Goal: Task Accomplishment & Management: Complete application form

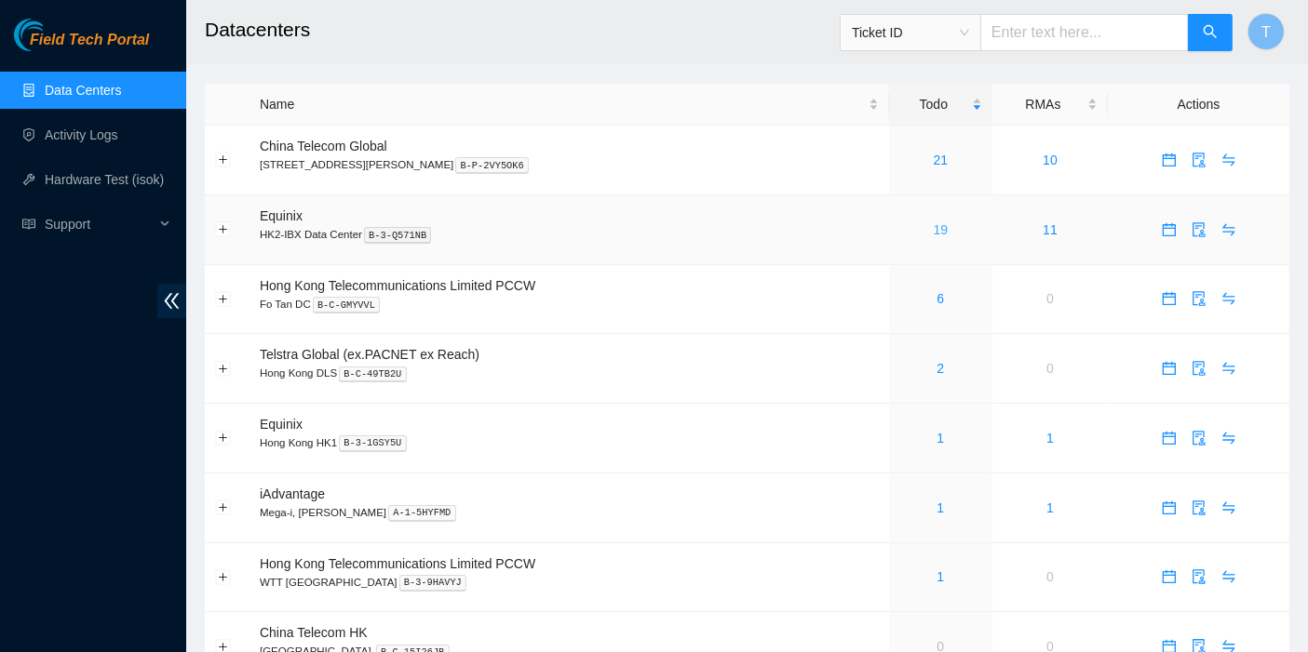
click at [934, 230] on link "19" at bounding box center [941, 229] width 15 height 15
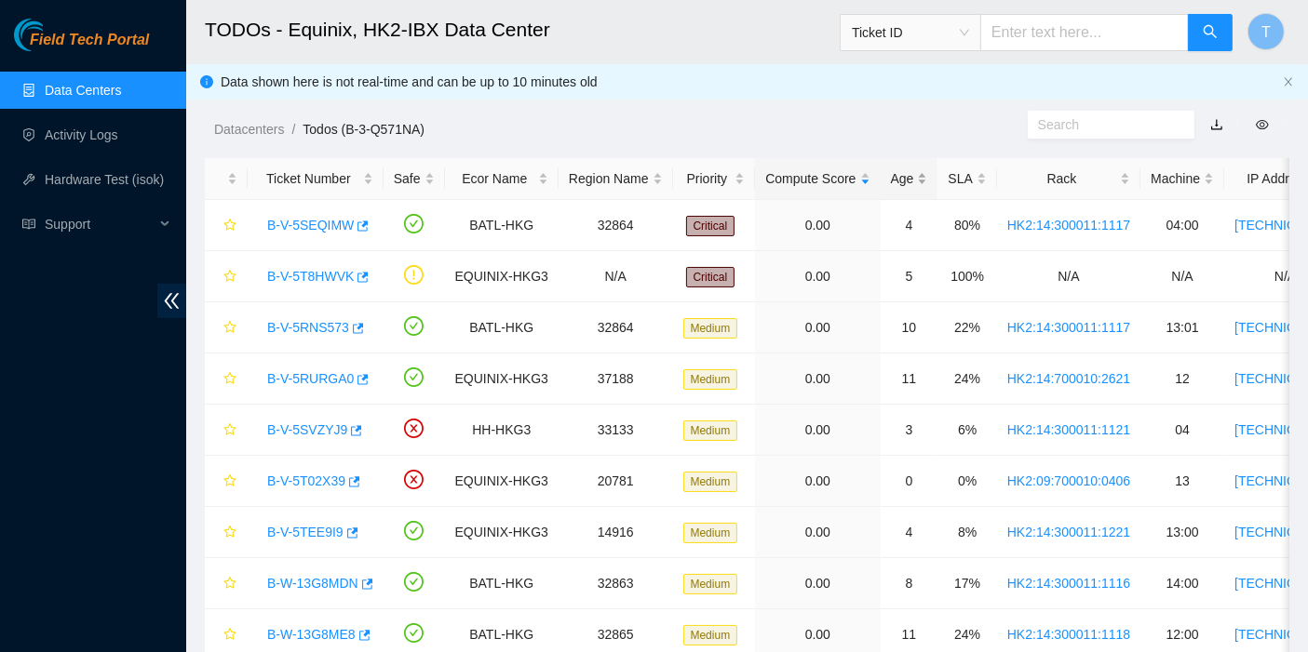
click at [912, 179] on div "Age" at bounding box center [909, 178] width 37 height 20
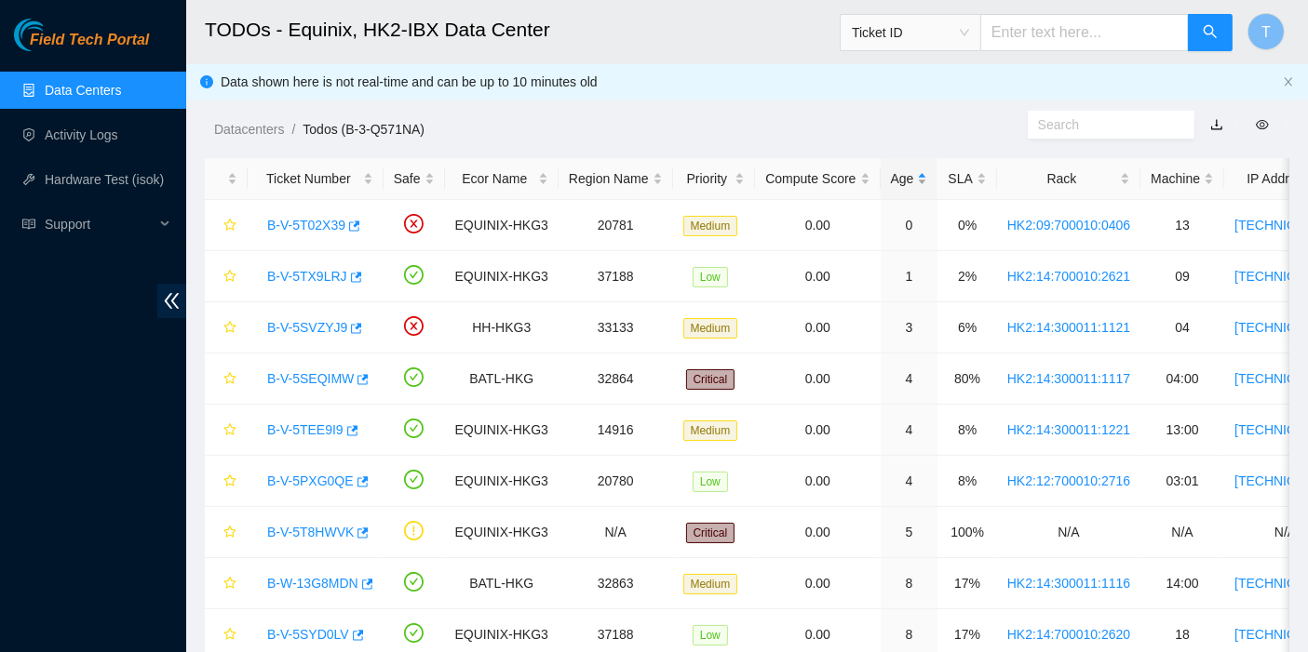
click at [906, 180] on div "Age" at bounding box center [909, 178] width 37 height 20
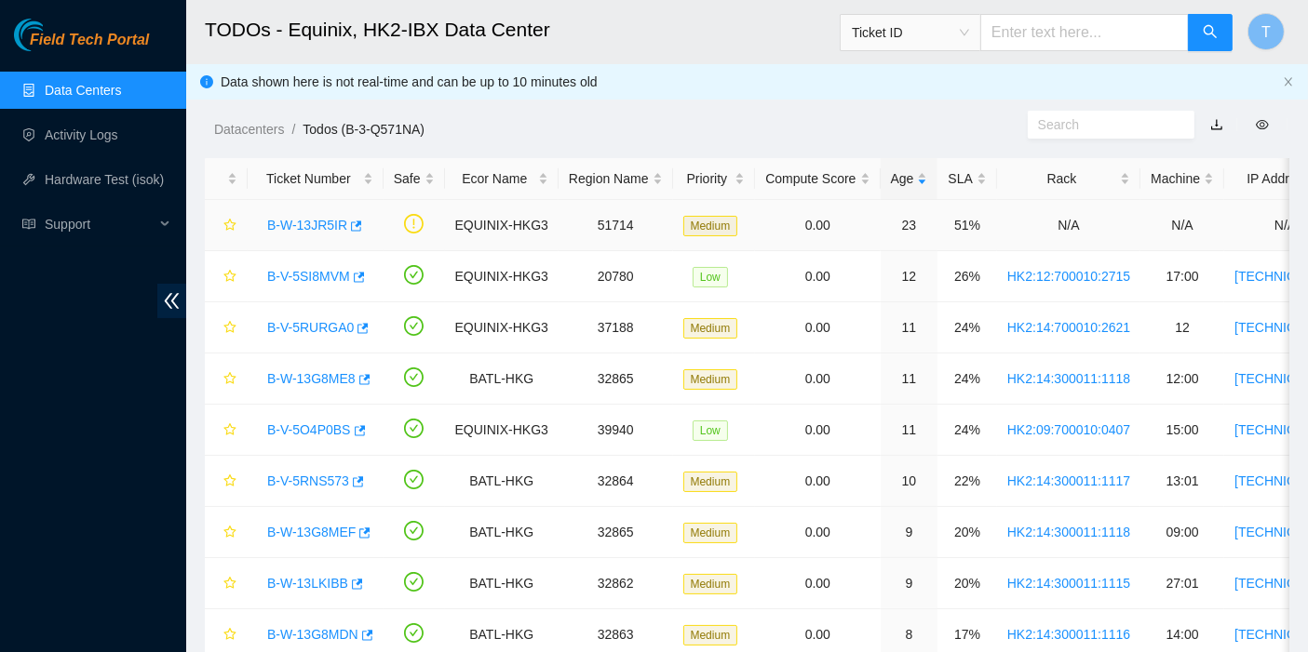
click at [319, 218] on link "B-W-13JR5IR" at bounding box center [307, 225] width 80 height 15
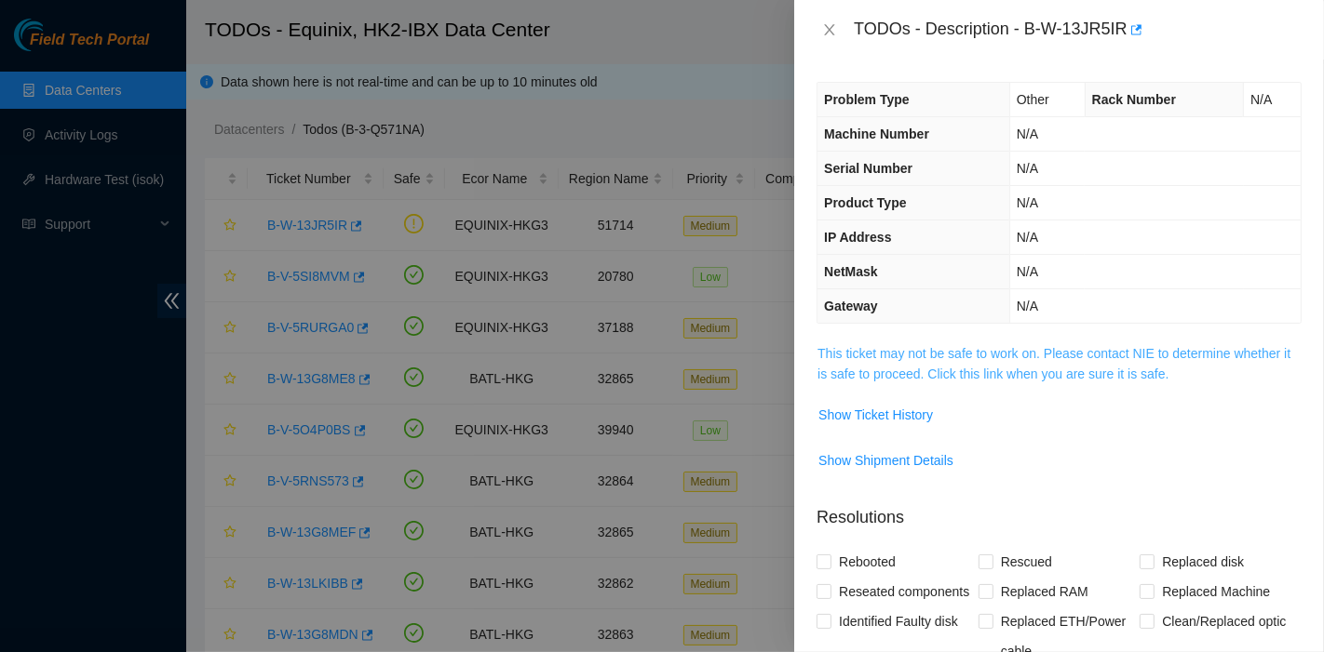
click at [988, 365] on link "This ticket may not be safe to work on. Please contact NIE to determine whether…" at bounding box center [1053, 363] width 473 height 35
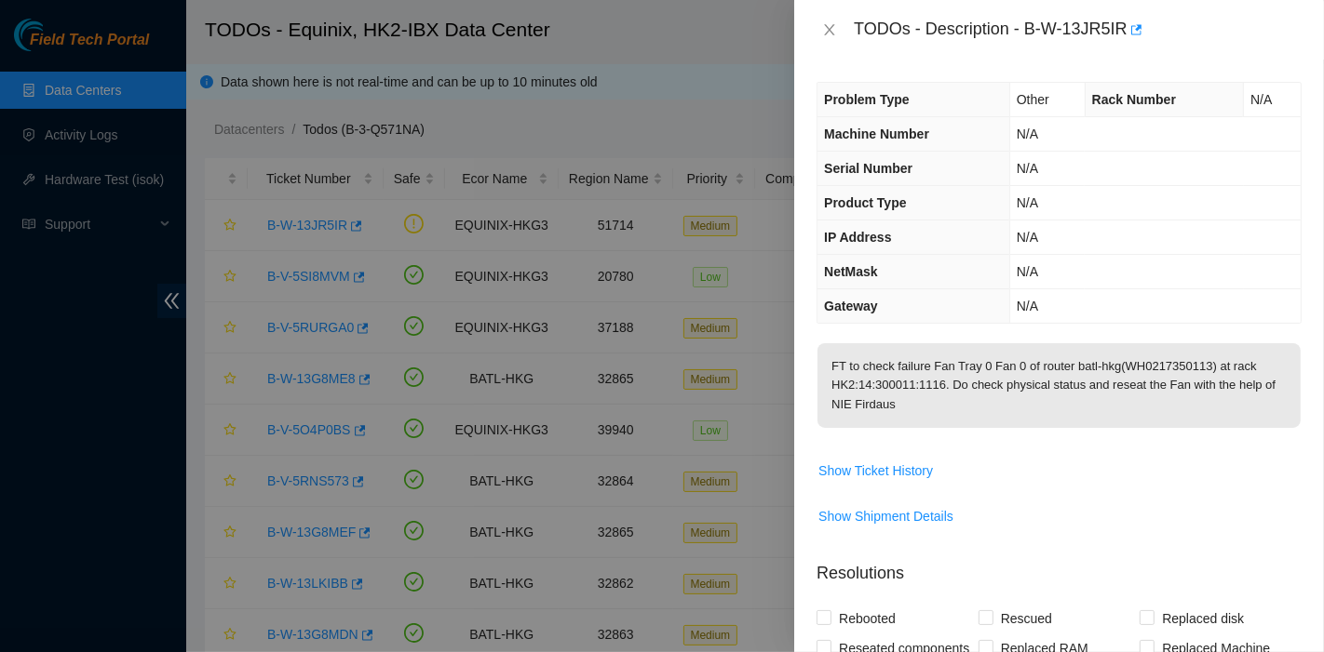
click at [1254, 423] on p "FT to check failure Fan Tray 0 Fan 0 of router batl-hkg(WH0217350113) at rack H…" at bounding box center [1058, 385] width 483 height 85
click at [1230, 299] on td "N/A" at bounding box center [1154, 306] width 291 height 34
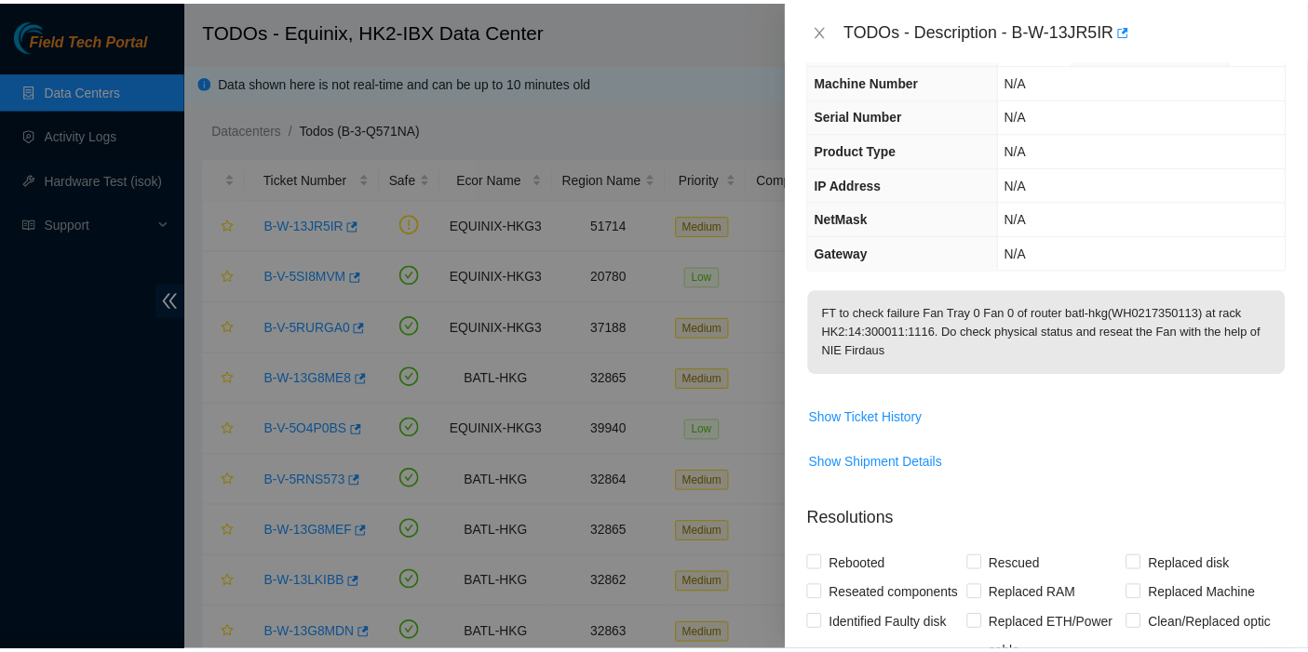
scroll to position [438, 0]
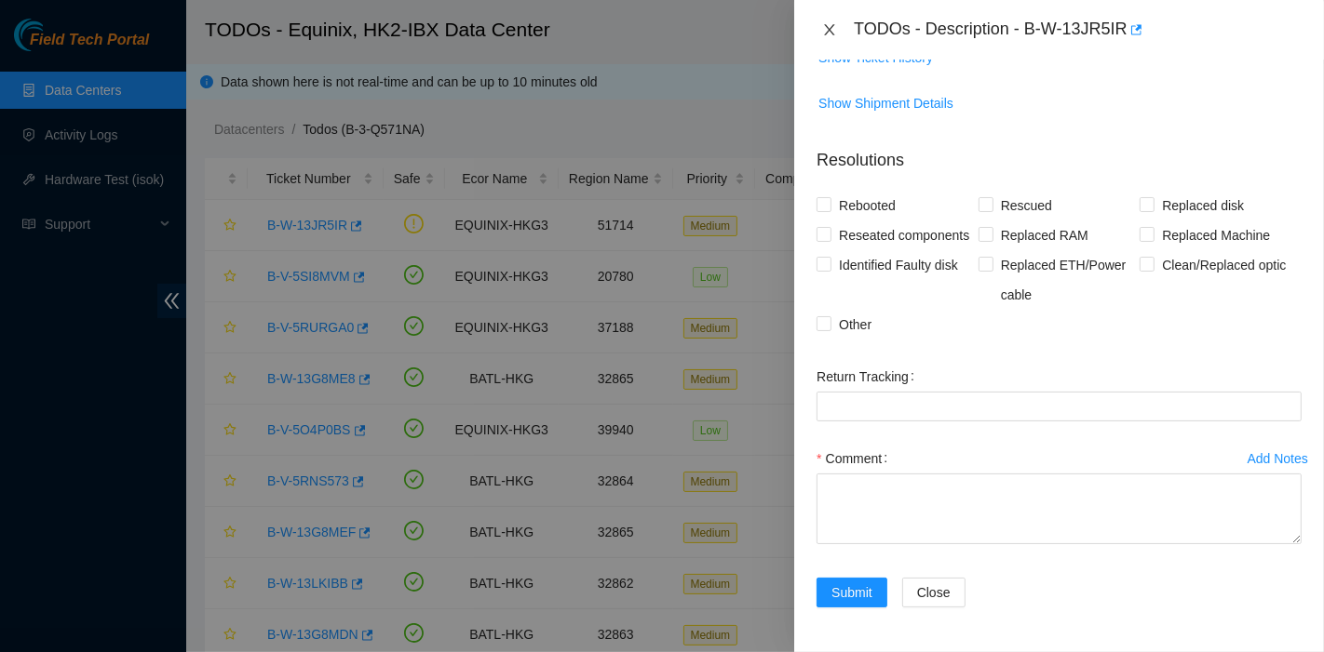
click at [832, 26] on icon "close" at bounding box center [830, 29] width 10 height 11
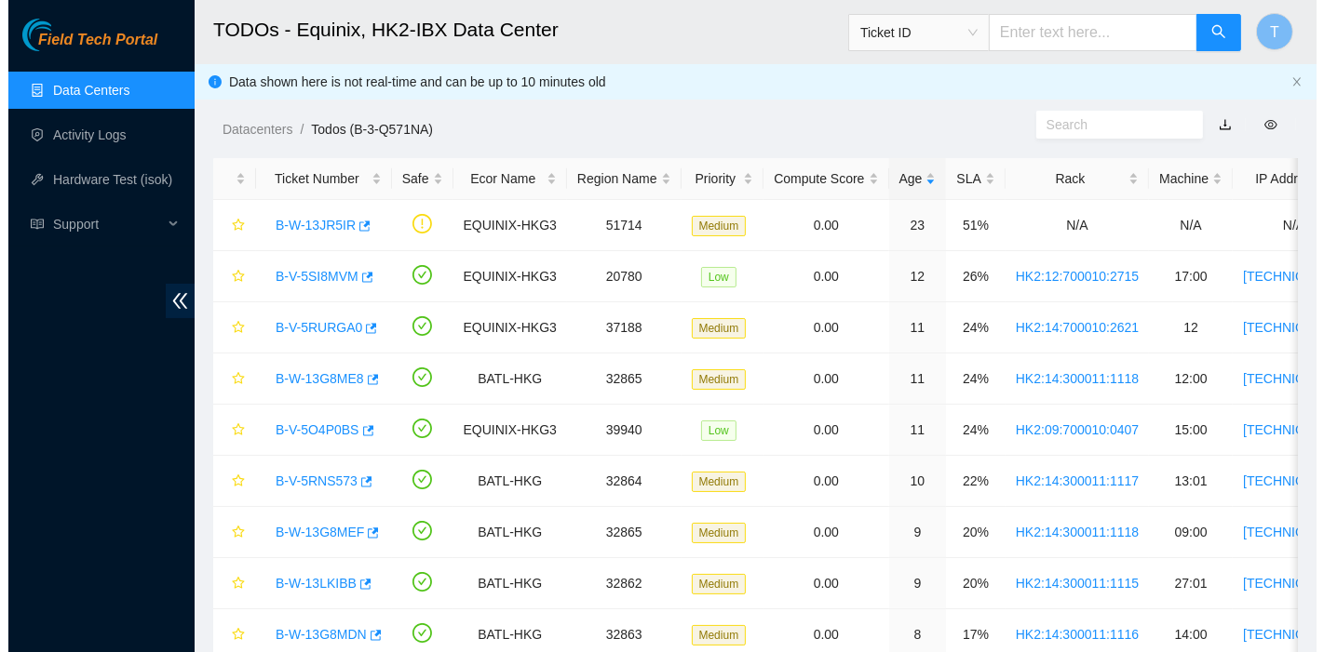
scroll to position [444, 0]
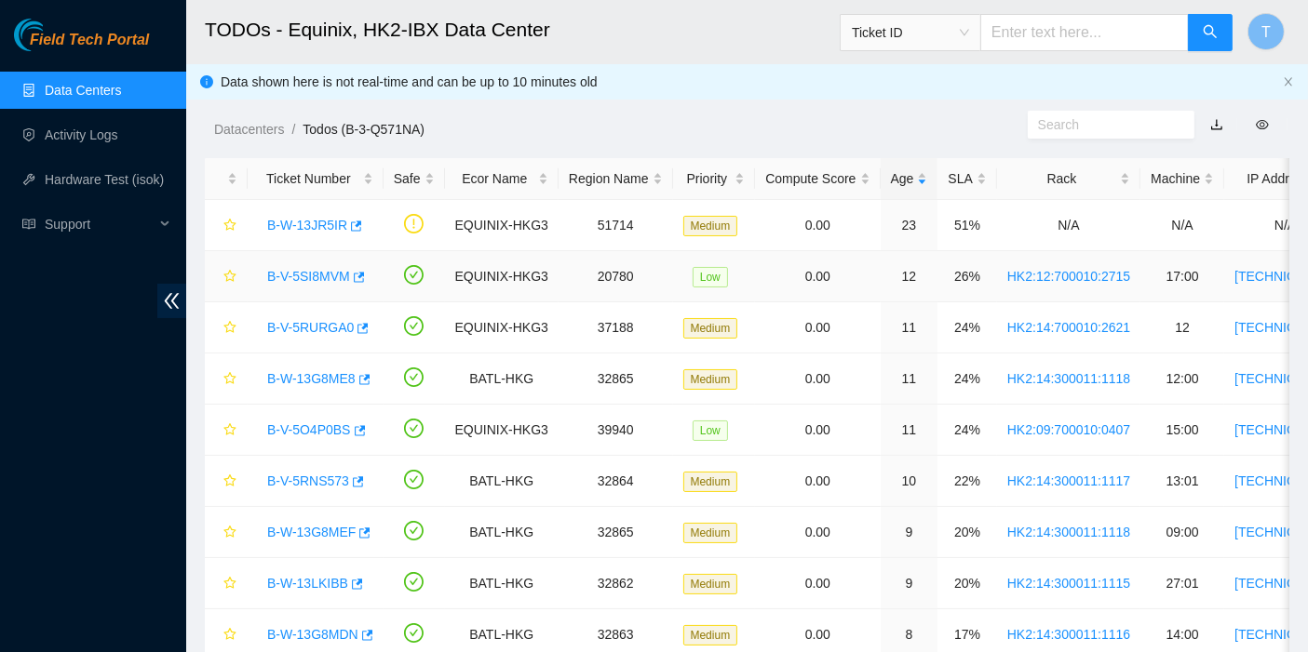
click at [289, 271] on link "B-V-5SI8MVM" at bounding box center [308, 276] width 83 height 15
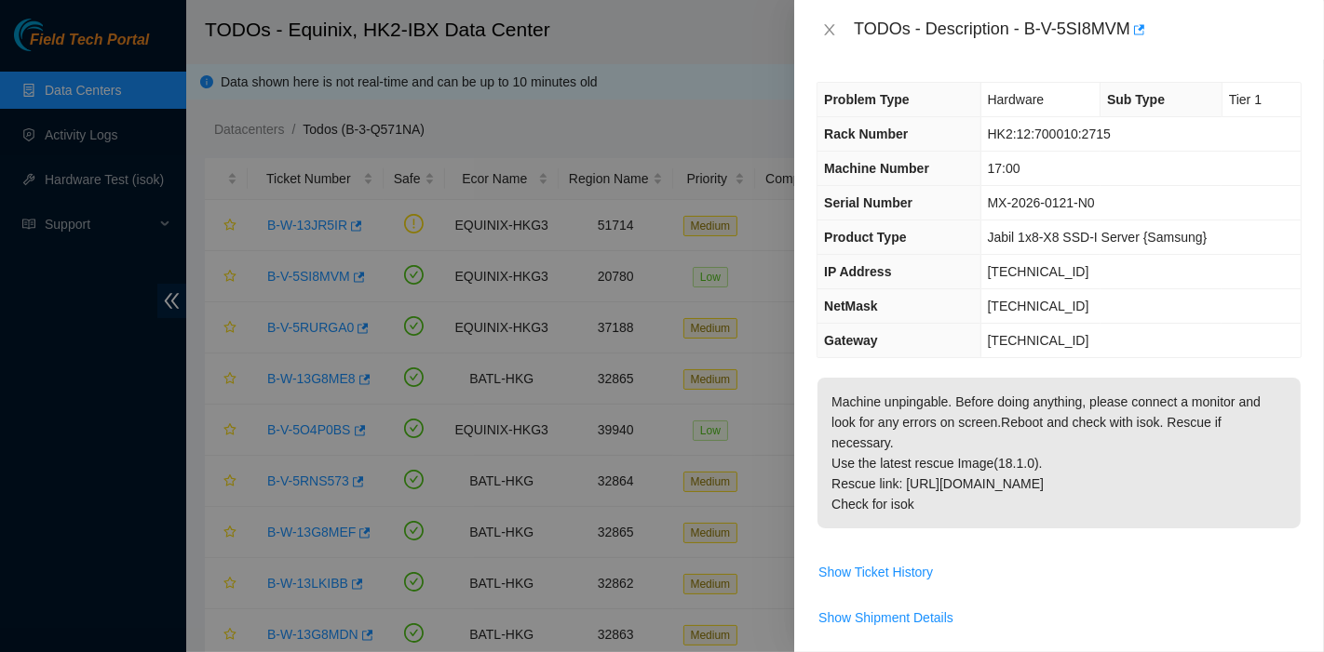
scroll to position [579, 0]
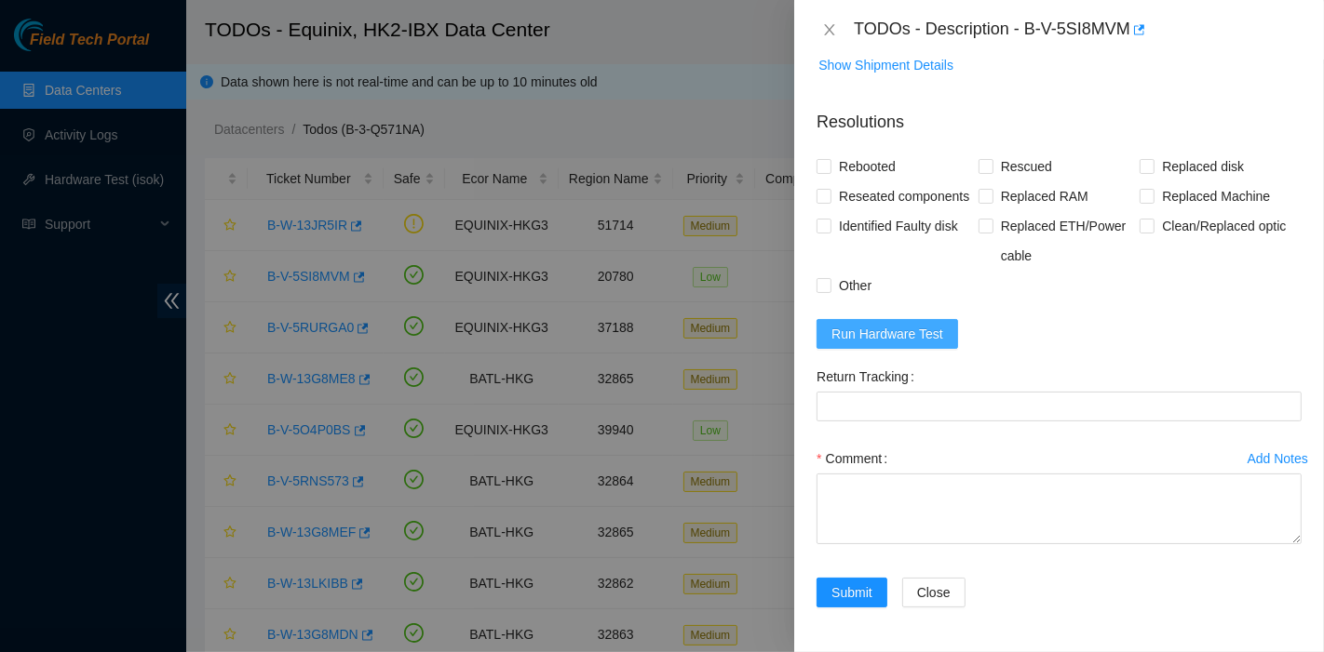
click at [902, 338] on span "Run Hardware Test" at bounding box center [887, 334] width 112 height 20
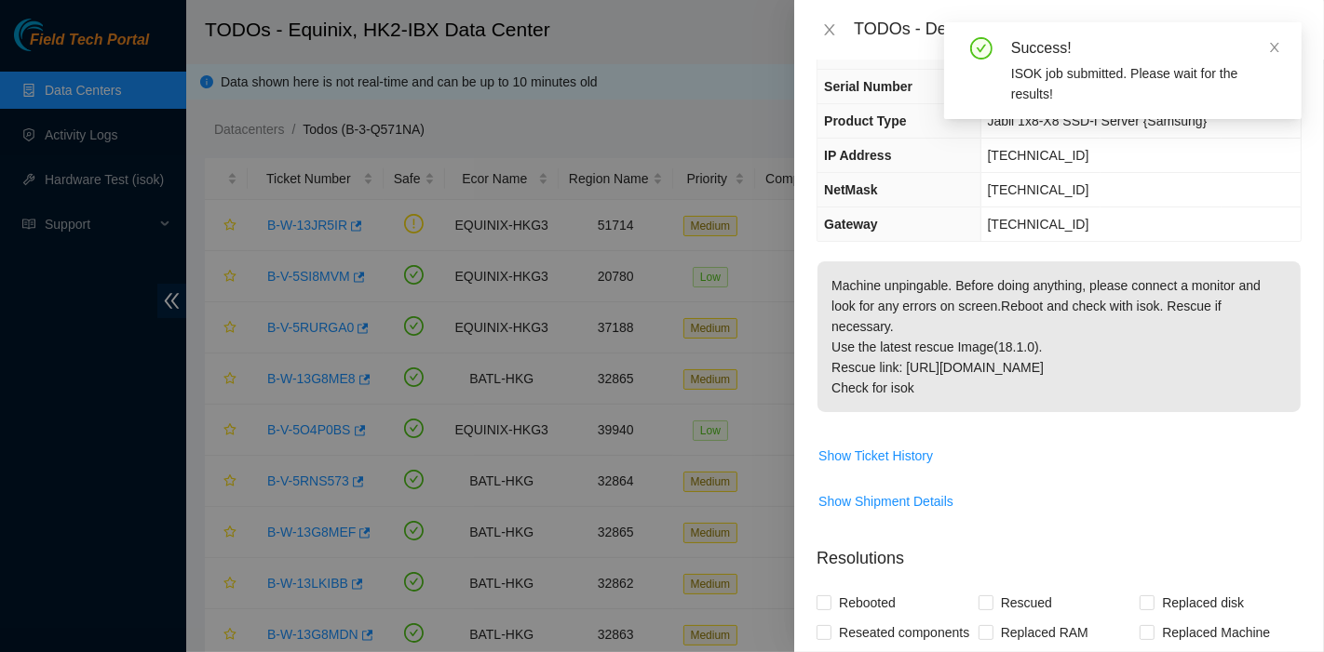
scroll to position [0, 0]
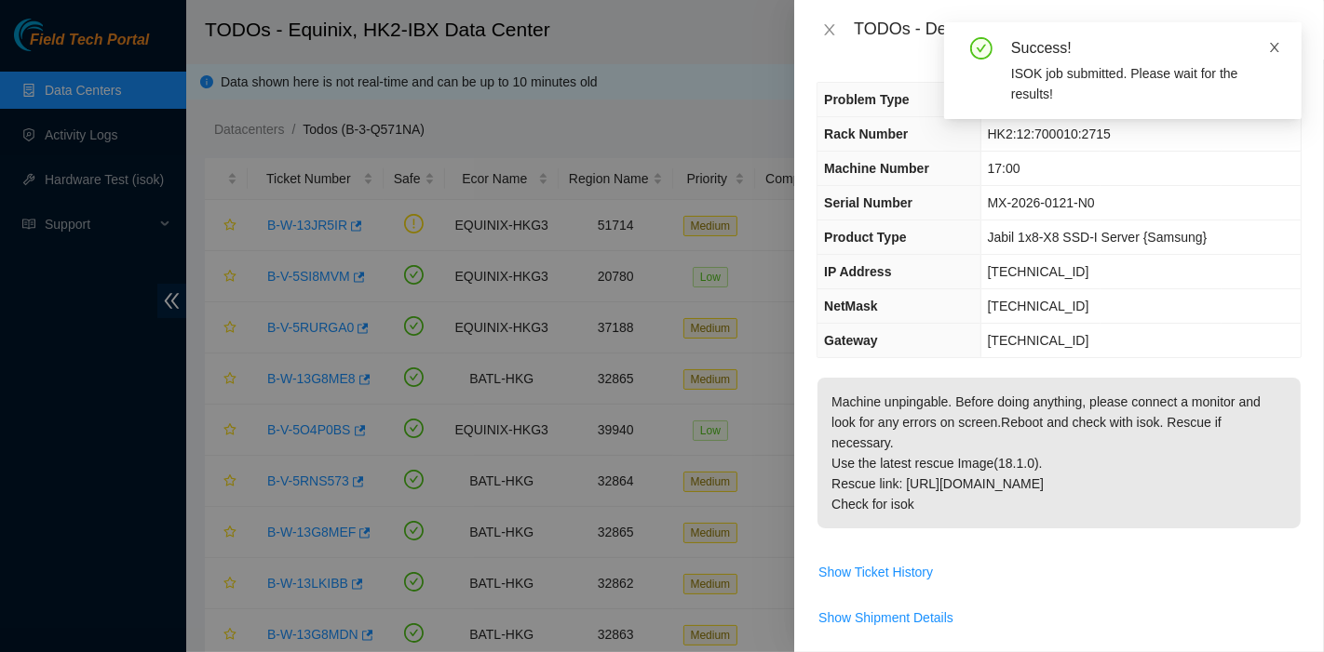
click at [1273, 48] on icon "close" at bounding box center [1274, 47] width 9 height 9
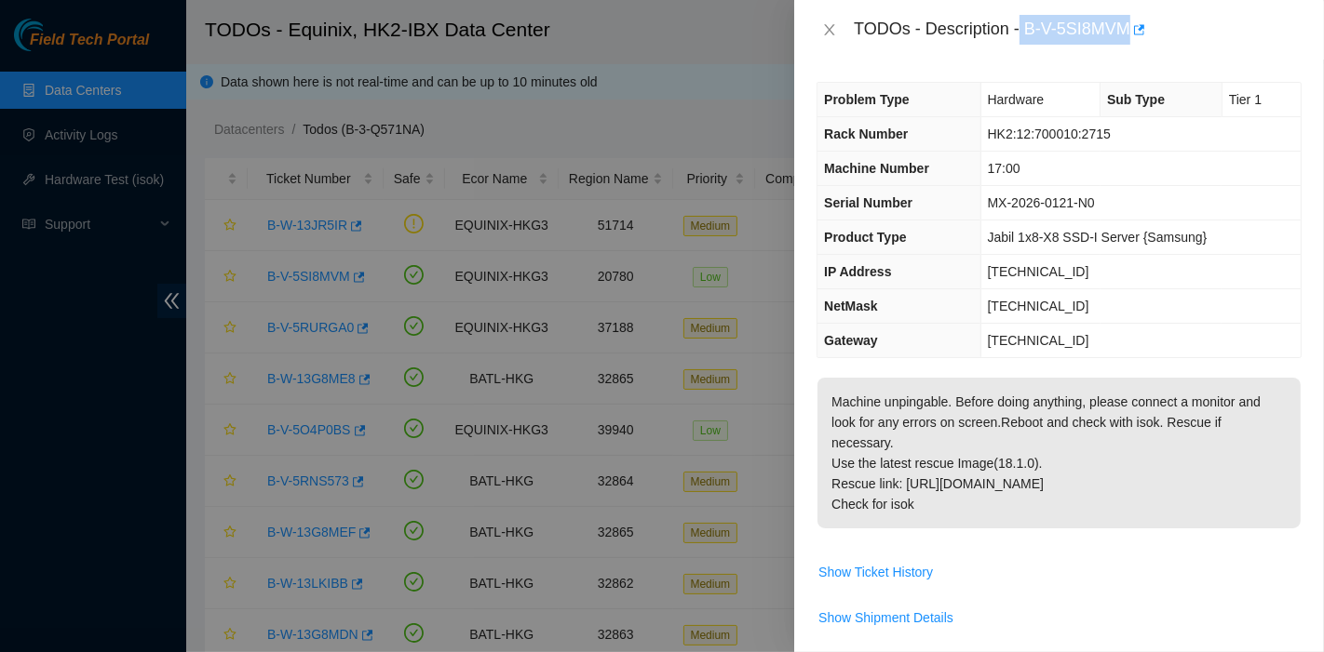
drag, startPoint x: 1023, startPoint y: 36, endPoint x: 1133, endPoint y: 47, distance: 110.3
click at [1133, 47] on div "TODOs - Description - B-V-5SI8MVM" at bounding box center [1059, 30] width 530 height 60
copy div "B-V-5SI8MVM"
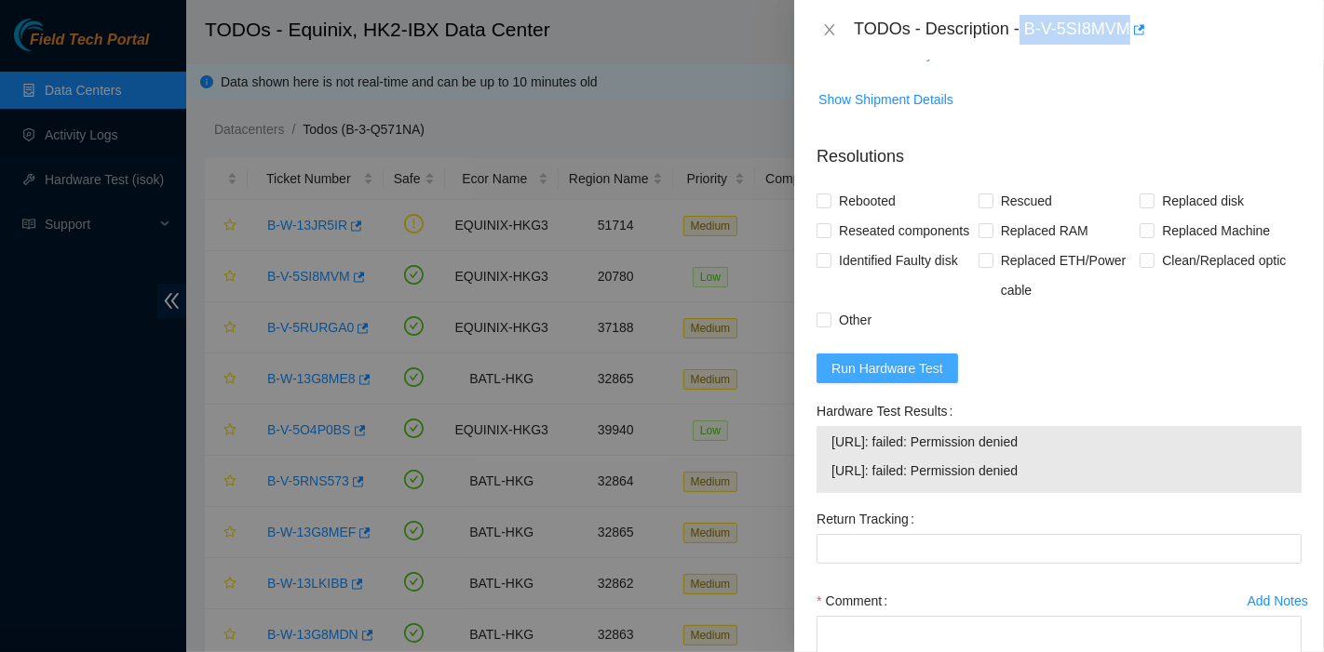
scroll to position [518, 0]
click at [861, 194] on span "Rebooted" at bounding box center [867, 201] width 72 height 30
click at [829, 194] on input "Rebooted" at bounding box center [822, 200] width 13 height 13
checkbox input "true"
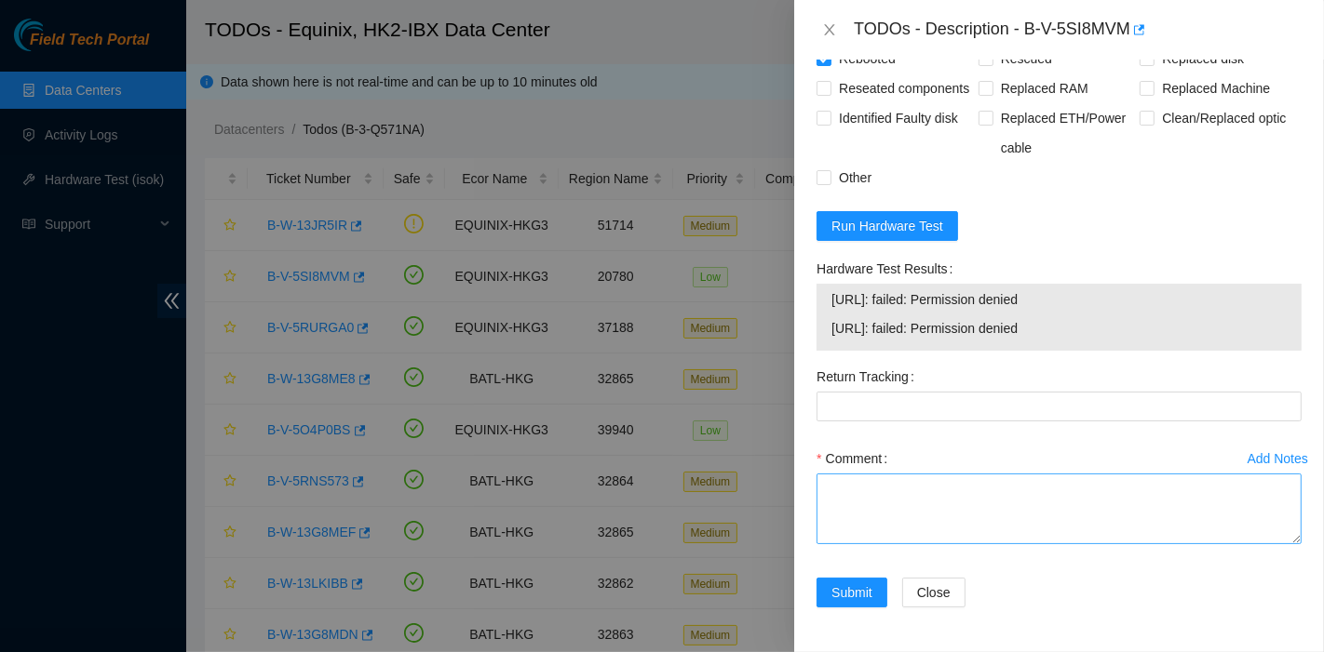
scroll to position [687, 0]
click at [926, 506] on textarea "Comment" at bounding box center [1058, 509] width 485 height 71
type textarea "rebooted machine pingable"
click at [865, 575] on div "Add Notes Comment rebooted machine pingable" at bounding box center [1059, 511] width 500 height 134
click at [860, 584] on span "Submit" at bounding box center [851, 593] width 41 height 20
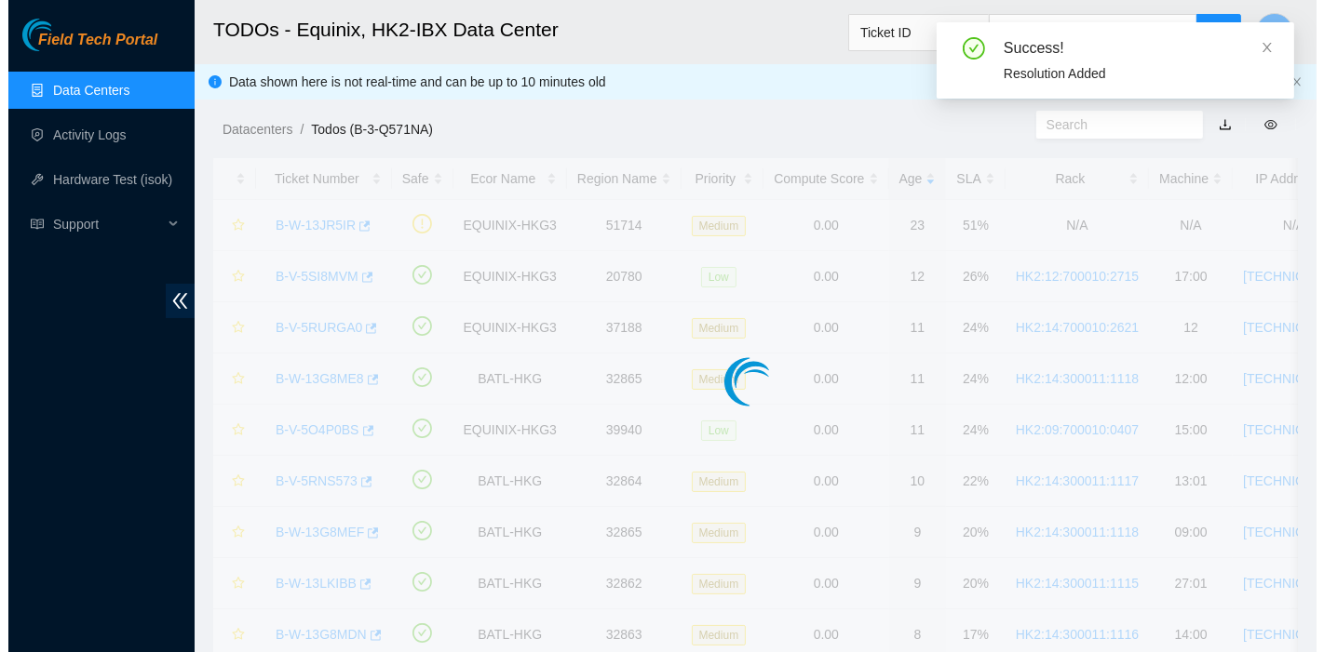
scroll to position [507, 0]
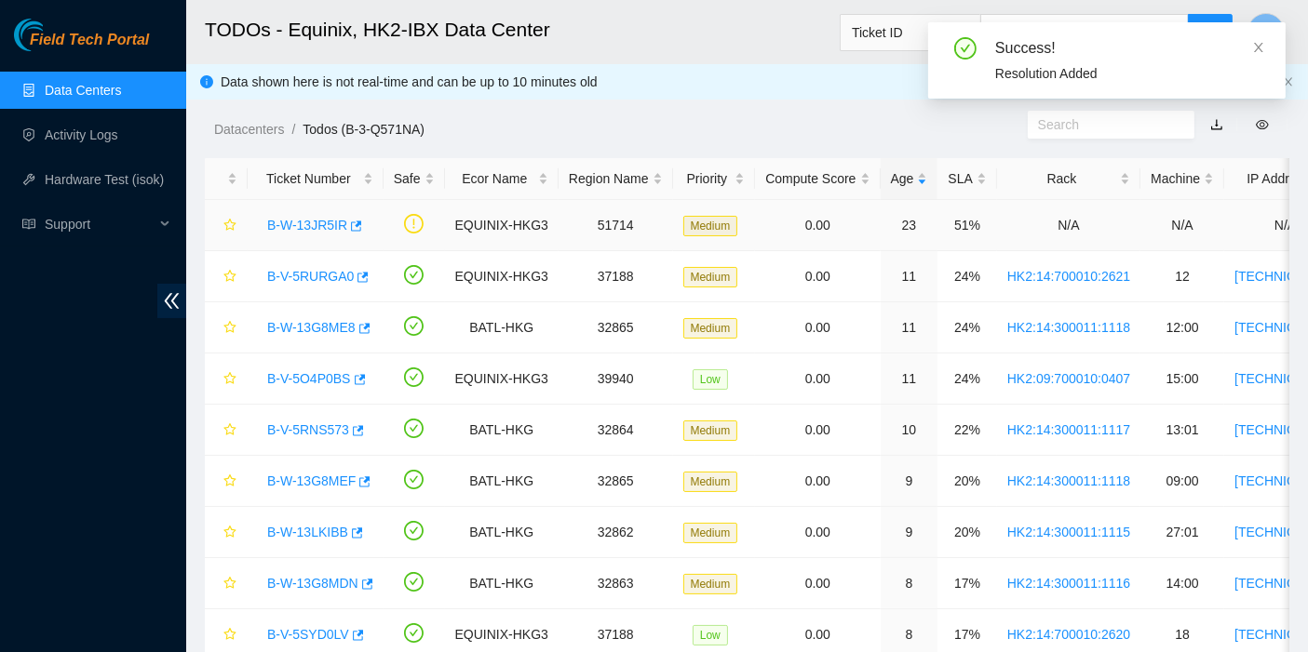
click at [292, 222] on link "B-W-13JR5IR" at bounding box center [307, 225] width 80 height 15
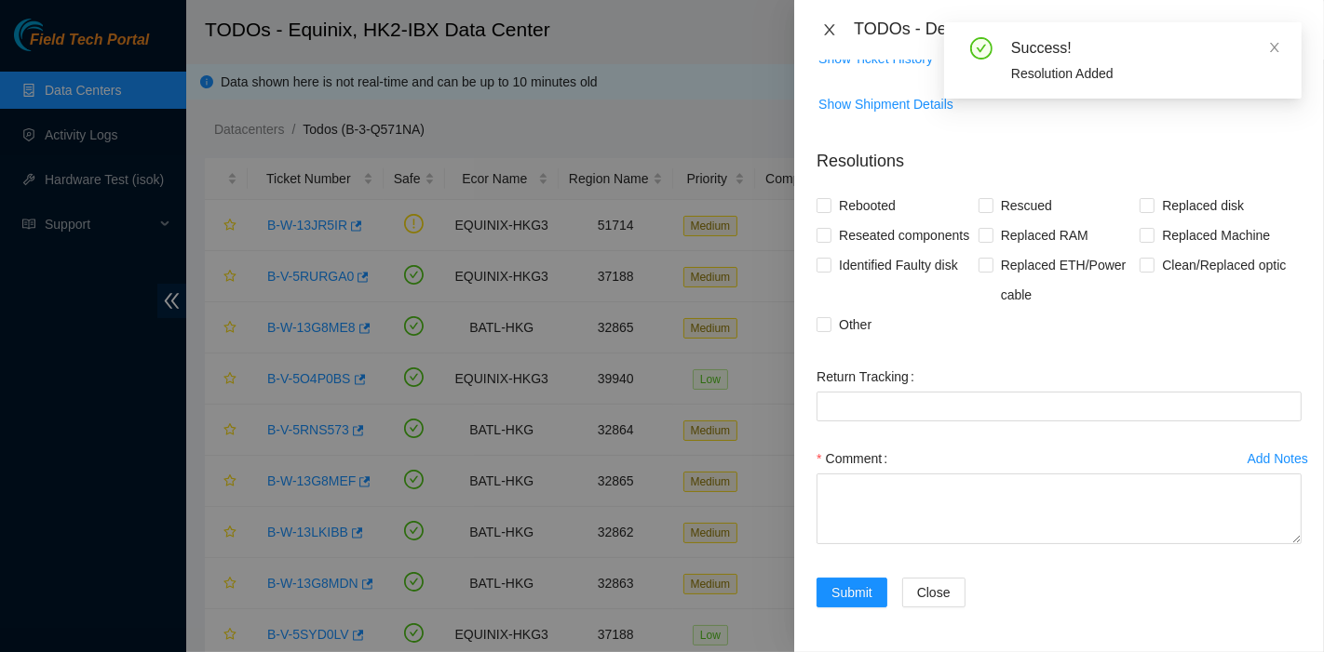
click at [826, 28] on icon "close" at bounding box center [829, 29] width 15 height 15
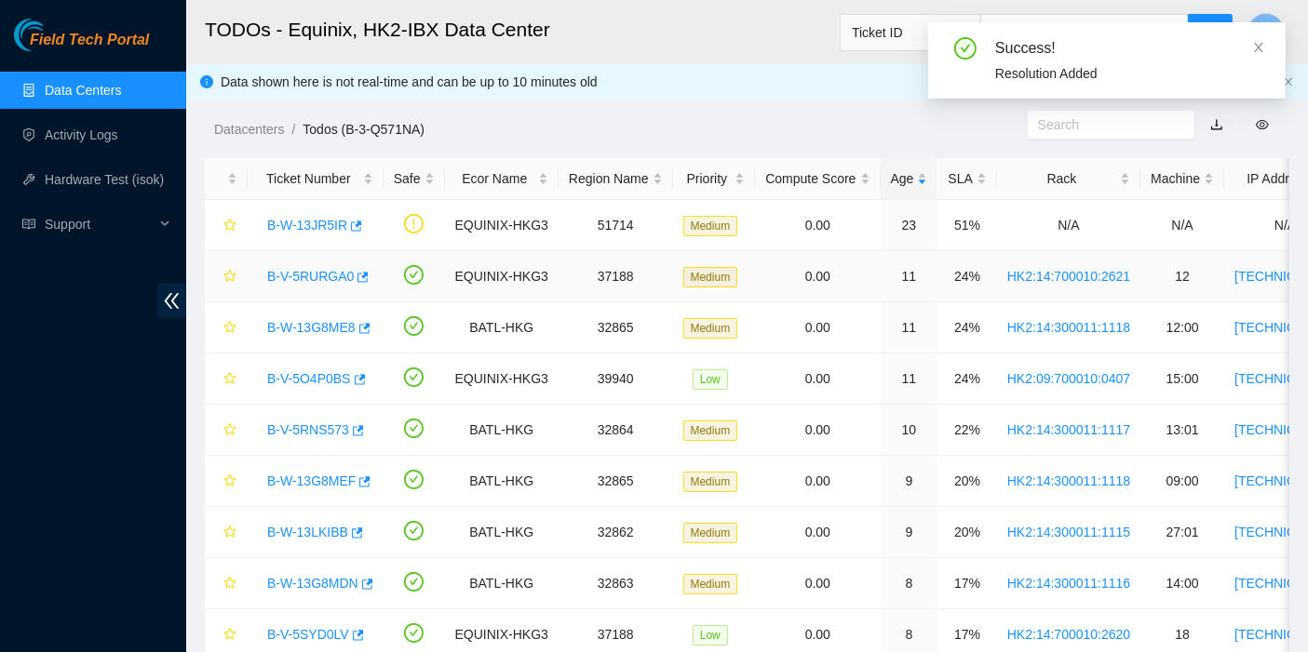
click at [304, 269] on link "B-V-5RURGA0" at bounding box center [310, 276] width 87 height 15
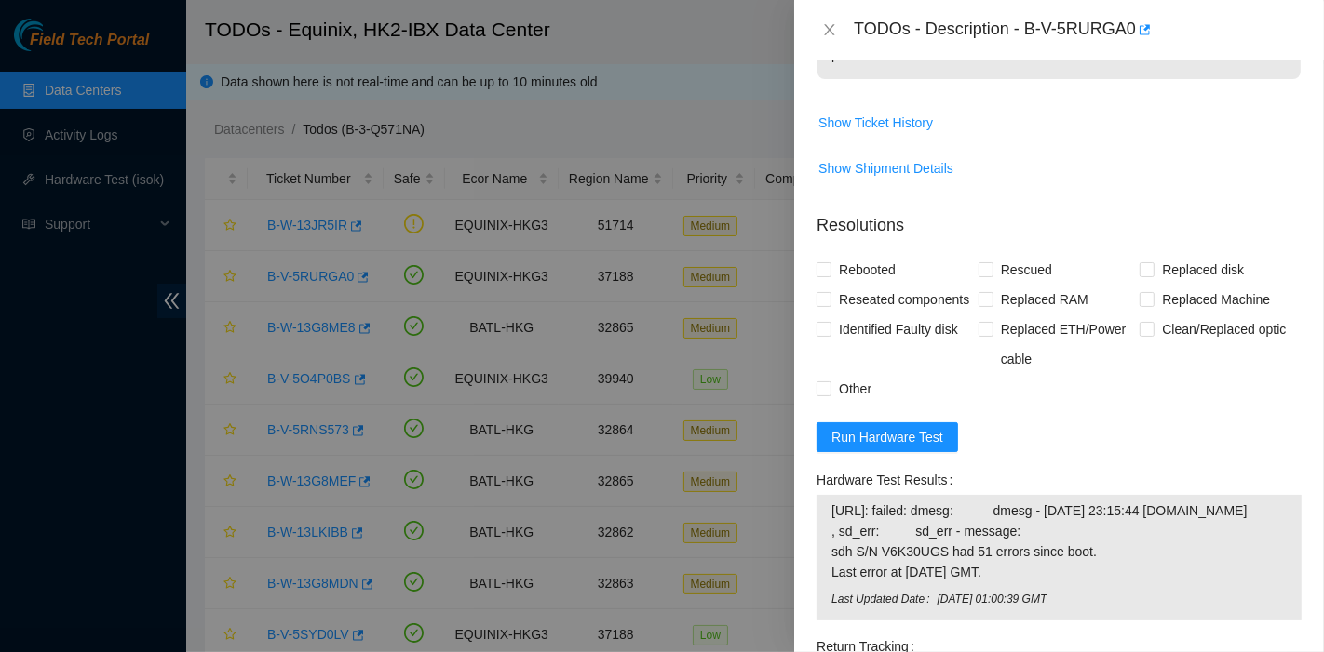
scroll to position [1294, 0]
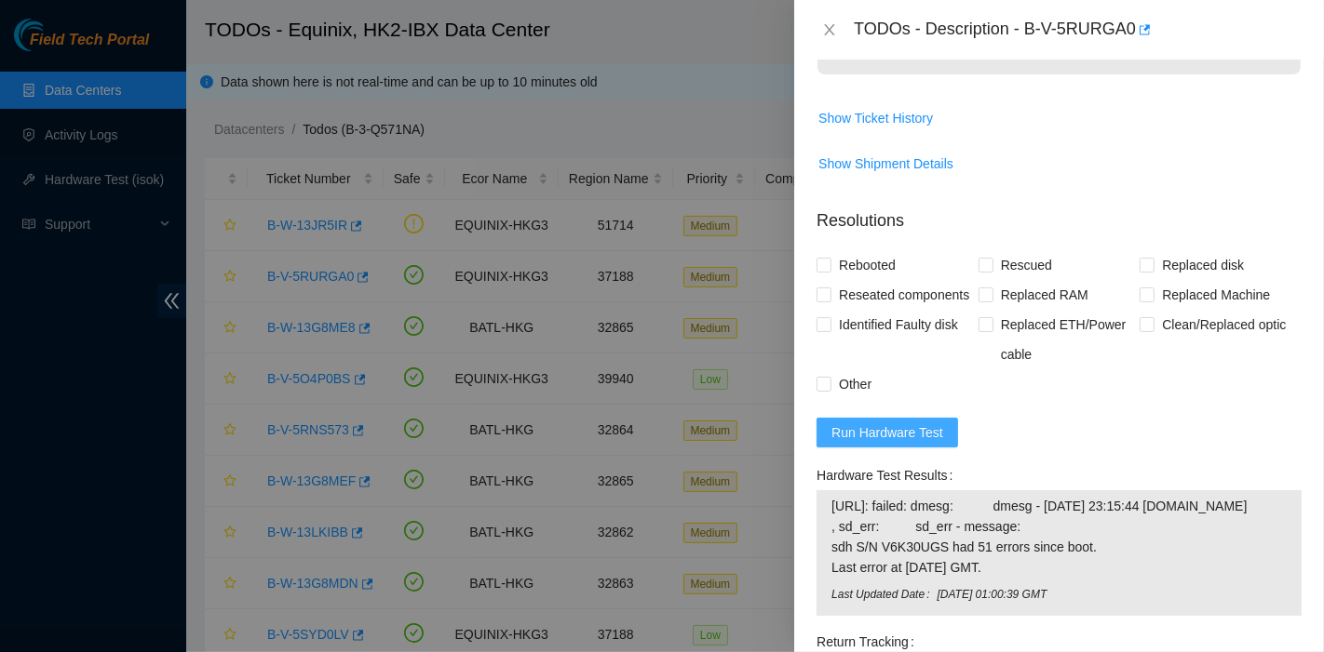
click at [909, 443] on span "Run Hardware Test" at bounding box center [887, 433] width 112 height 20
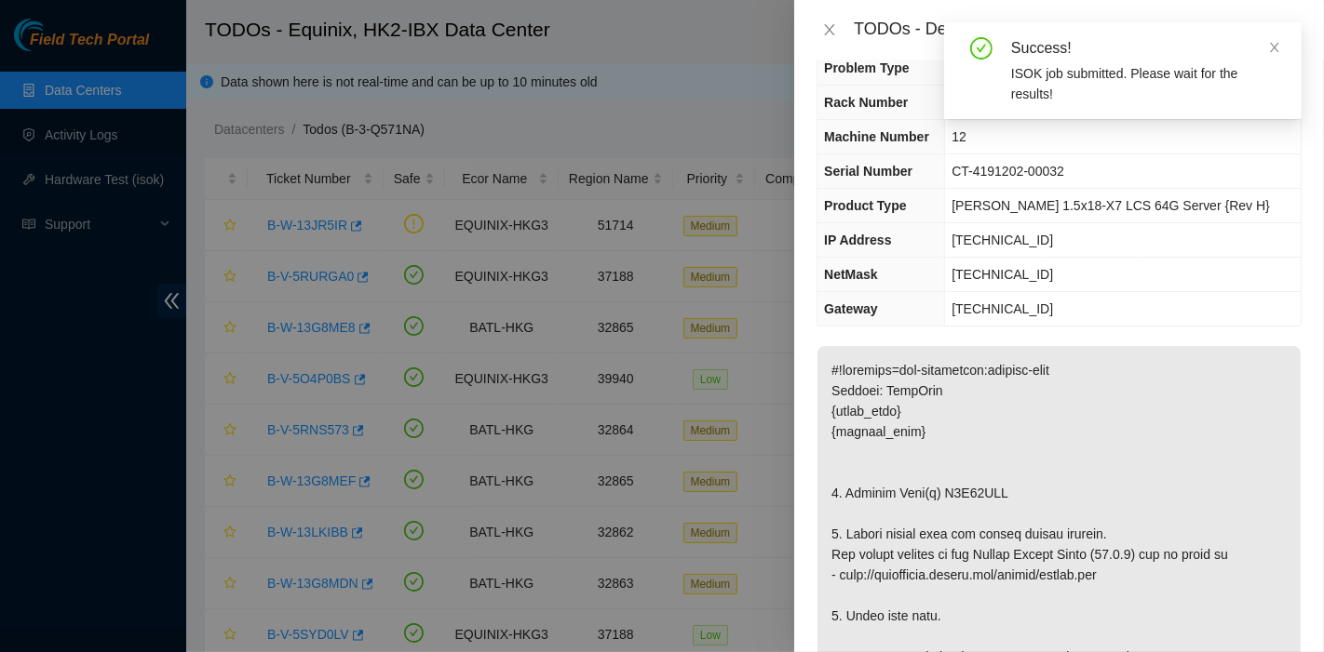
scroll to position [0, 0]
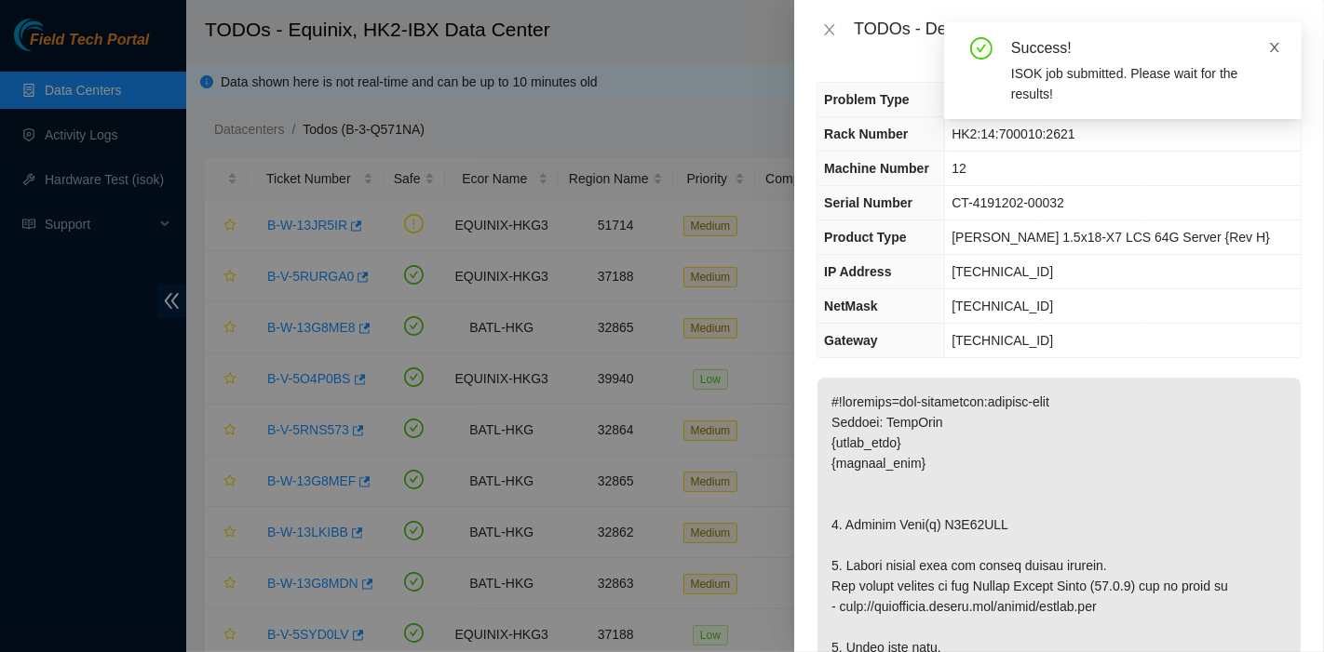
click at [1273, 56] on link at bounding box center [1274, 47] width 13 height 20
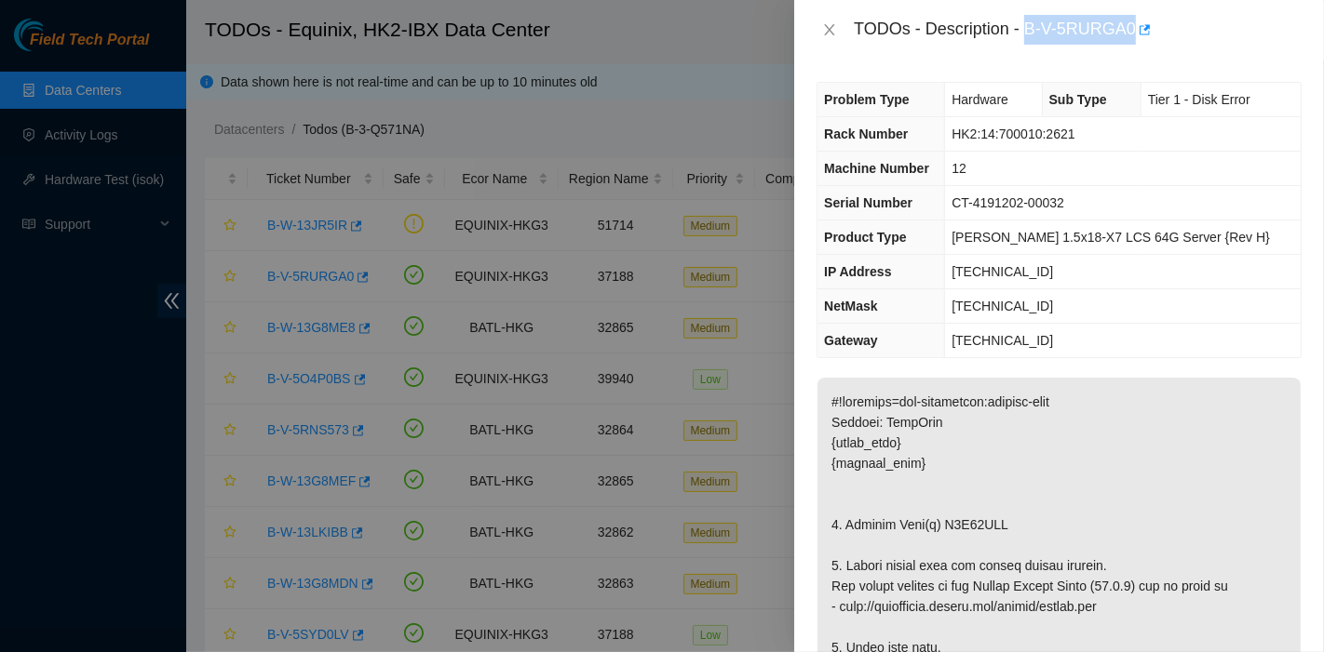
drag, startPoint x: 1025, startPoint y: 29, endPoint x: 1136, endPoint y: 48, distance: 112.5
click at [1136, 48] on div "TODOs - Description - B-V-5RURGA0" at bounding box center [1059, 30] width 530 height 60
copy div "B-V-5RURGA0"
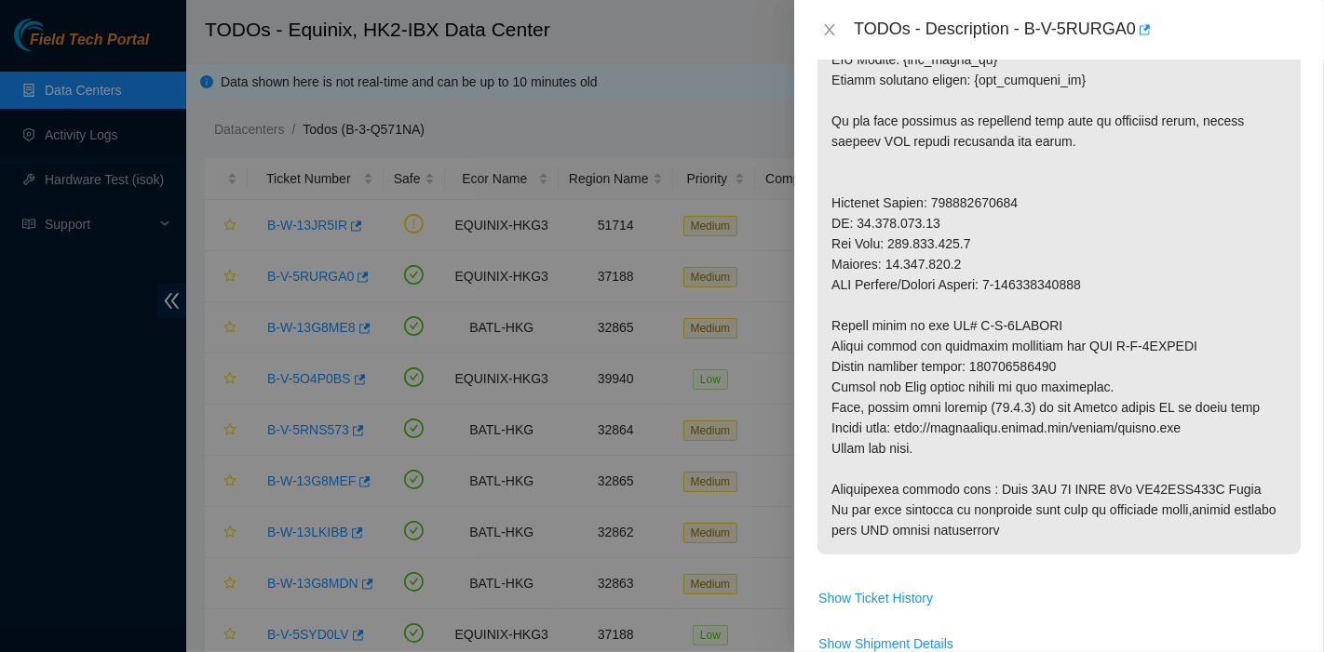
scroll to position [813, 0]
drag, startPoint x: 1105, startPoint y: 339, endPoint x: 1233, endPoint y: 355, distance: 129.4
click at [1233, 355] on p at bounding box center [1058, 59] width 483 height 990
copy p "B-V-5RVSUHR Return tracking number: 425421601912"
click at [1156, 376] on p at bounding box center [1058, 59] width 483 height 990
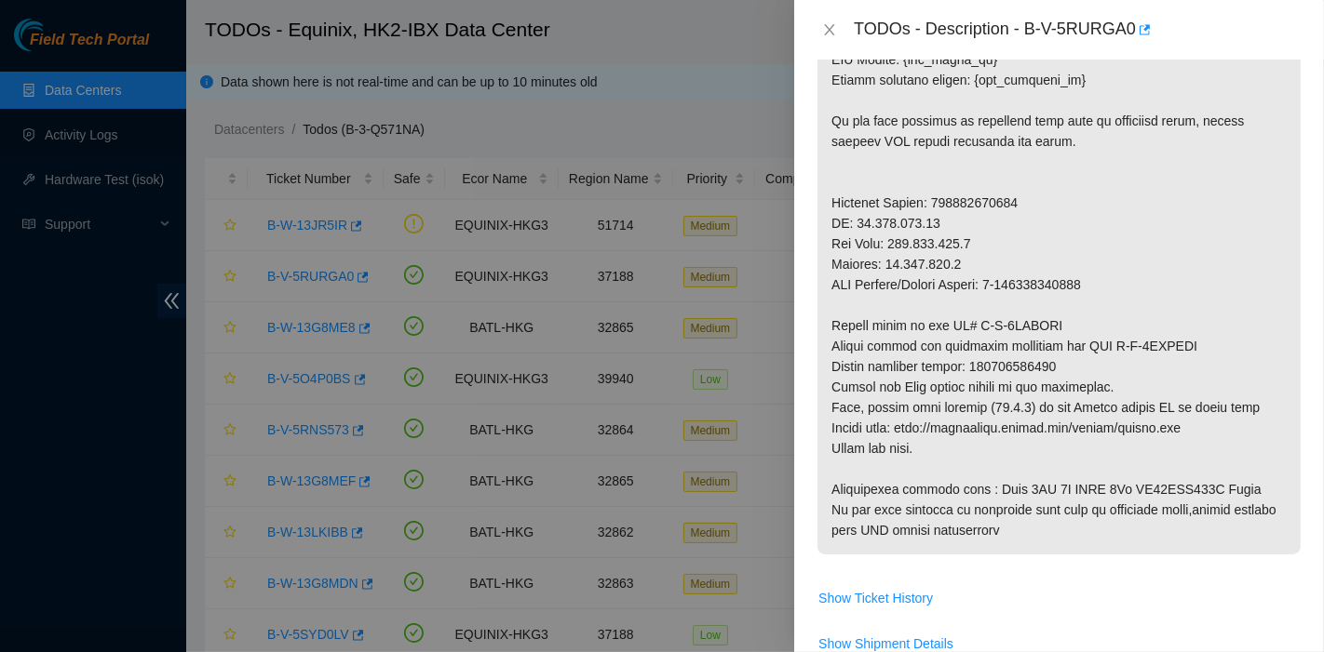
click at [1109, 344] on p at bounding box center [1058, 59] width 483 height 990
drag, startPoint x: 1103, startPoint y: 344, endPoint x: 1202, endPoint y: 342, distance: 98.7
click at [1202, 342] on p at bounding box center [1058, 59] width 483 height 990
copy p "B-V-5RVSUHR"
drag, startPoint x: 1268, startPoint y: 390, endPoint x: 1199, endPoint y: 375, distance: 70.5
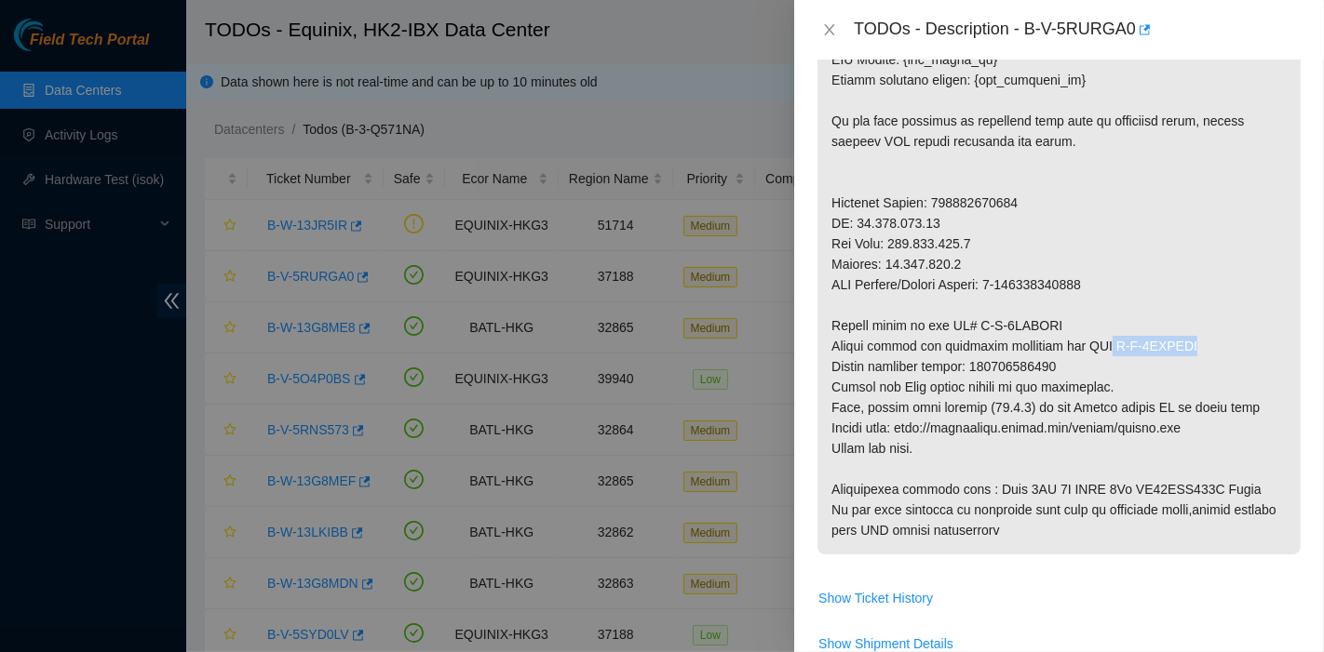
click at [1268, 389] on p at bounding box center [1058, 59] width 483 height 990
drag, startPoint x: 972, startPoint y: 323, endPoint x: 984, endPoint y: 323, distance: 12.1
click at [984, 323] on p at bounding box center [1058, 59] width 483 height 990
click at [967, 326] on p at bounding box center [1058, 59] width 483 height 990
drag, startPoint x: 968, startPoint y: 320, endPoint x: 1082, endPoint y: 318, distance: 113.6
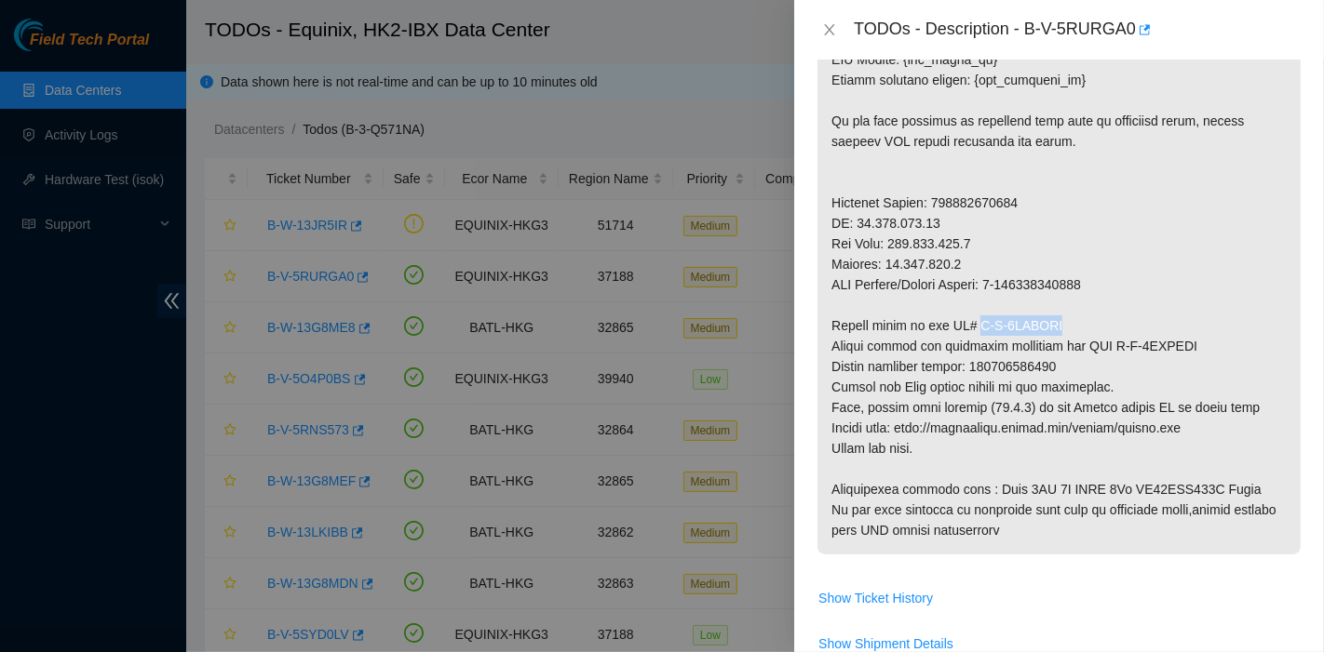
click at [1082, 318] on p at bounding box center [1058, 59] width 483 height 990
copy p "B-V-5RVSUHI"
click at [1122, 341] on p at bounding box center [1058, 59] width 483 height 990
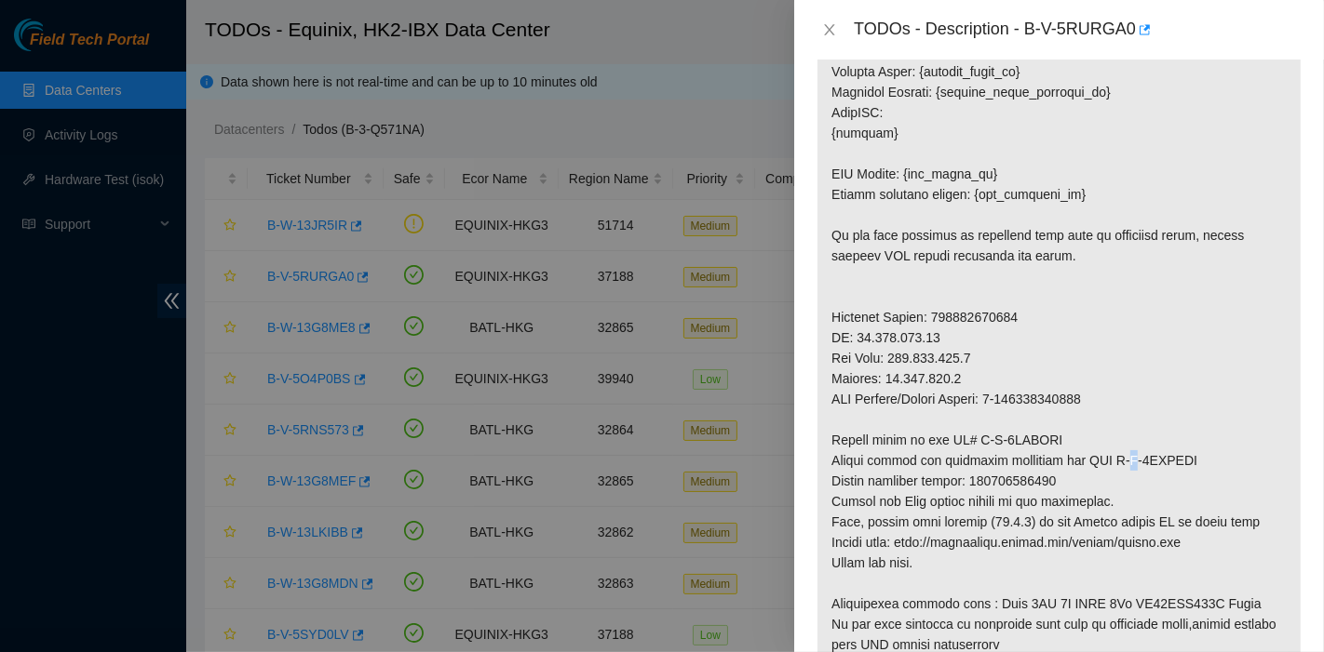
scroll to position [695, 0]
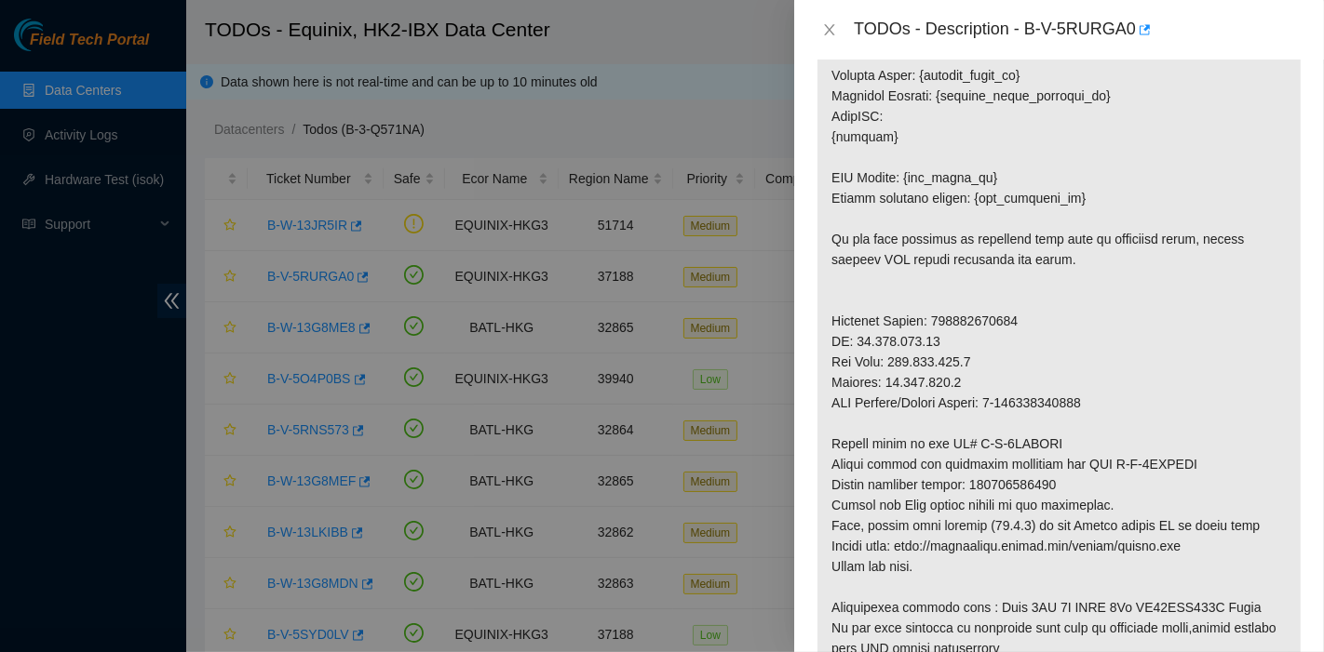
click at [1216, 373] on p at bounding box center [1058, 178] width 483 height 990
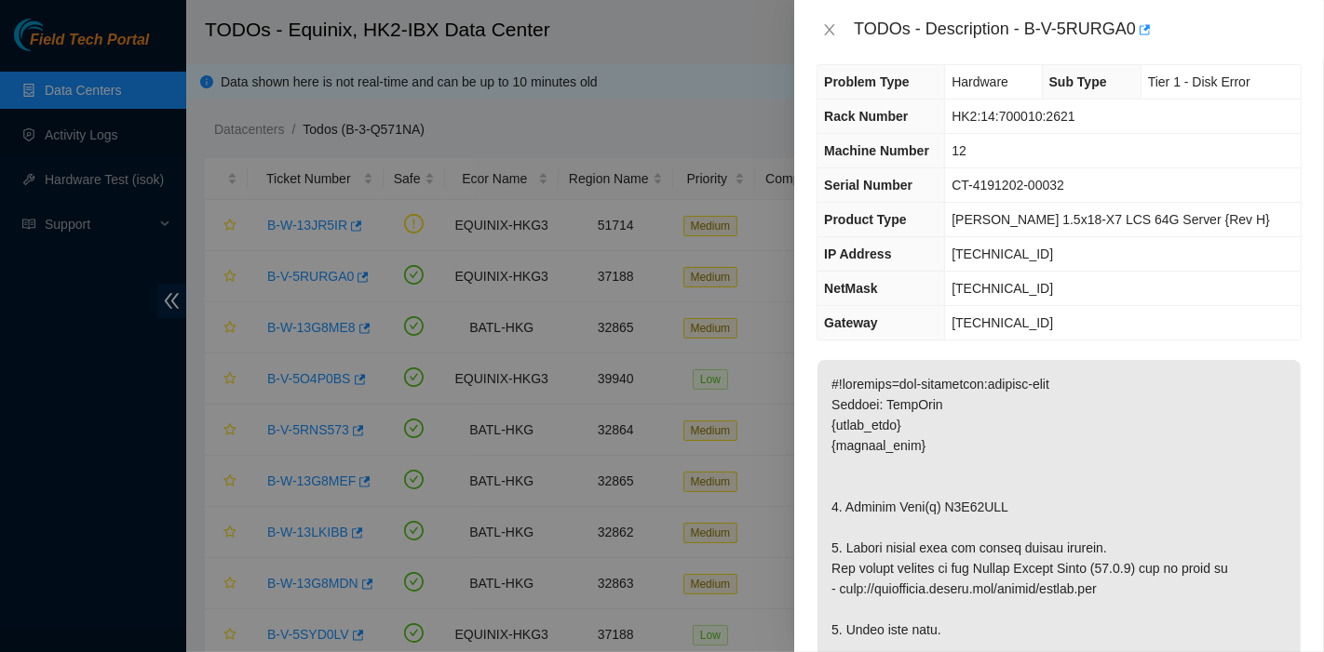
scroll to position [0, 0]
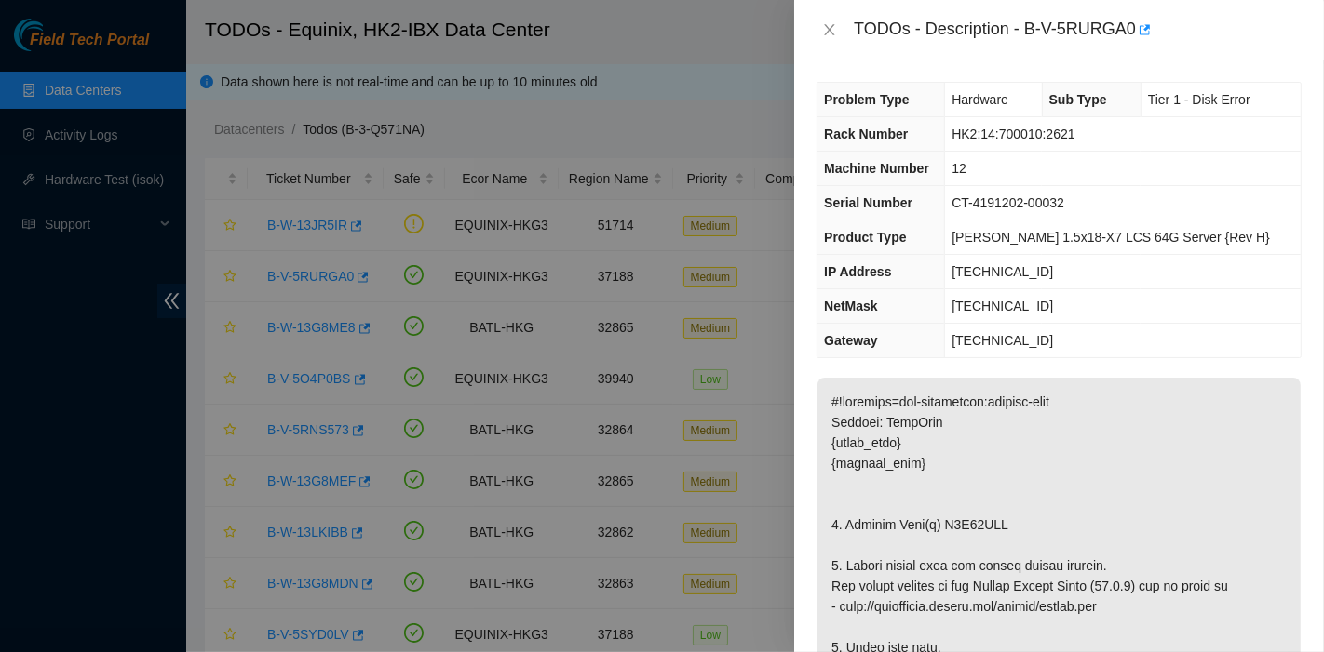
click at [1291, 448] on div "Problem Type Hardware Sub Type Tier 1 - Disk Error Rack Number HK2:14:700010:26…" at bounding box center [1059, 356] width 530 height 593
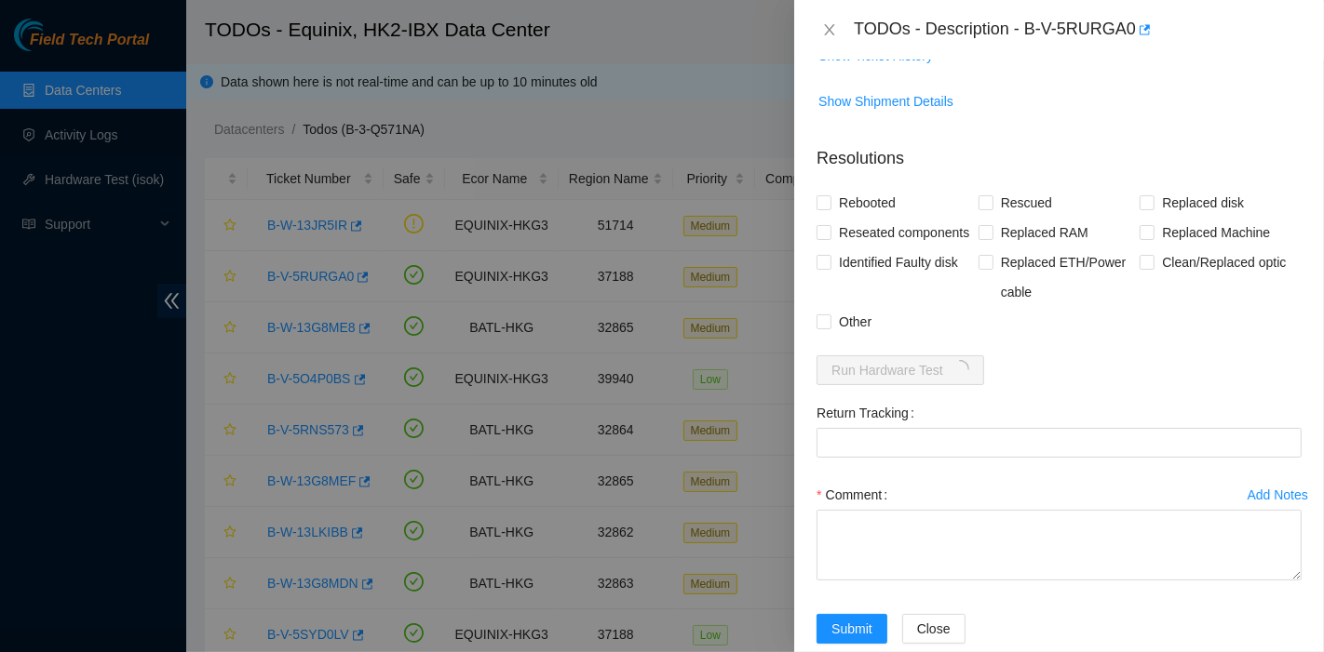
scroll to position [1418, 0]
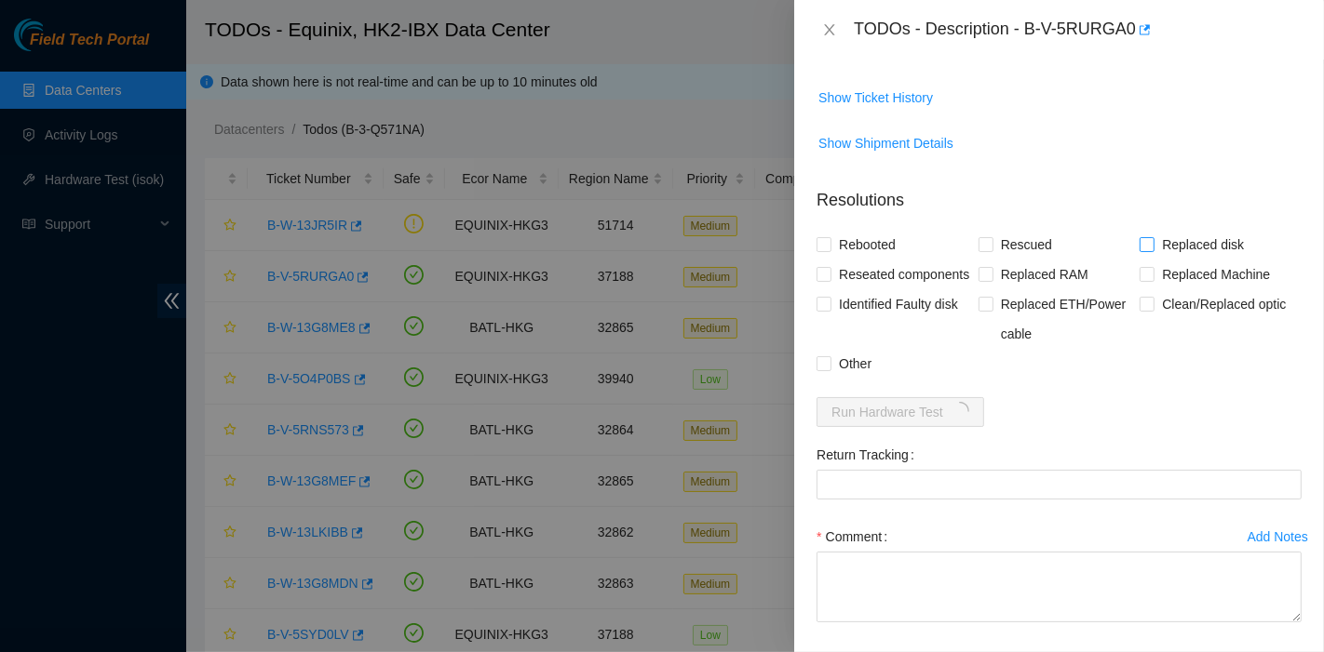
click at [1178, 238] on span "Replaced disk" at bounding box center [1202, 245] width 97 height 30
click at [1152, 238] on input "Replaced disk" at bounding box center [1145, 243] width 13 height 13
checkbox input "true"
click at [994, 247] on span "Rescued" at bounding box center [1026, 244] width 66 height 30
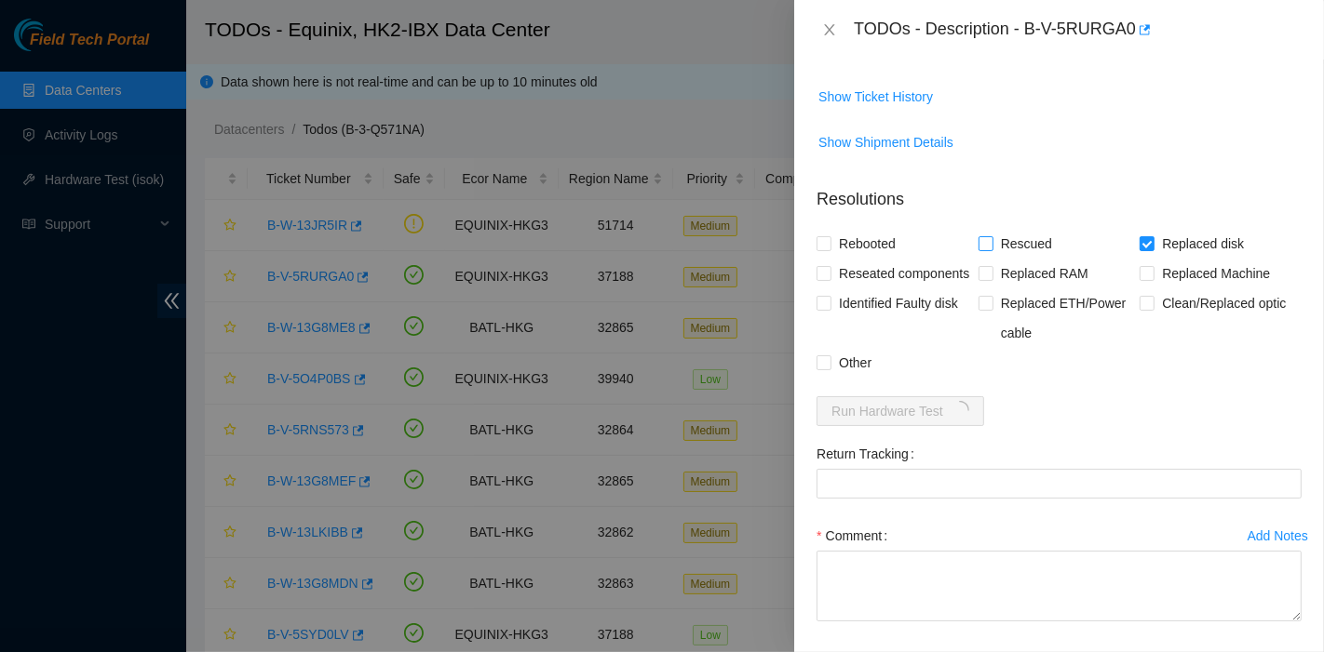
click at [991, 247] on input "Rescued" at bounding box center [984, 242] width 13 height 13
checkbox input "true"
click at [880, 249] on span "Rebooted" at bounding box center [867, 244] width 72 height 30
click at [829, 249] on input "Rebooted" at bounding box center [822, 242] width 13 height 13
checkbox input "true"
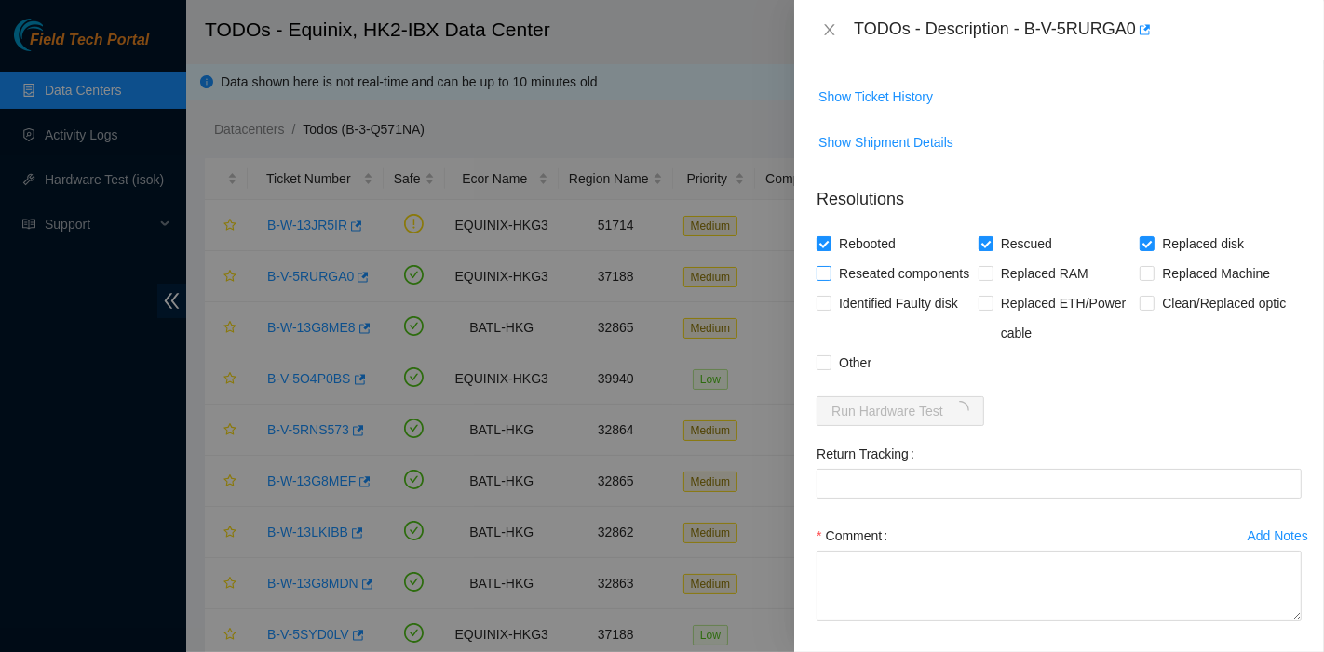
click at [875, 271] on span "Reseated components" at bounding box center [903, 274] width 145 height 30
click at [829, 271] on input "Reseated components" at bounding box center [822, 272] width 13 height 13
checkbox input "true"
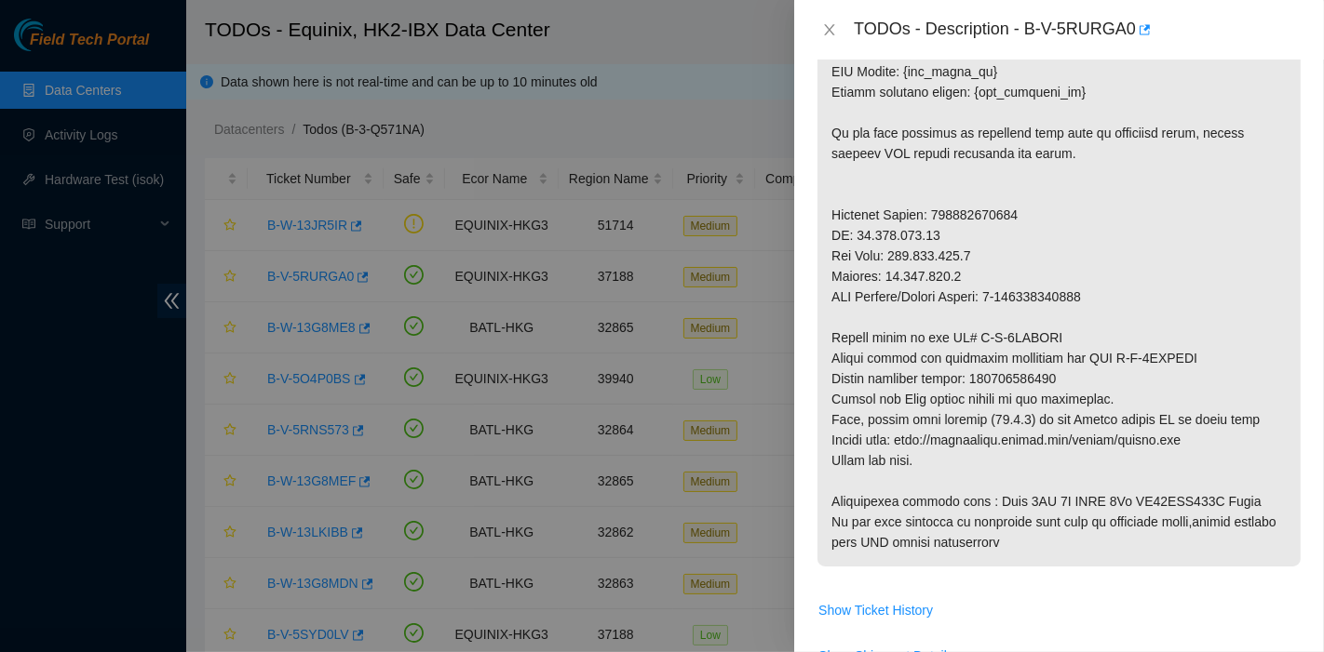
scroll to position [799, 0]
drag, startPoint x: 981, startPoint y: 382, endPoint x: 1057, endPoint y: 386, distance: 76.5
click at [1082, 389] on p at bounding box center [1058, 74] width 483 height 990
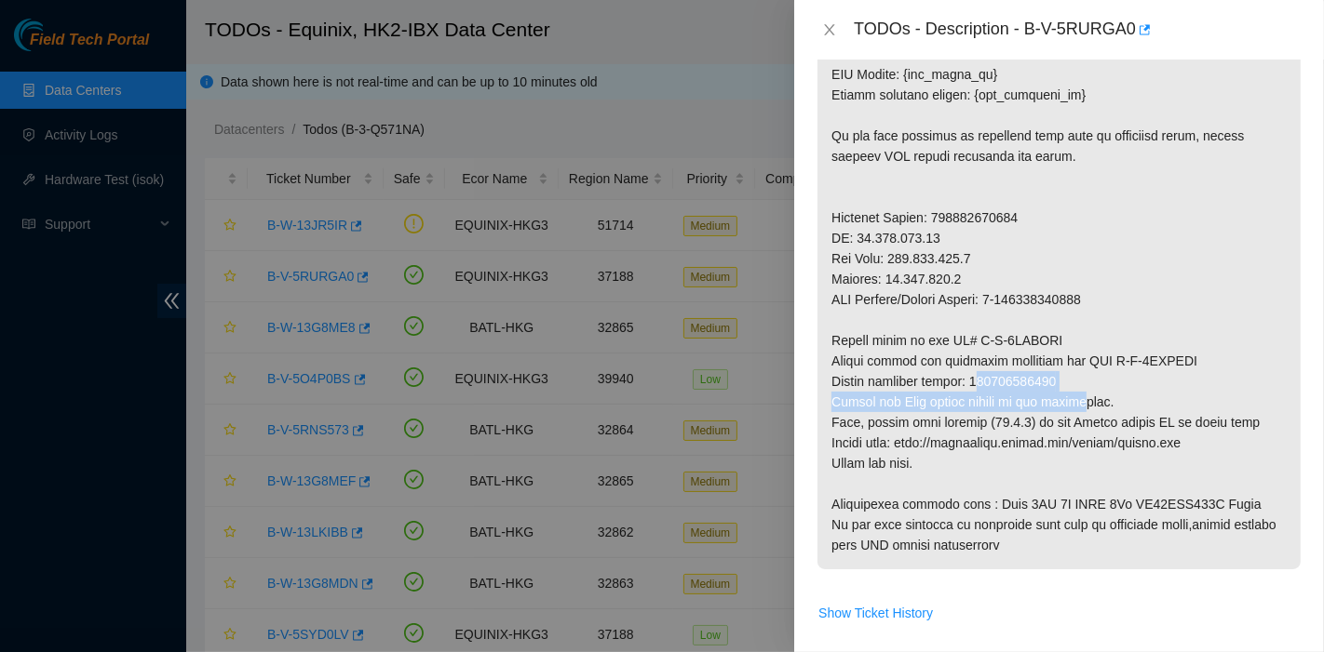
click at [1004, 383] on p at bounding box center [1058, 74] width 483 height 990
drag, startPoint x: 975, startPoint y: 380, endPoint x: 1055, endPoint y: 382, distance: 80.1
click at [1055, 382] on p at bounding box center [1058, 74] width 483 height 990
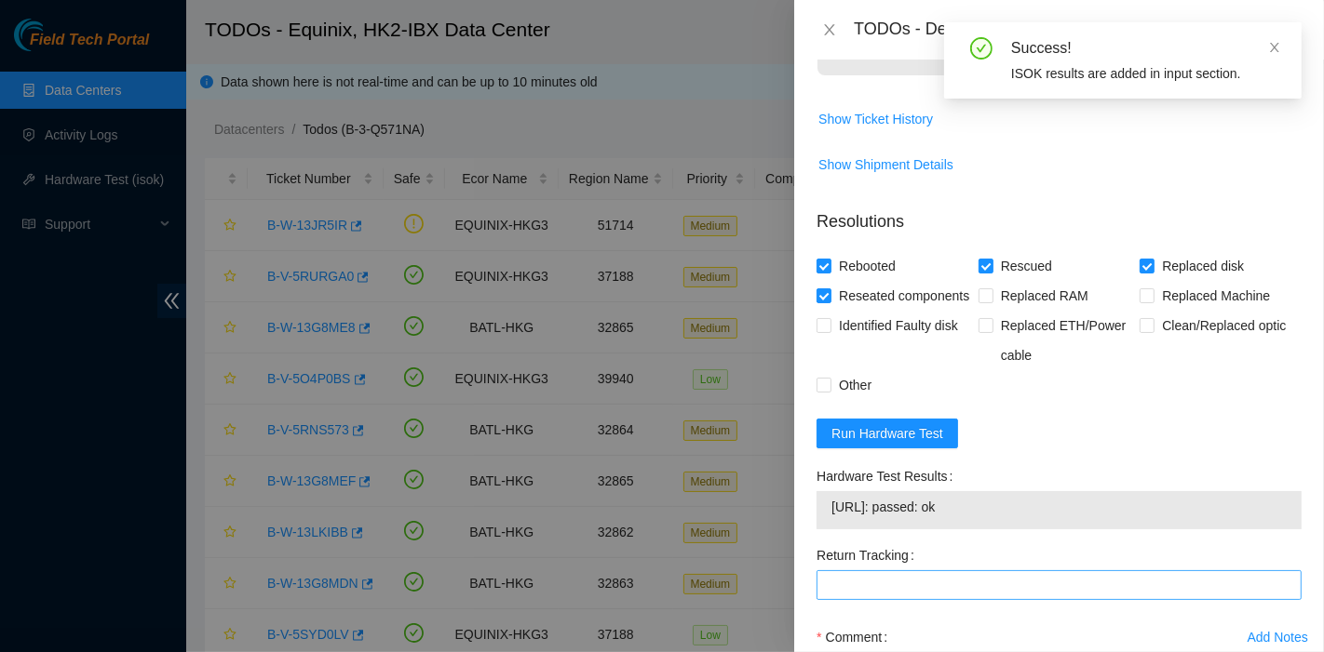
scroll to position [1292, 0]
click at [954, 599] on Tracking "Return Tracking" at bounding box center [1058, 586] width 485 height 30
paste Tracking "425421601912"
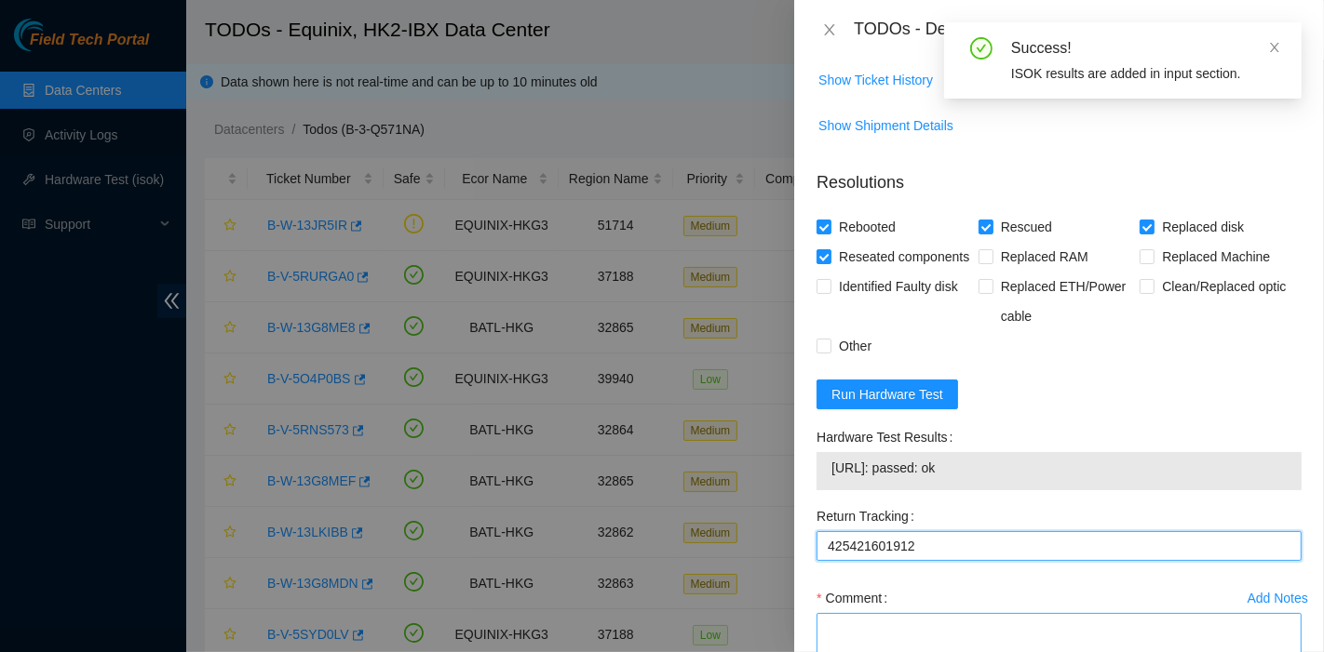
scroll to position [1498, 0]
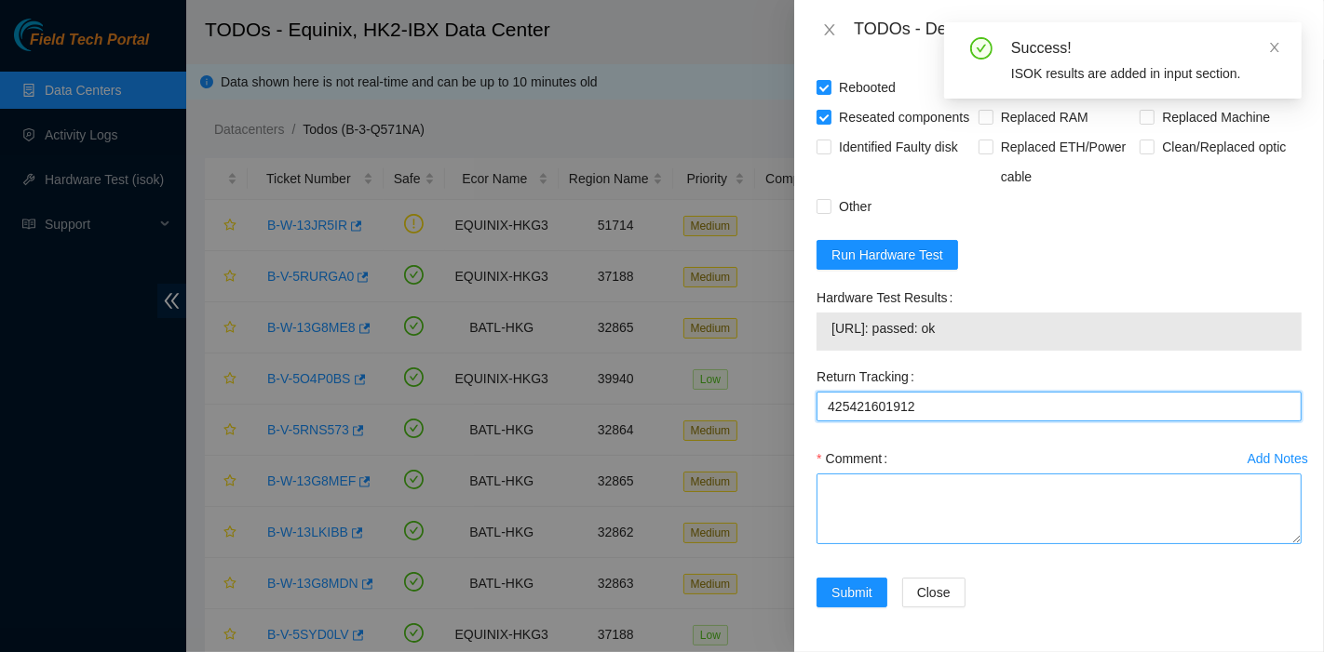
type Tracking "425421601912"
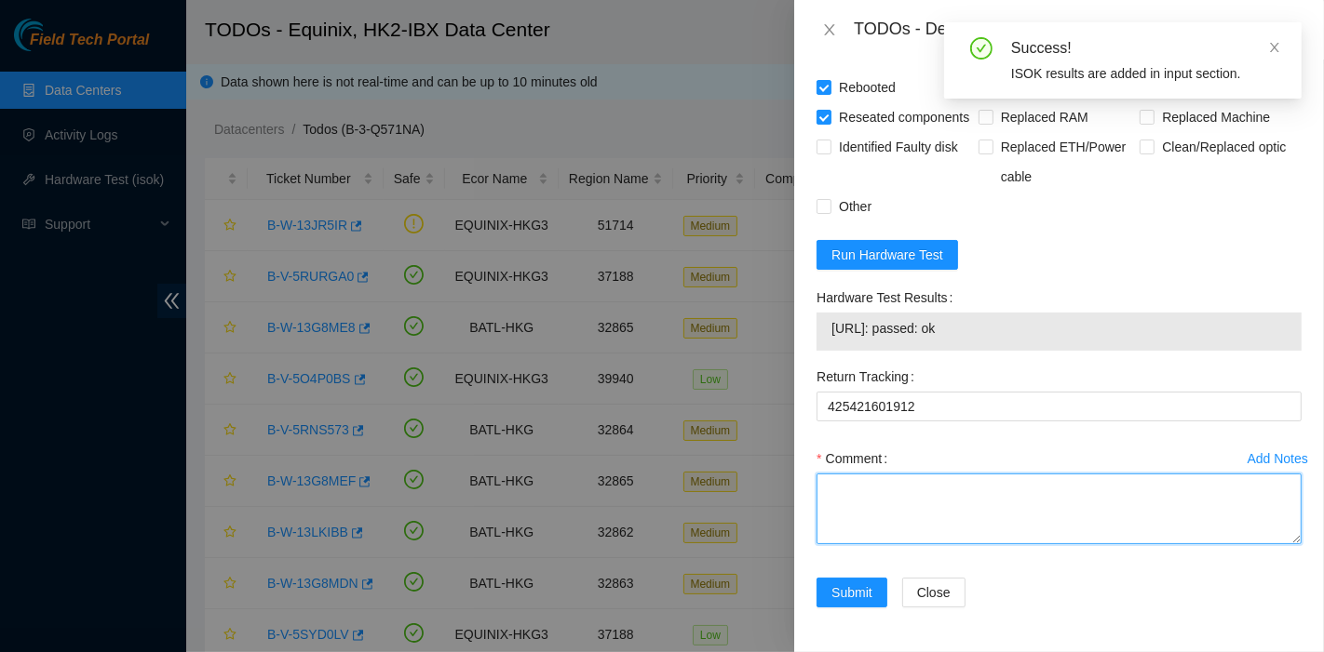
click at [996, 484] on textarea "Comment" at bounding box center [1058, 509] width 485 height 71
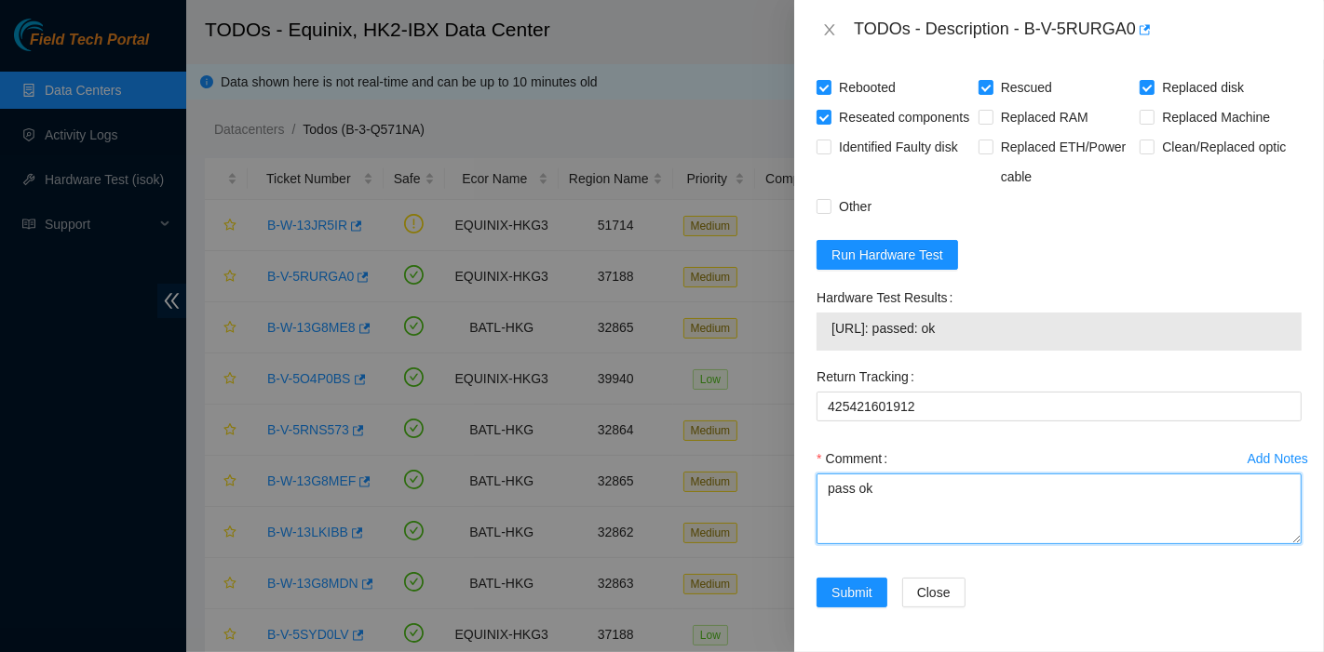
type textarea "pass ok"
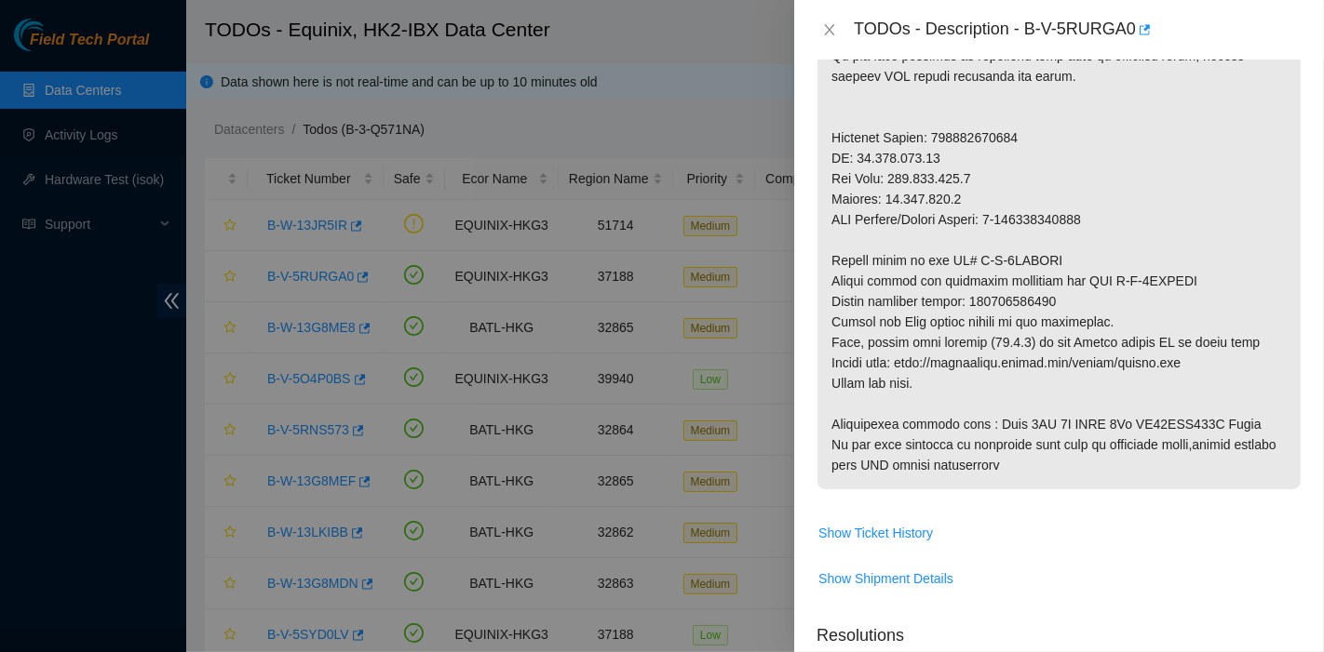
scroll to position [878, 0]
drag, startPoint x: 976, startPoint y: 302, endPoint x: 1100, endPoint y: 296, distance: 123.9
copy p "425421601912"
drag, startPoint x: 1069, startPoint y: 322, endPoint x: 1028, endPoint y: 256, distance: 78.2
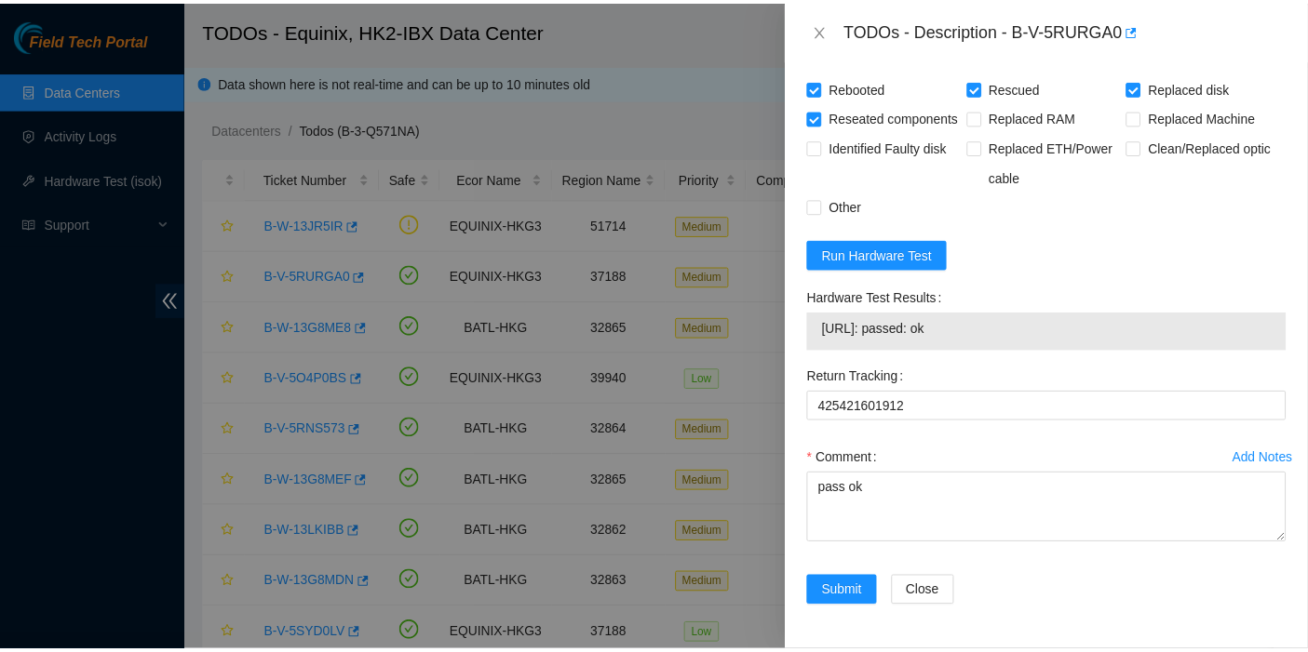
scroll to position [1498, 0]
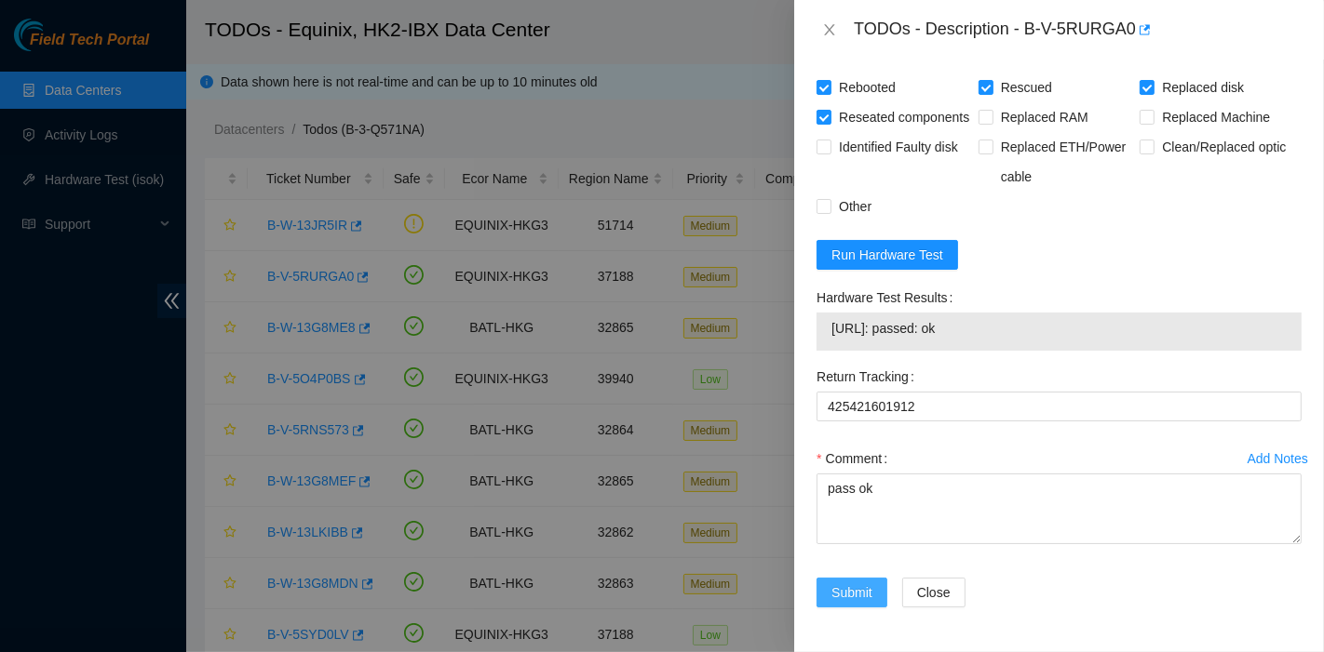
click at [848, 594] on span "Submit" at bounding box center [851, 593] width 41 height 20
drag, startPoint x: 1263, startPoint y: 218, endPoint x: 1218, endPoint y: 225, distance: 45.3
click at [1263, 217] on div "Rebooted Rescued Replaced disk Reseated components Replaced RAM Replaced Machin…" at bounding box center [1058, 147] width 485 height 149
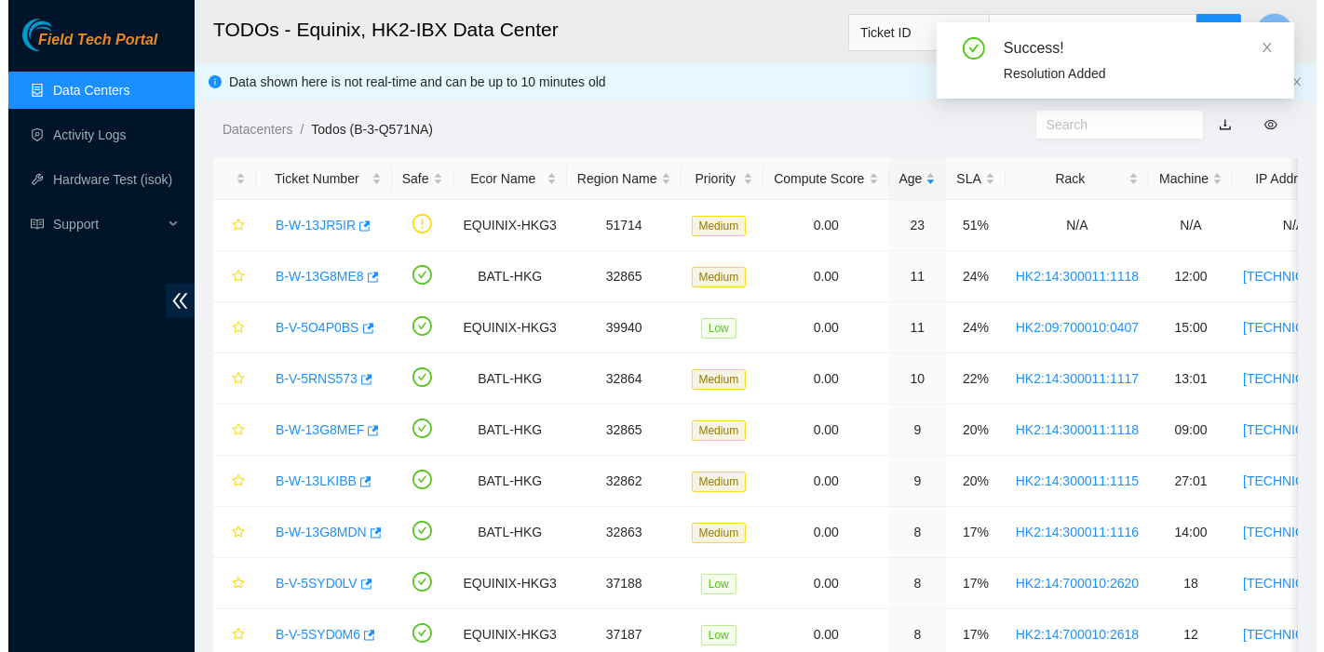
scroll to position [504, 0]
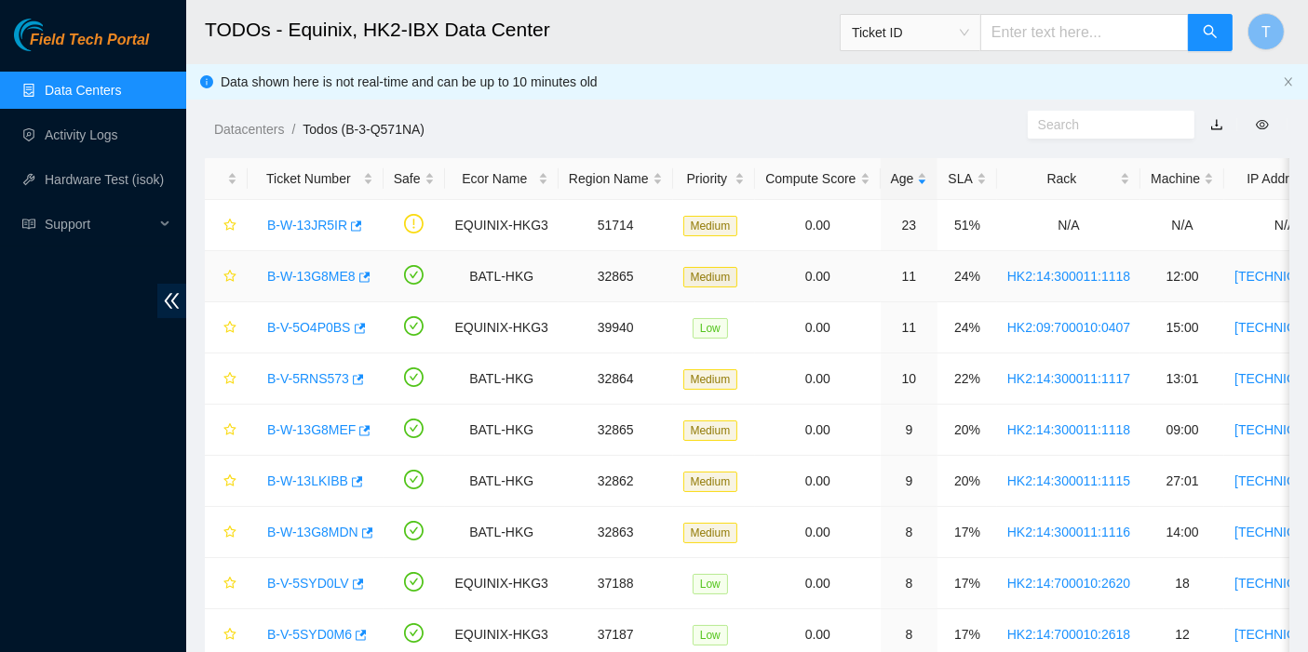
click at [301, 272] on link "B-W-13G8ME8" at bounding box center [311, 276] width 88 height 15
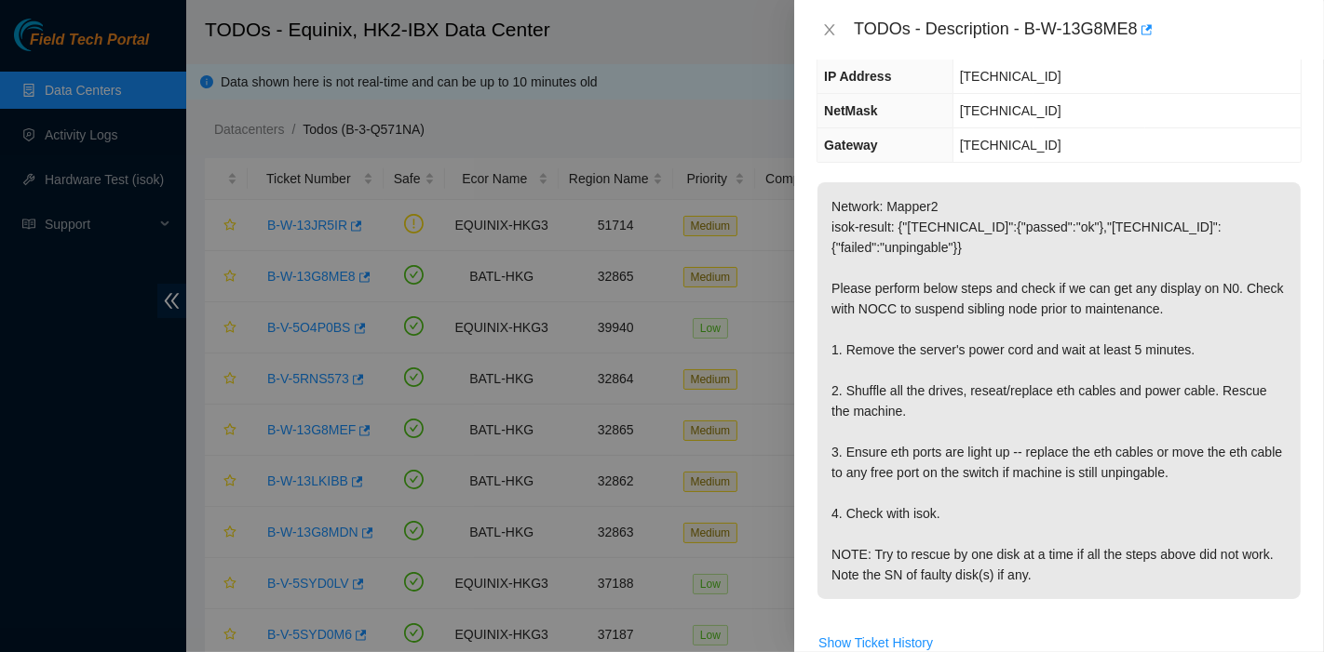
scroll to position [0, 0]
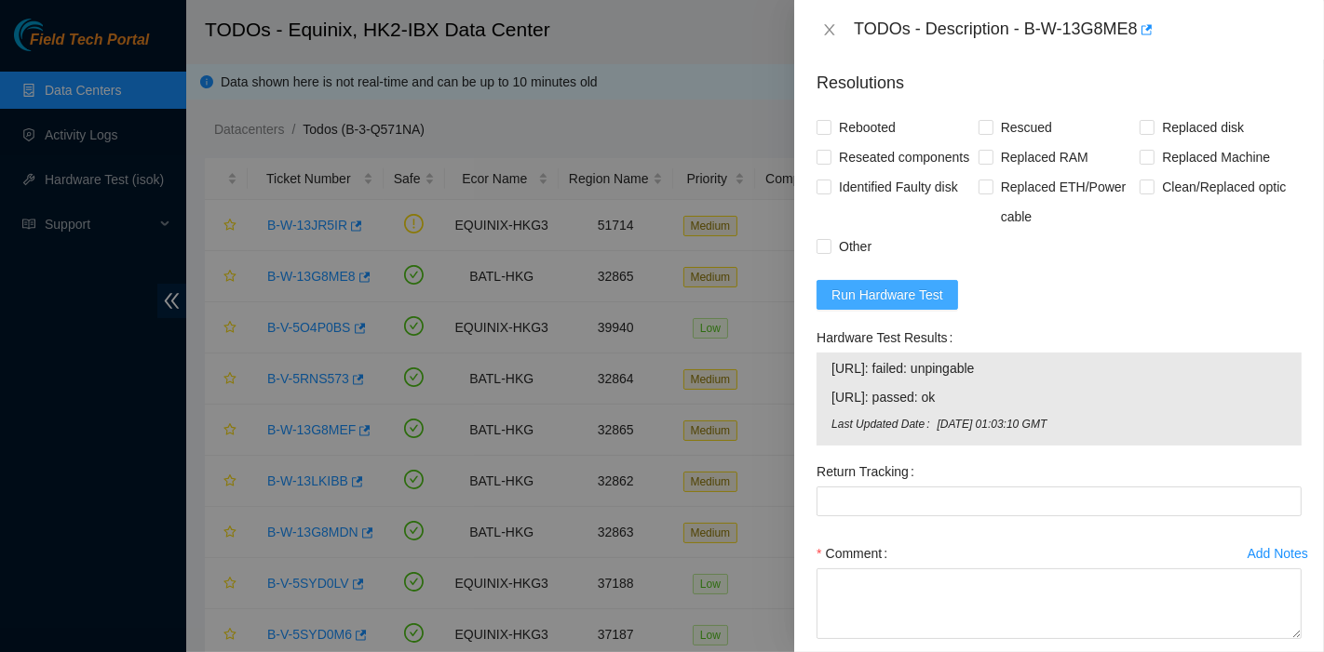
click at [912, 305] on span "Run Hardware Test" at bounding box center [887, 295] width 112 height 20
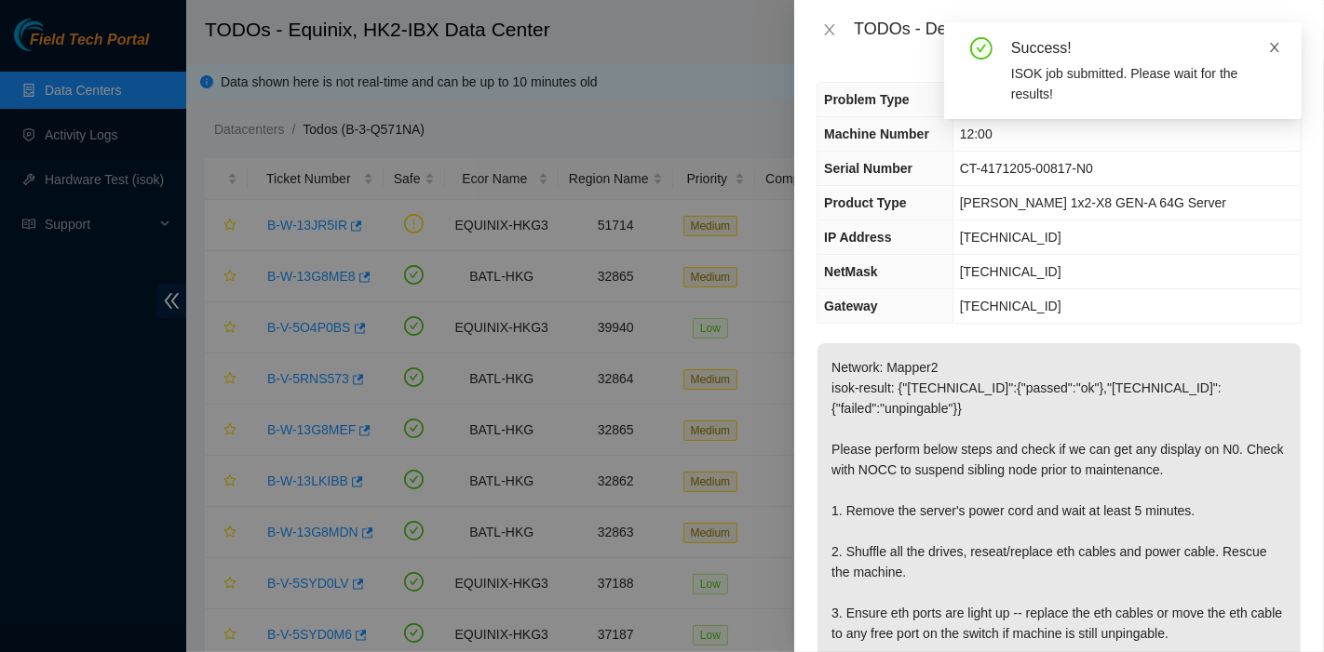
click at [1271, 47] on icon "close" at bounding box center [1274, 47] width 13 height 13
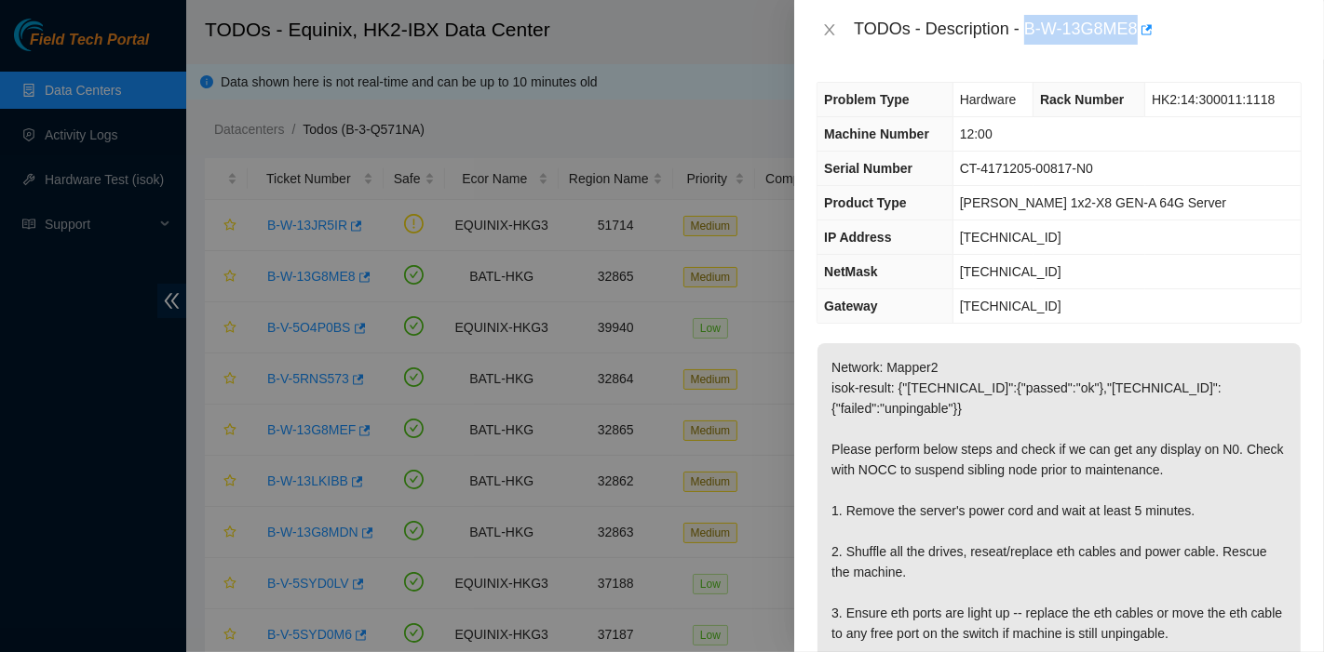
drag, startPoint x: 1029, startPoint y: 30, endPoint x: 1155, endPoint y: 52, distance: 127.6
click at [1155, 52] on div "TODOs - Description - B-W-13G8ME8" at bounding box center [1059, 30] width 530 height 60
copy div "B-W-13G8ME8"
click at [1013, 392] on p "Network: Mapper2 isok-result: {"[TECHNICAL_ID]":{"passed":"ok"},"[TECHNICAL_ID]…" at bounding box center [1058, 551] width 483 height 417
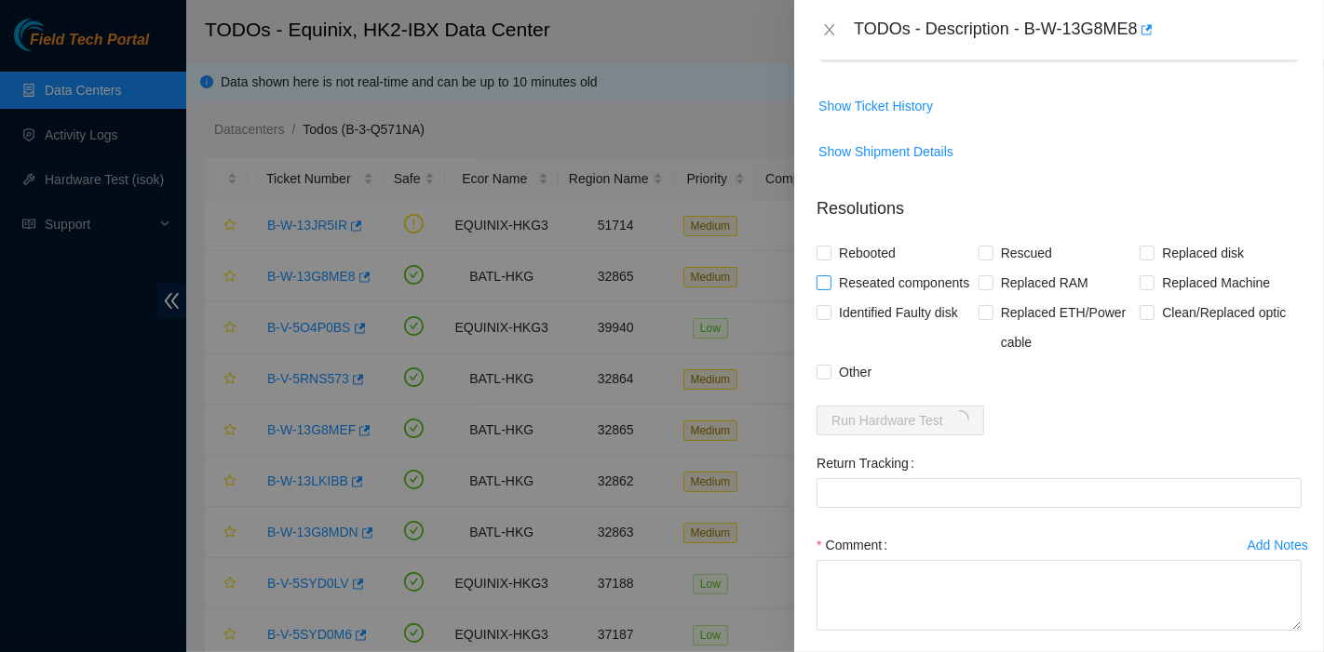
scroll to position [699, 0]
click at [878, 273] on span "Reseated components" at bounding box center [903, 282] width 145 height 30
click at [829, 275] on input "Reseated components" at bounding box center [822, 281] width 13 height 13
checkbox input "true"
click at [880, 259] on span "Rebooted" at bounding box center [867, 252] width 72 height 30
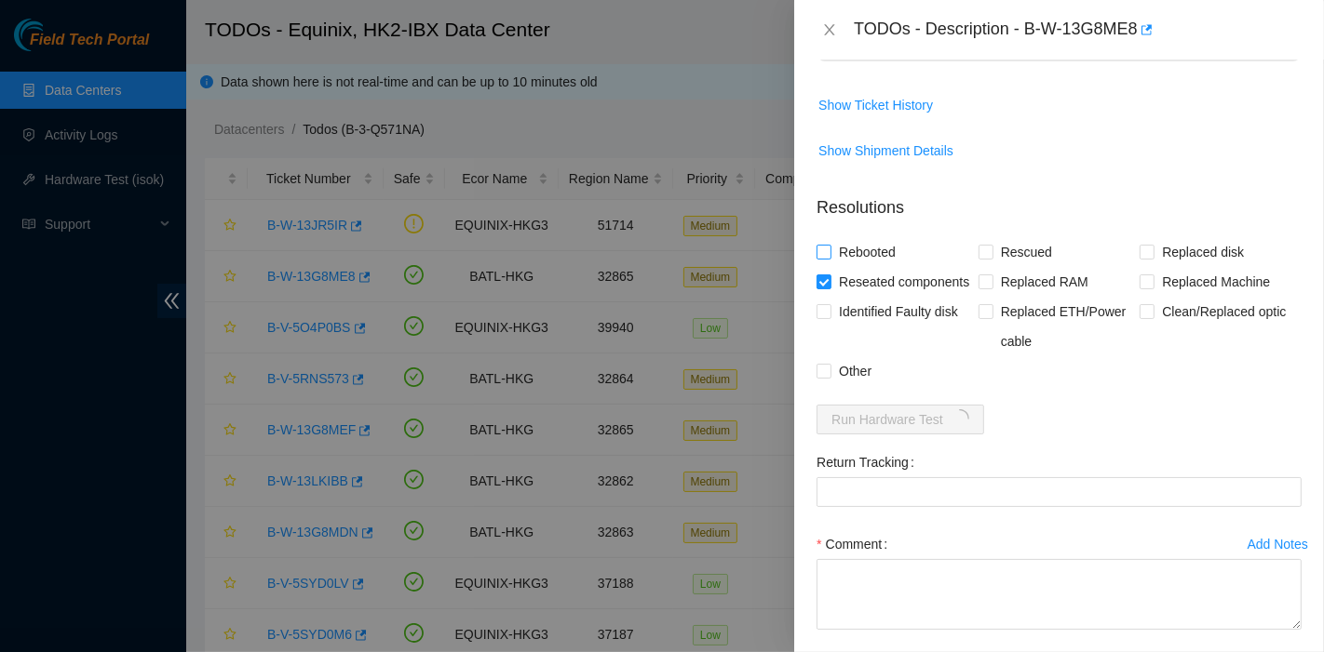
click at [829, 258] on input "Rebooted" at bounding box center [822, 251] width 13 height 13
checkbox input "true"
click at [978, 255] on input "Rescued" at bounding box center [984, 251] width 13 height 13
checkbox input "true"
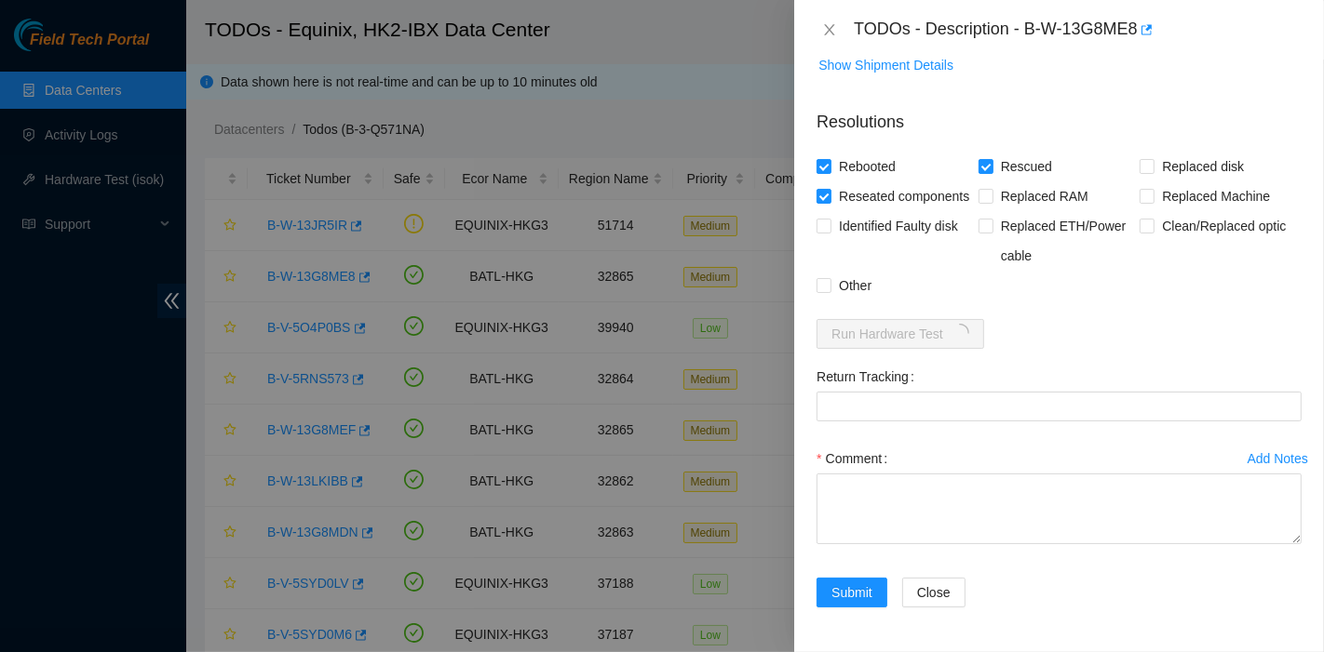
scroll to position [811, 0]
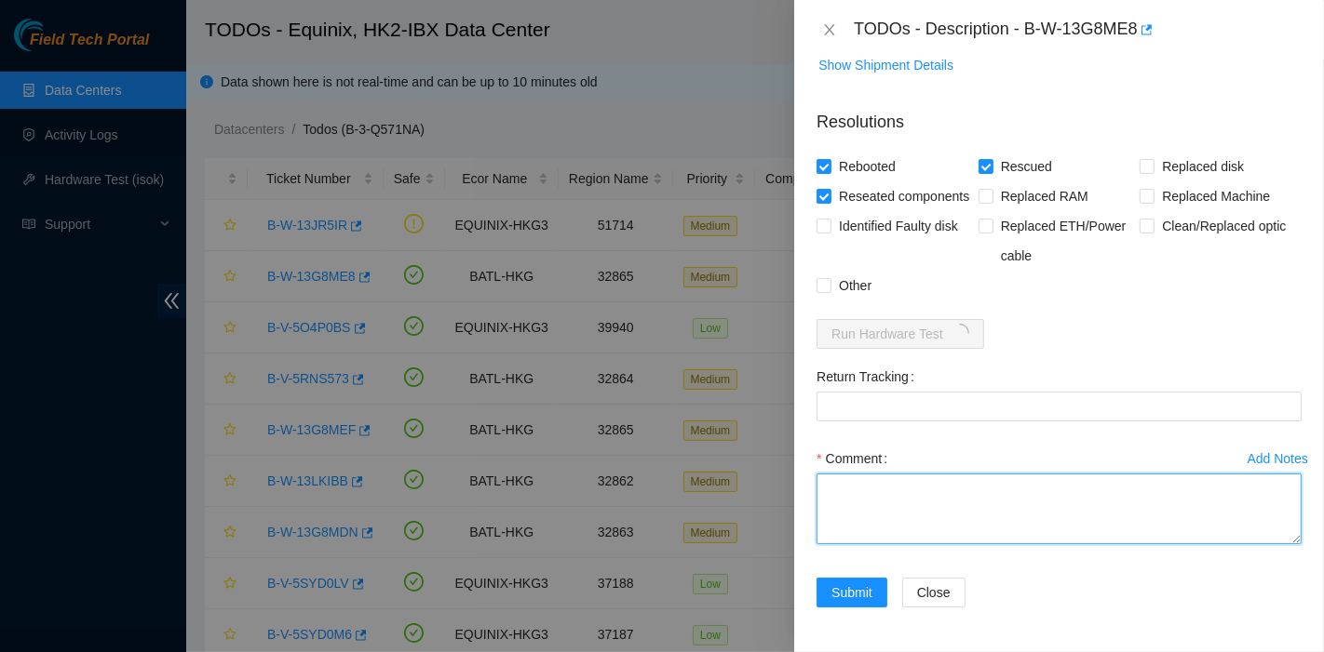
click at [944, 518] on textarea "Comment" at bounding box center [1058, 509] width 485 height 71
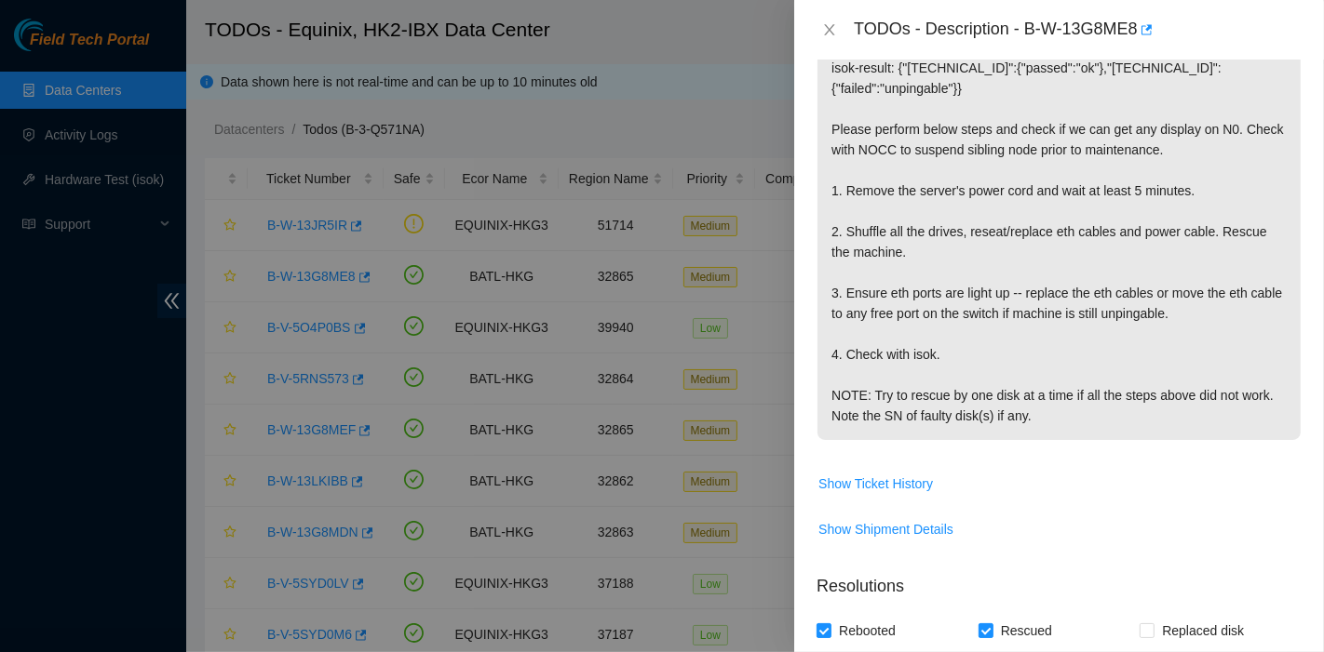
scroll to position [369, 0]
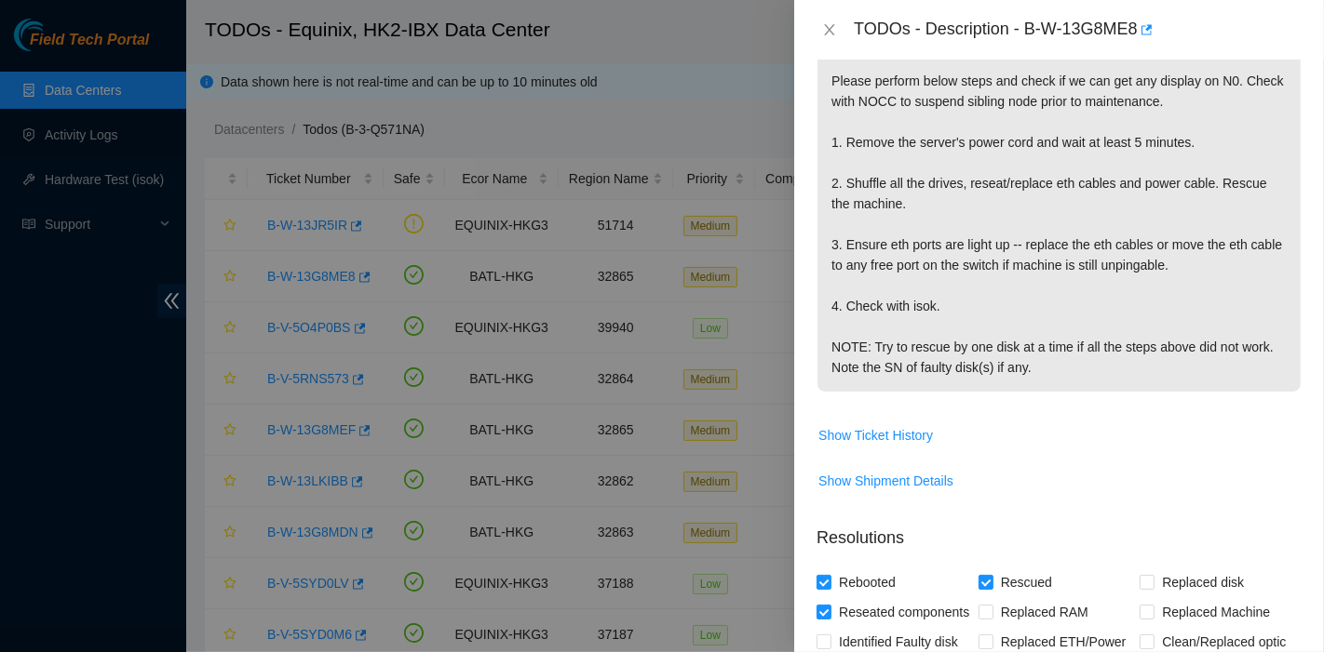
click at [1243, 345] on p "Network: Mapper2 isok-result: {"[TECHNICAL_ID]":{"passed":"ok"},"[TECHNICAL_ID]…" at bounding box center [1058, 183] width 483 height 417
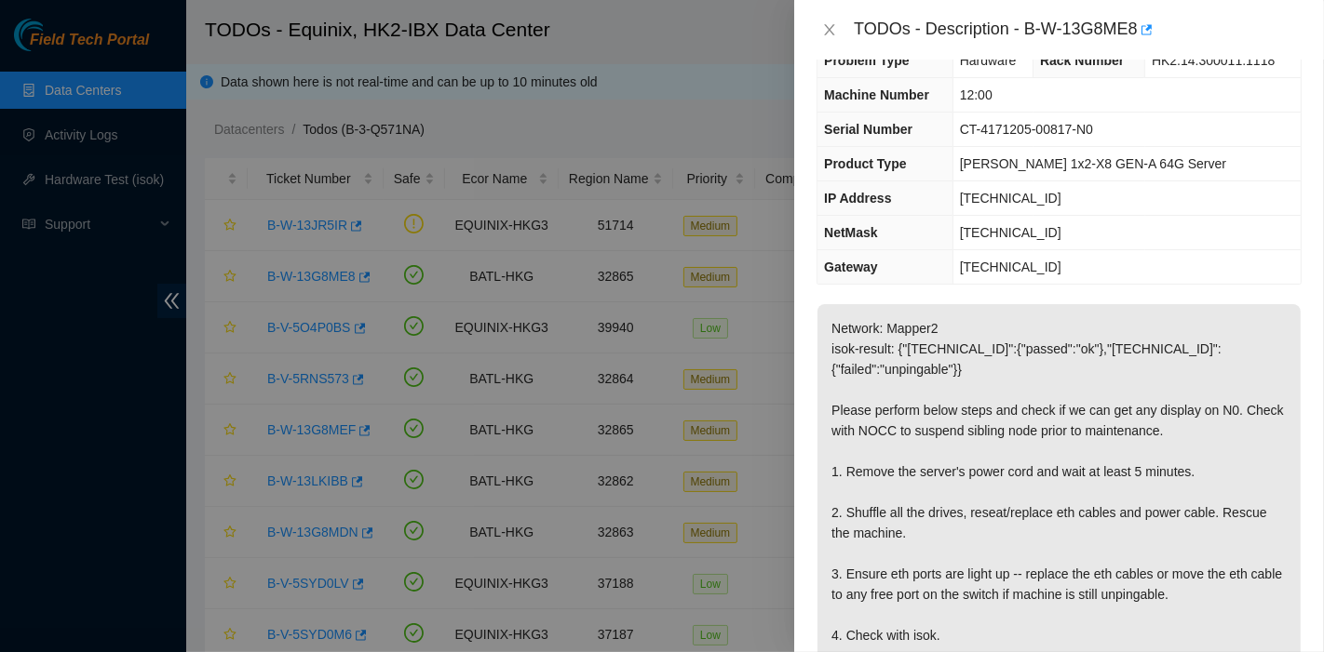
scroll to position [0, 0]
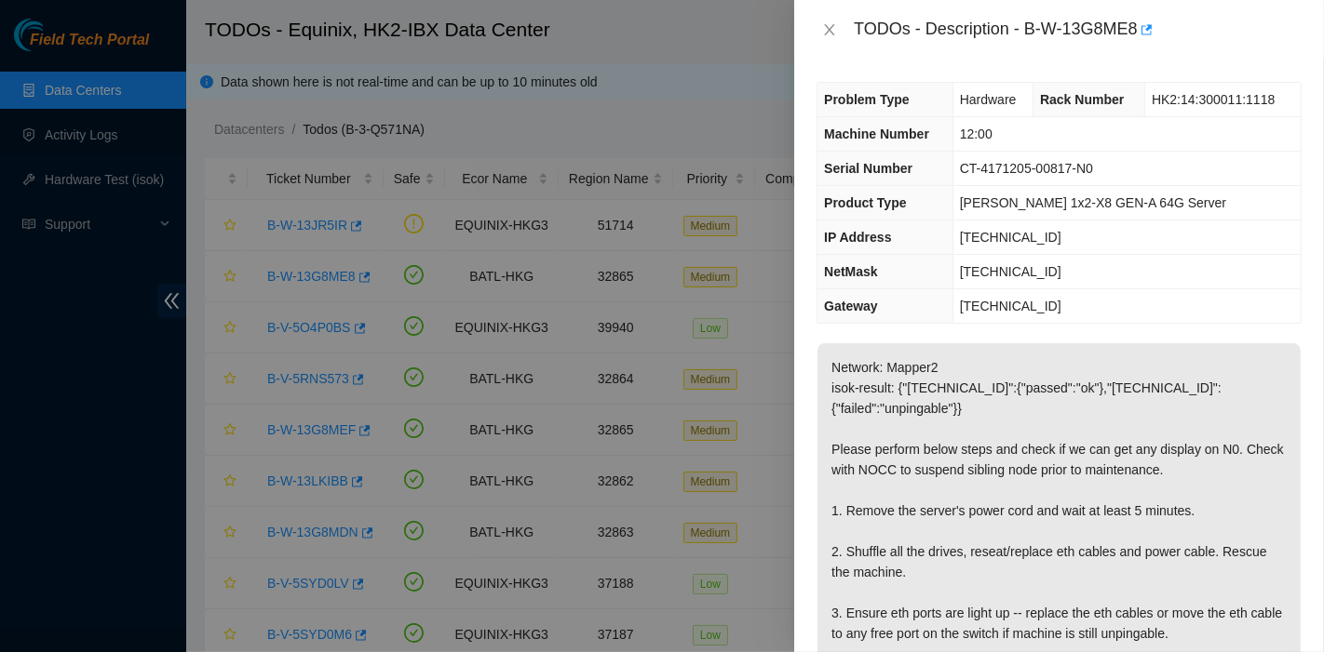
click at [1239, 397] on p "Network: Mapper2 isok-result: {"[TECHNICAL_ID]":{"passed":"ok"},"[TECHNICAL_ID]…" at bounding box center [1058, 551] width 483 height 417
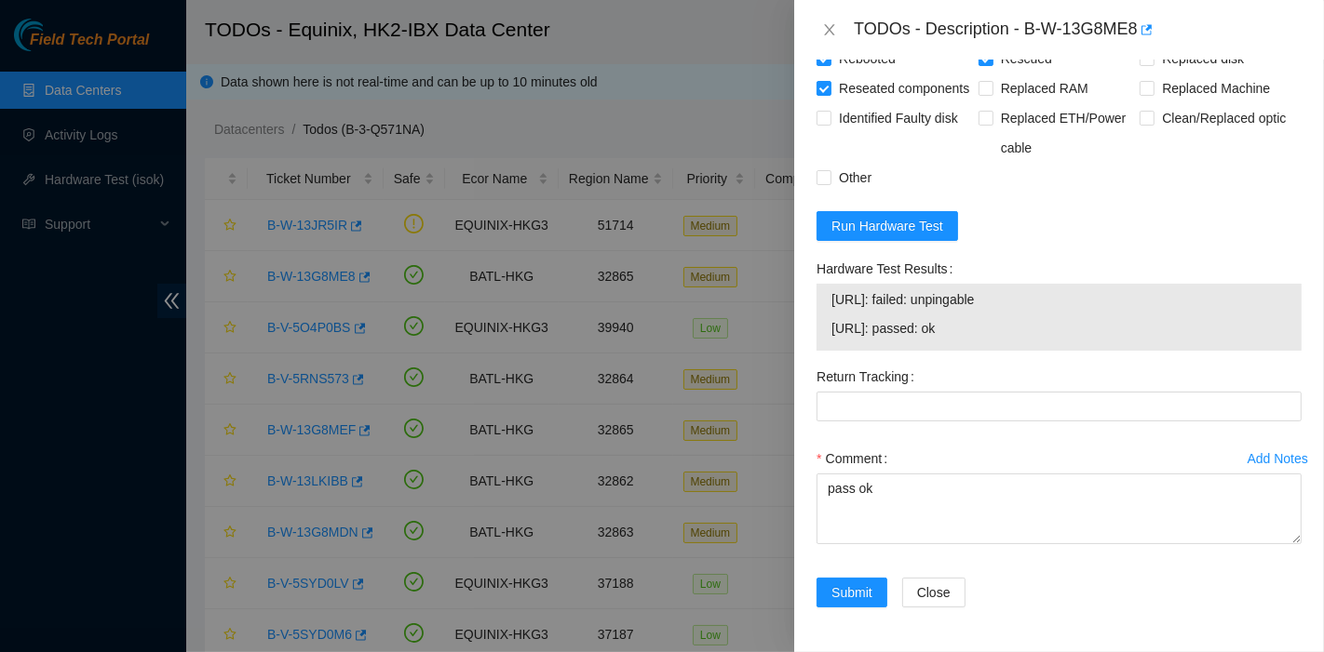
scroll to position [919, 0]
click at [1257, 349] on div "[URL]: failed: unpingable [URL]: passed: ok" at bounding box center [1058, 317] width 485 height 67
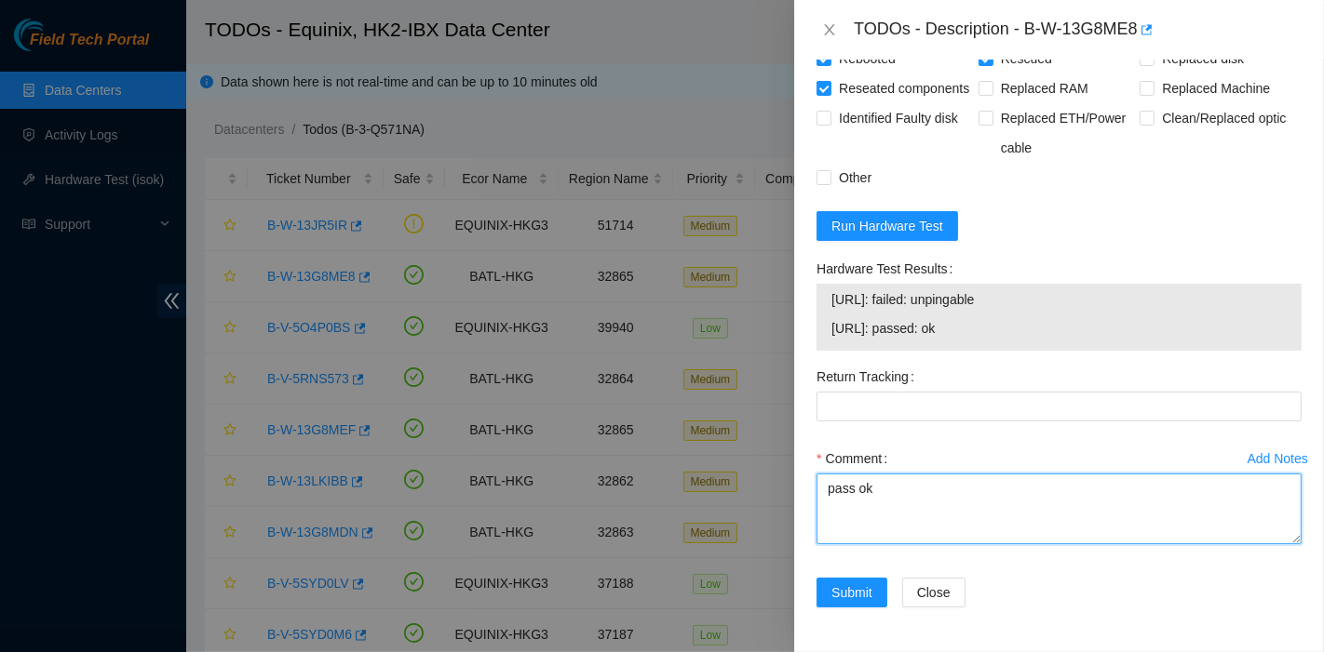
drag, startPoint x: 950, startPoint y: 500, endPoint x: 630, endPoint y: 504, distance: 320.2
click at [630, 504] on div "TODOs - Description - B-W-13G8ME8 Problem Type Hardware Rack Number HK2:14:3000…" at bounding box center [662, 326] width 1324 height 652
type textarea "Node 0 - No Vga access also it keeps rebooting i think lights are on and off"
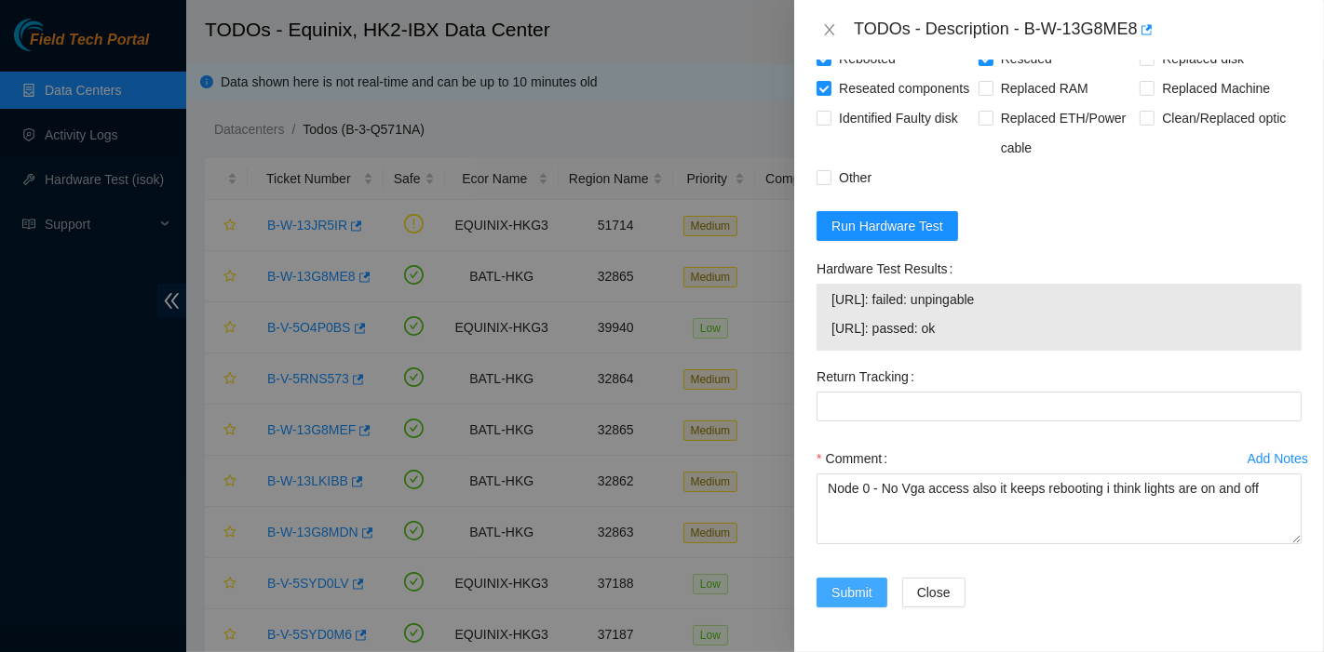
click at [840, 600] on span "Submit" at bounding box center [851, 593] width 41 height 20
drag, startPoint x: 0, startPoint y: 440, endPoint x: 13, endPoint y: 440, distance: 13.0
click at [0, 440] on div at bounding box center [662, 326] width 1324 height 652
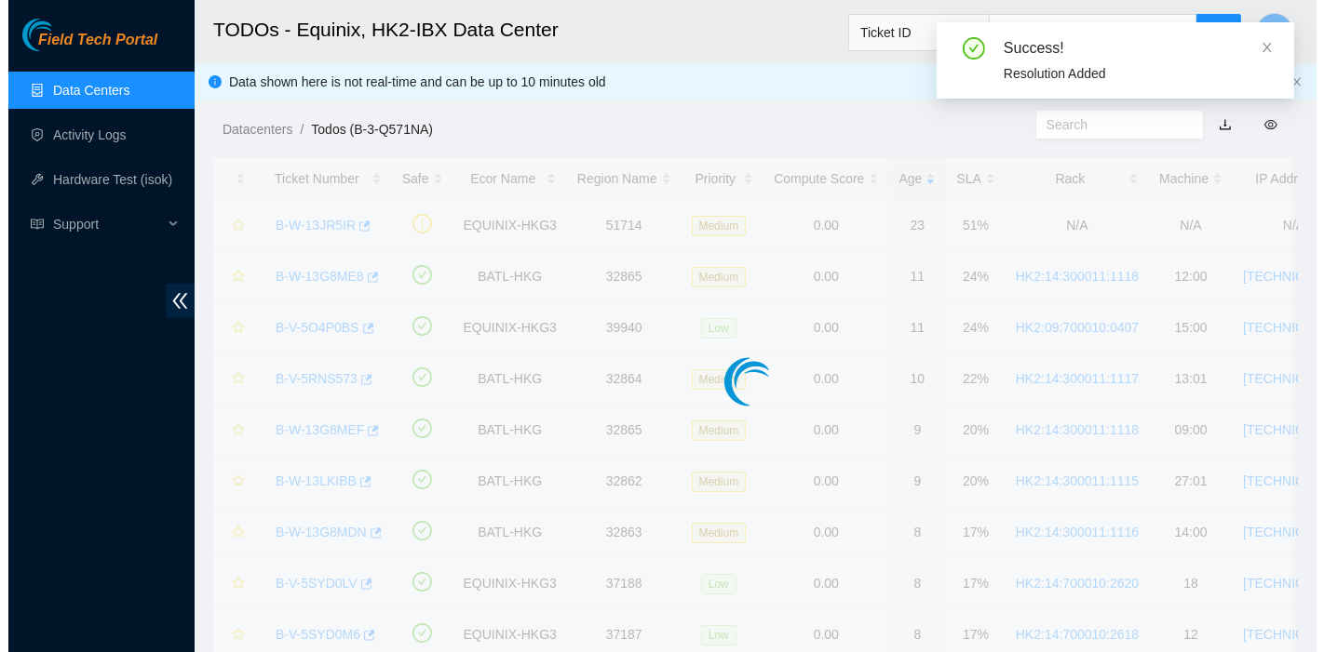
scroll to position [504, 0]
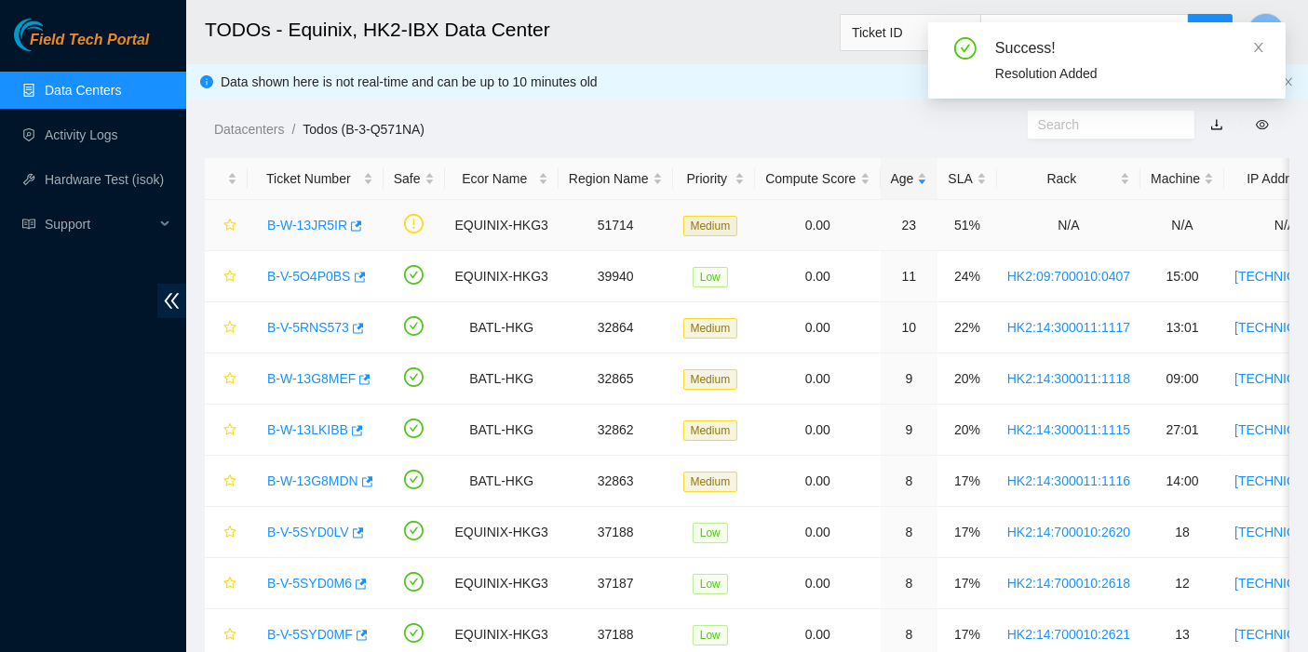
click at [322, 223] on link "B-W-13JR5IR" at bounding box center [307, 225] width 80 height 15
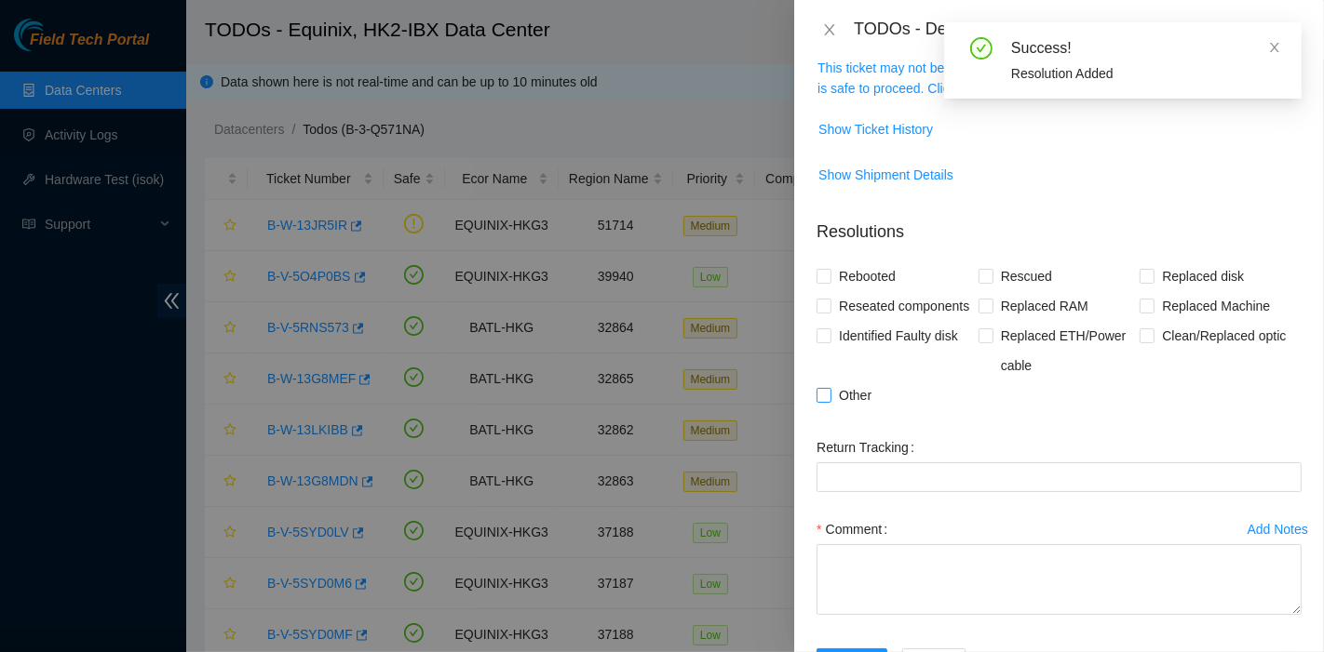
click at [840, 410] on span "Other" at bounding box center [854, 396] width 47 height 30
click at [829, 401] on input "Other" at bounding box center [822, 394] width 13 height 13
checkbox input "true"
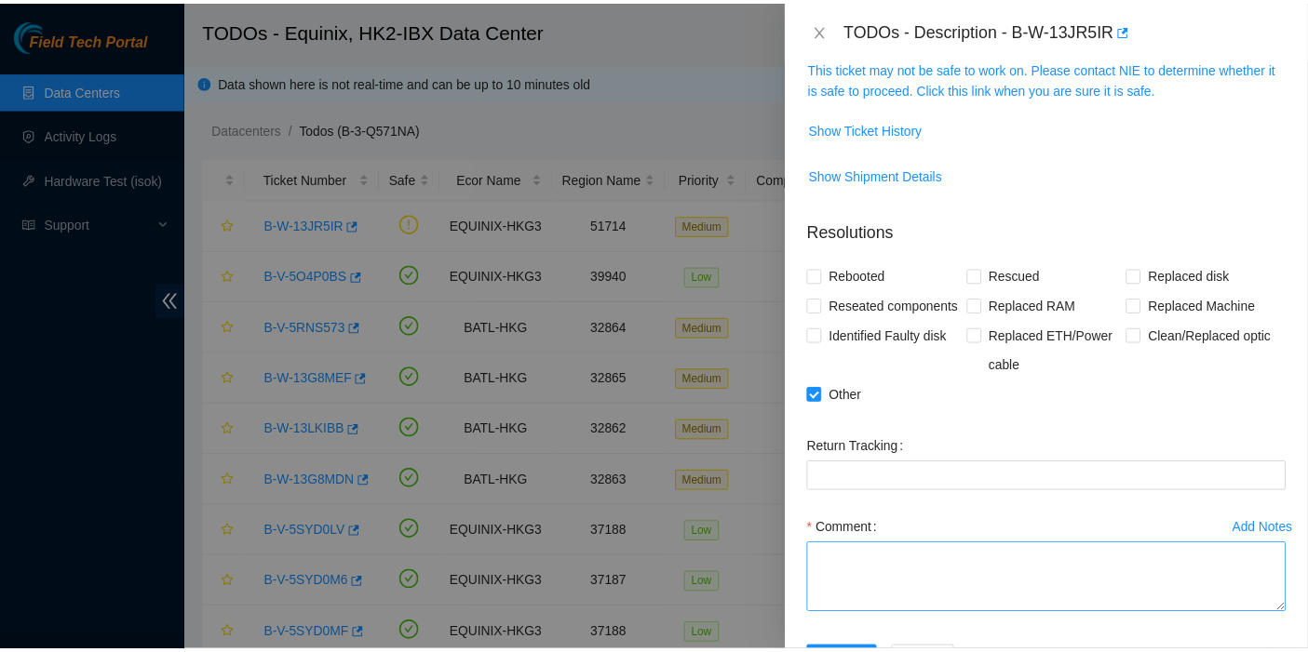
scroll to position [383, 0]
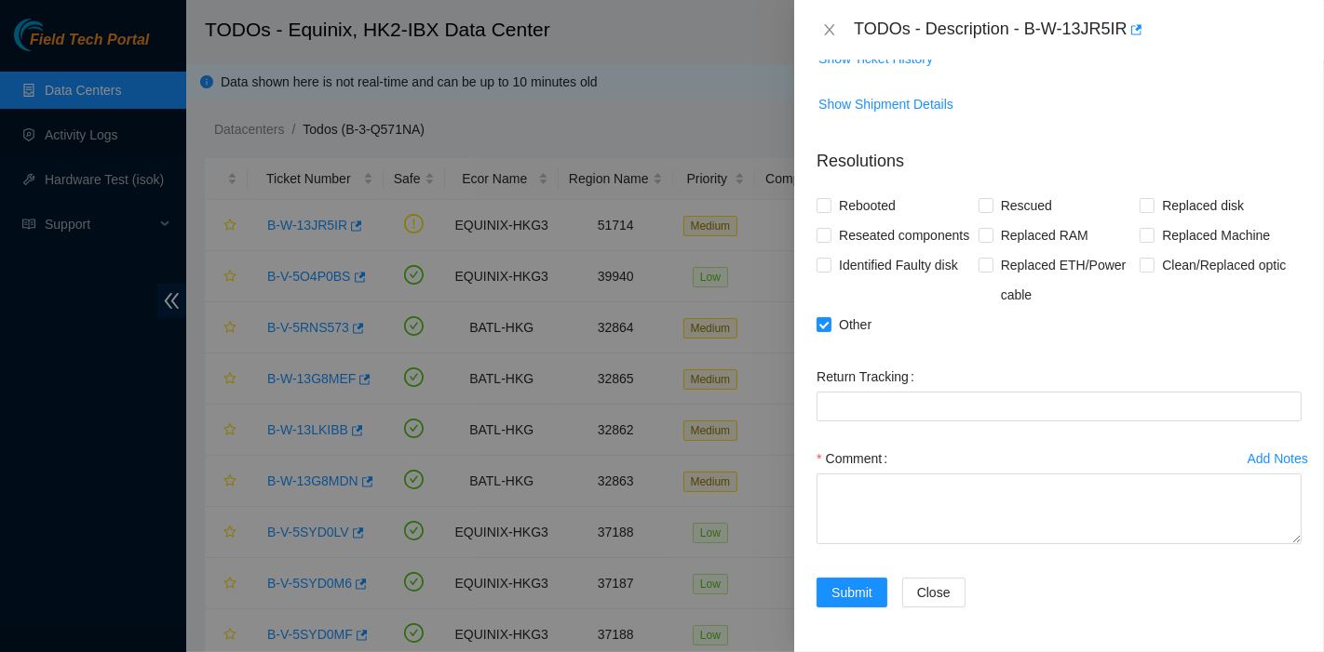
click at [922, 575] on div "Add Notes Comment" at bounding box center [1059, 511] width 500 height 134
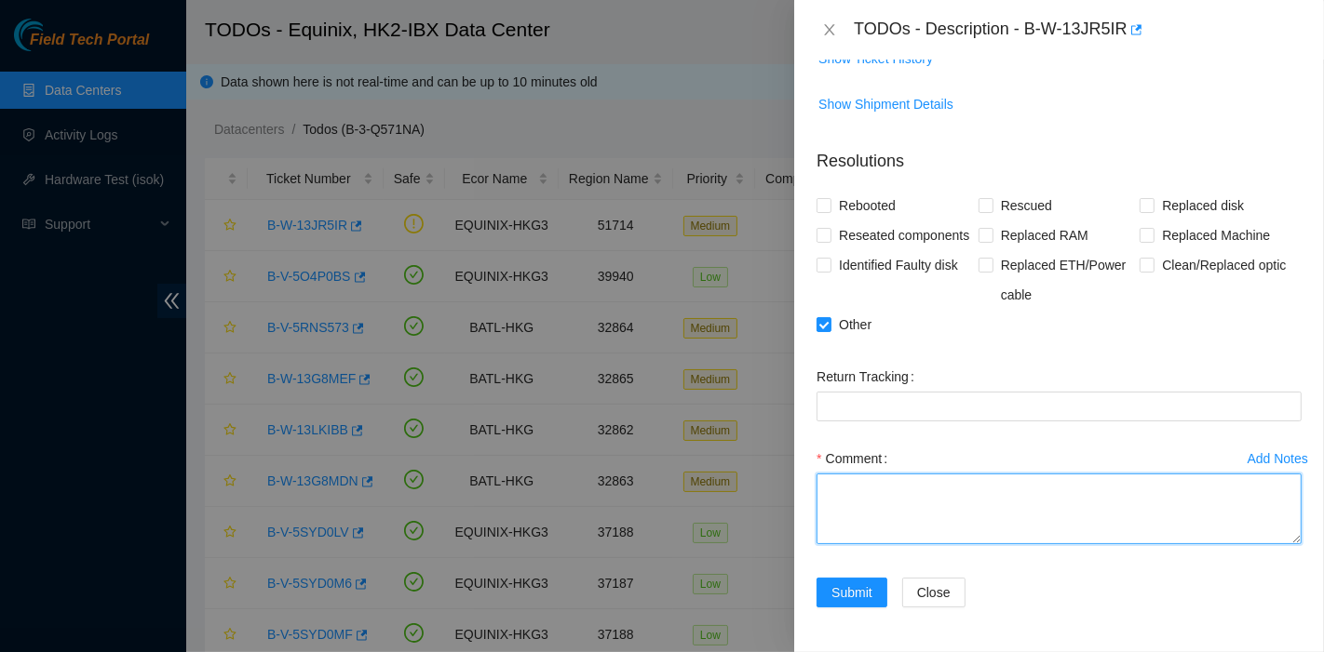
click at [912, 503] on textarea "Comment" at bounding box center [1058, 509] width 485 height 71
type textarea "worked with NIE firdaus confirmed ok"
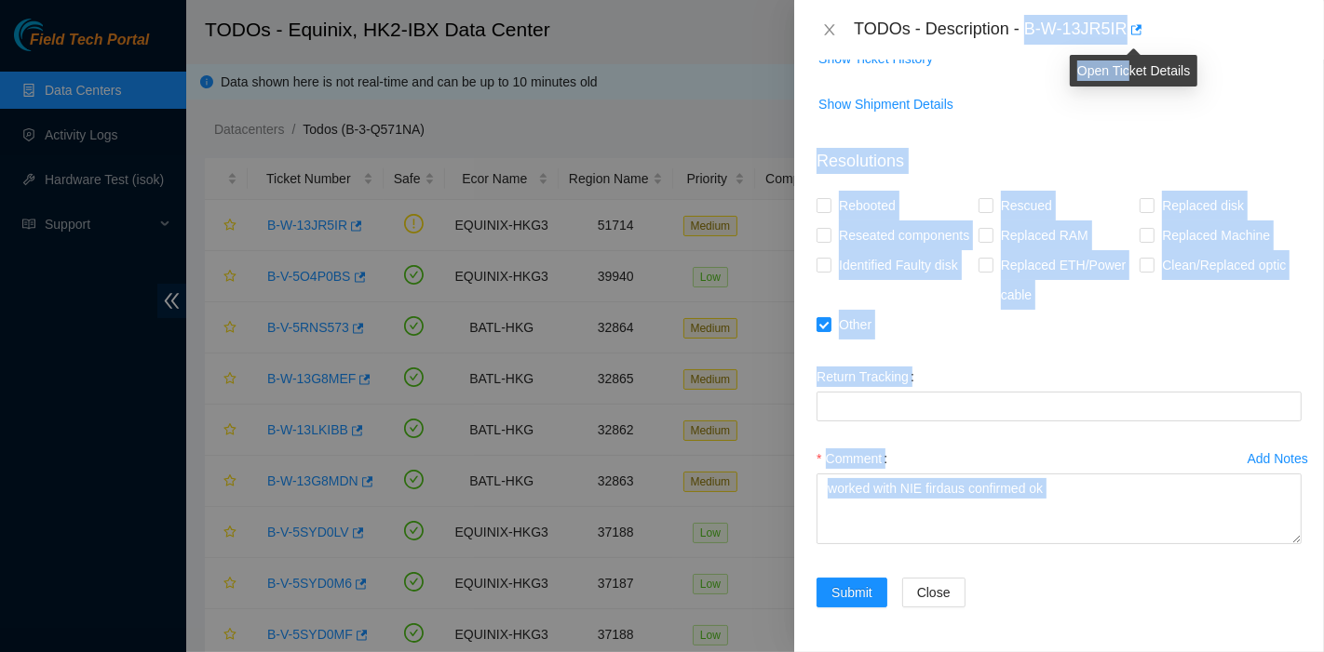
drag, startPoint x: 1024, startPoint y: 33, endPoint x: 1125, endPoint y: 41, distance: 101.8
click at [1125, 41] on body "Field Tech Portal Data Centers Activity Logs Hardware Test (isok) Support TODOs…" at bounding box center [654, 326] width 1308 height 652
copy body "B-W-13JR5IR Problem Type Other Rack Number N/A Machine Number N/A Serial Number…"
click at [1083, 92] on td "Show Shipment Details" at bounding box center [1058, 111] width 485 height 46
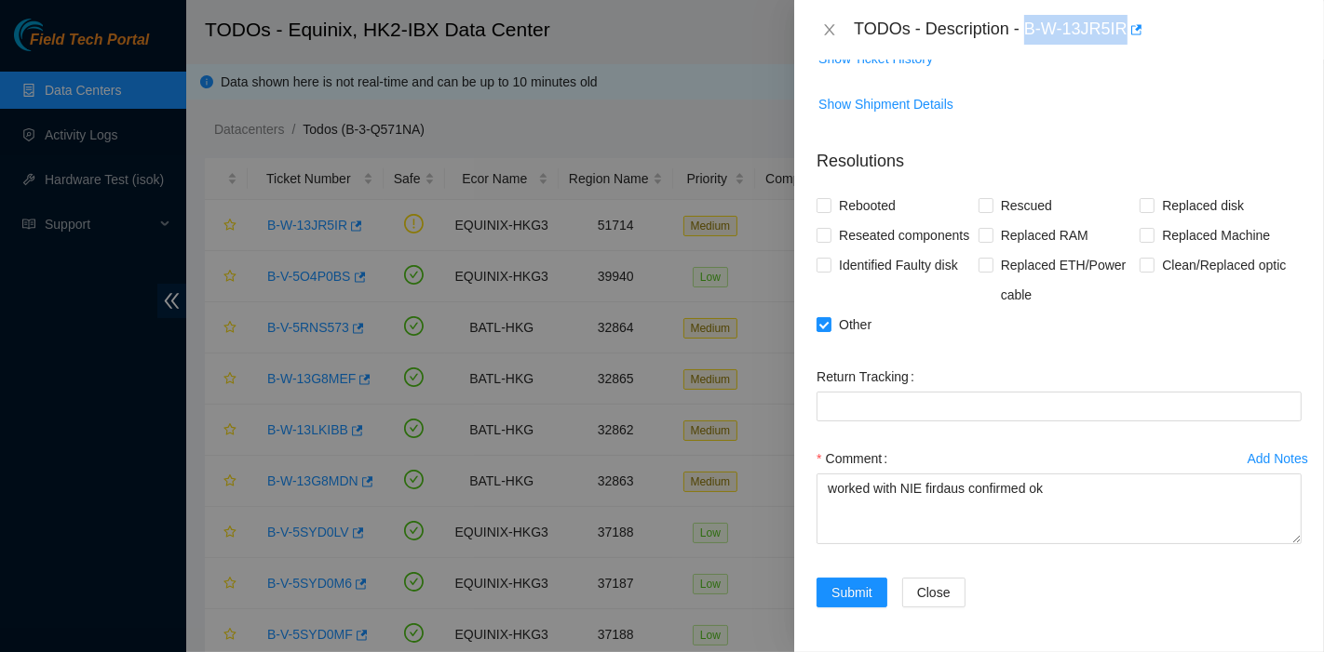
drag, startPoint x: 1025, startPoint y: 29, endPoint x: 1126, endPoint y: 48, distance: 103.3
click at [1126, 48] on div "TODOs - Description - B-W-13JR5IR" at bounding box center [1059, 30] width 530 height 60
copy div "B-W-13JR5IR"
click at [852, 594] on span "Submit" at bounding box center [851, 593] width 41 height 20
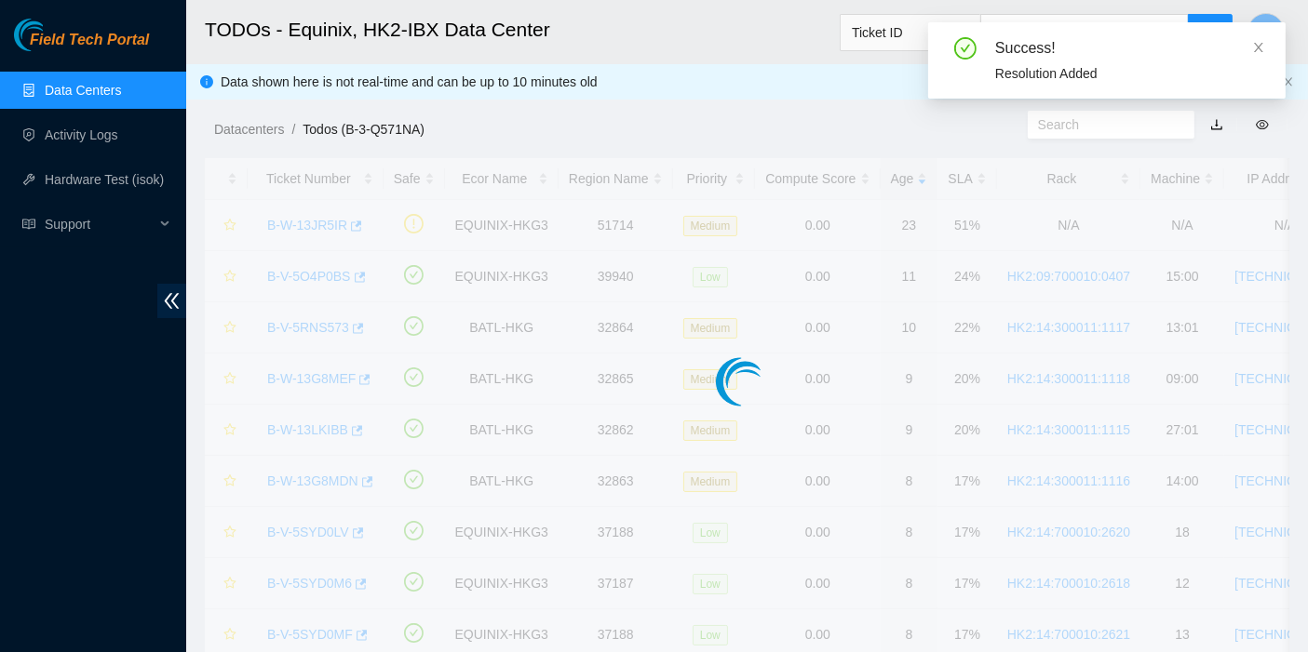
scroll to position [444, 0]
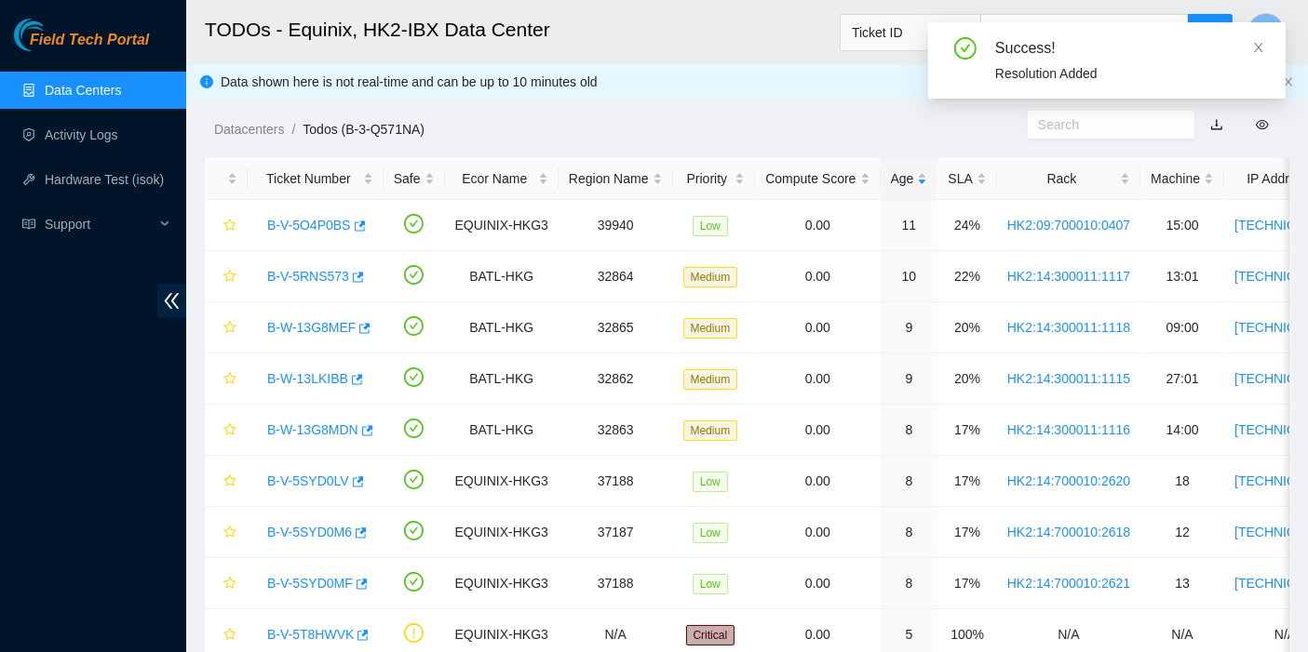
drag, startPoint x: 0, startPoint y: 425, endPoint x: 16, endPoint y: 425, distance: 15.8
click at [0, 424] on div "Field Tech Portal Data Centers Activity Logs Hardware Test (isok) Support" at bounding box center [93, 336] width 186 height 634
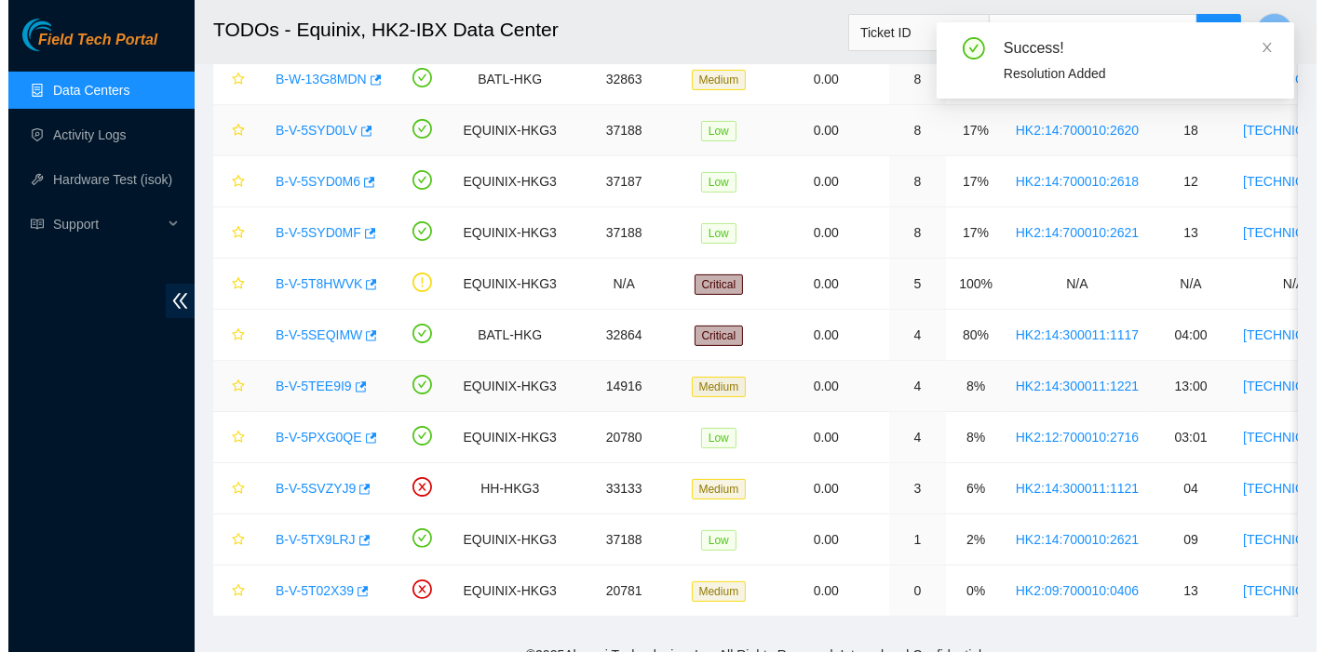
scroll to position [384, 0]
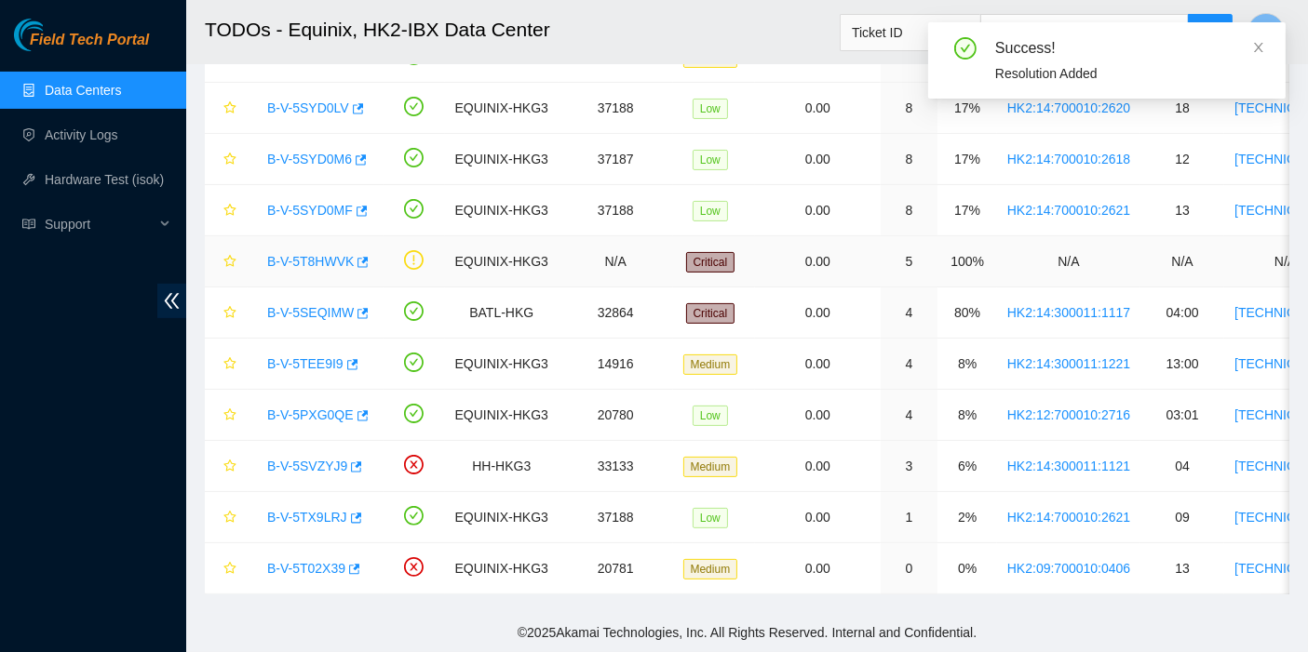
click at [325, 254] on link "B-V-5T8HWVK" at bounding box center [310, 261] width 87 height 15
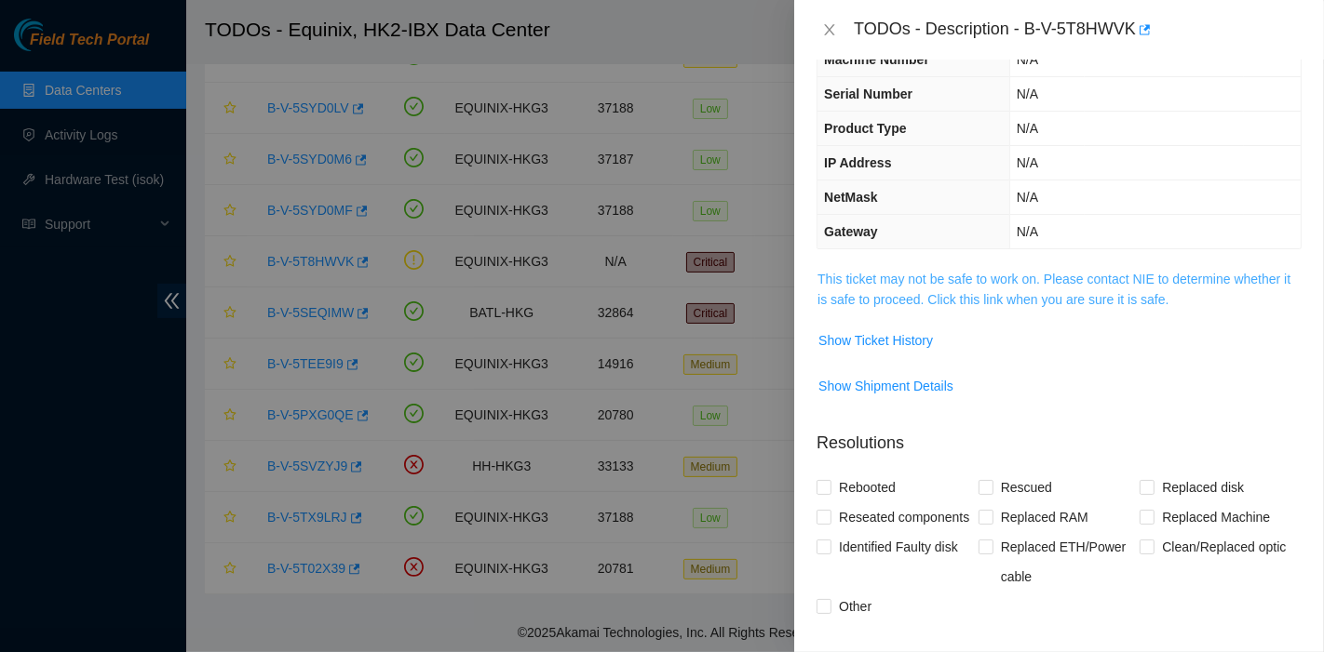
click at [1084, 283] on link "This ticket may not be safe to work on. Please contact NIE to determine whether…" at bounding box center [1053, 289] width 473 height 35
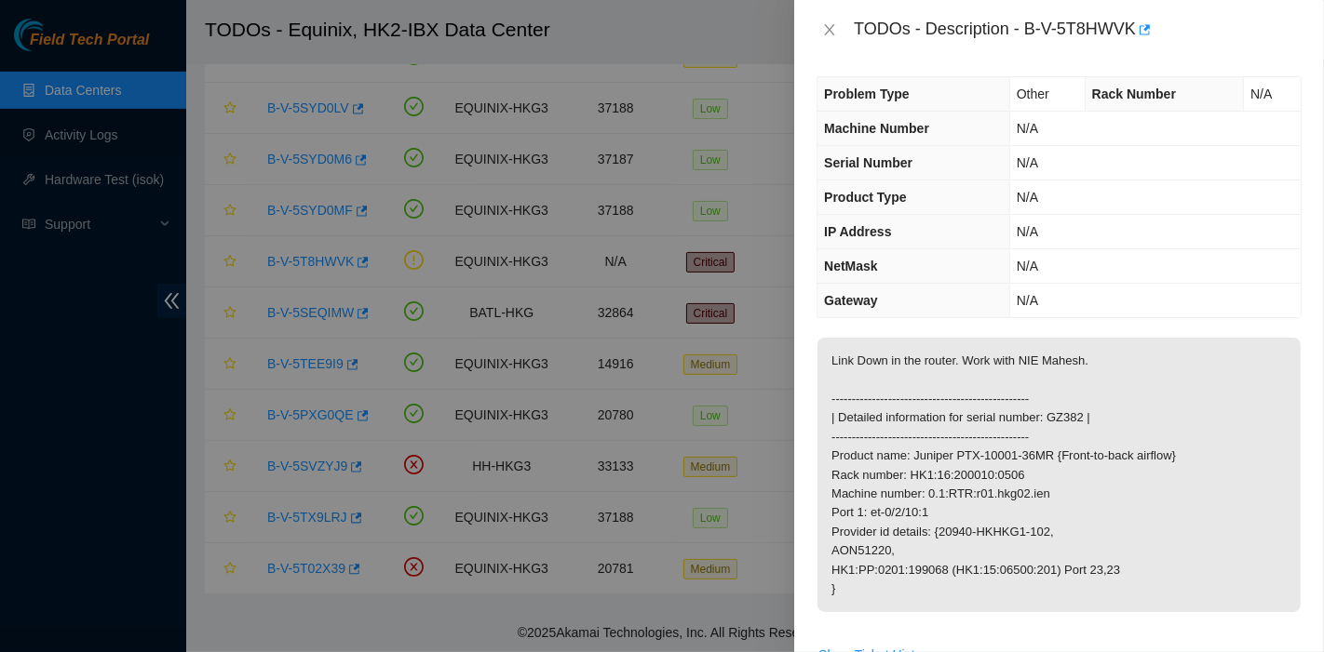
scroll to position [0, 0]
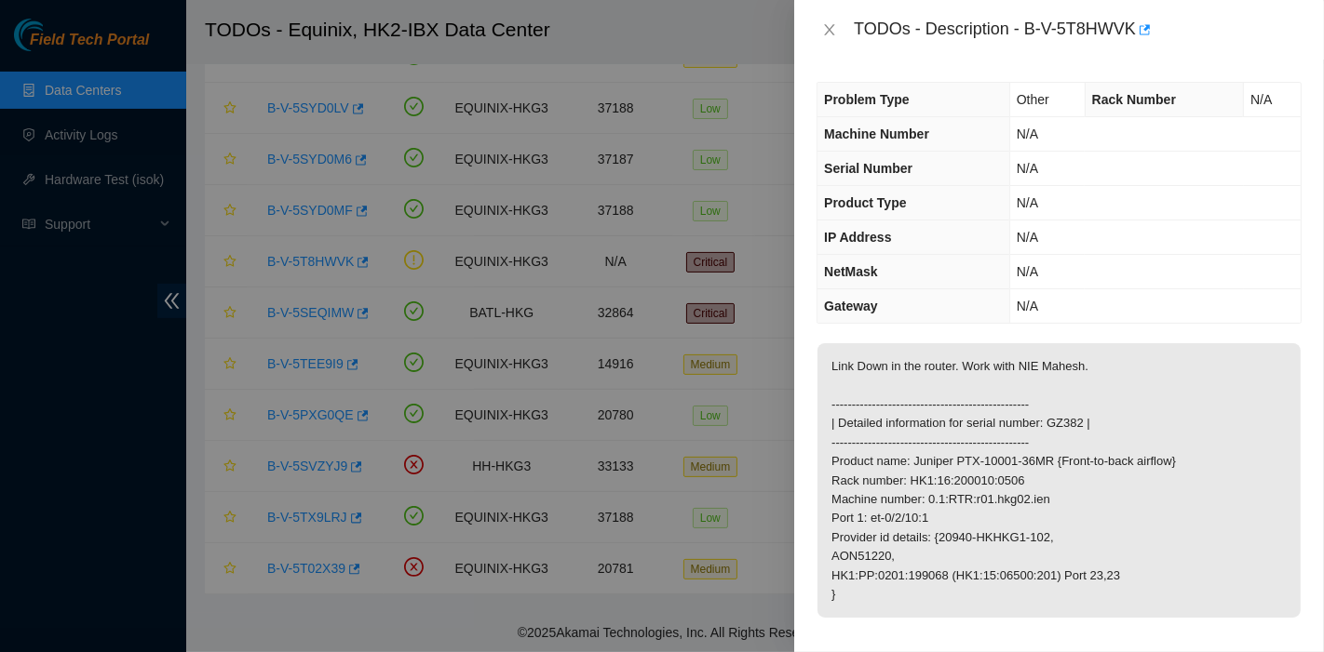
click at [1239, 336] on div "Problem Type Other Rack Number N/A Machine Number N/A Serial Number N/A Product…" at bounding box center [1059, 356] width 530 height 593
click at [823, 26] on icon "close" at bounding box center [829, 29] width 15 height 15
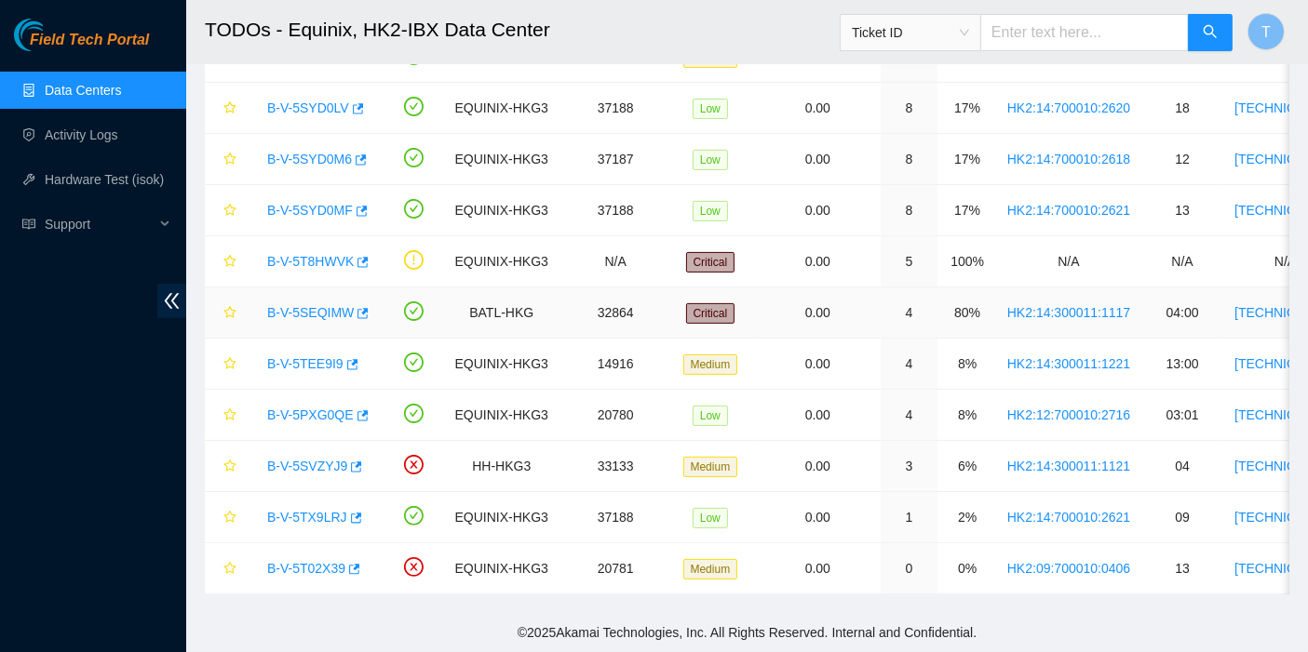
click at [292, 305] on link "B-V-5SEQIMW" at bounding box center [310, 312] width 87 height 15
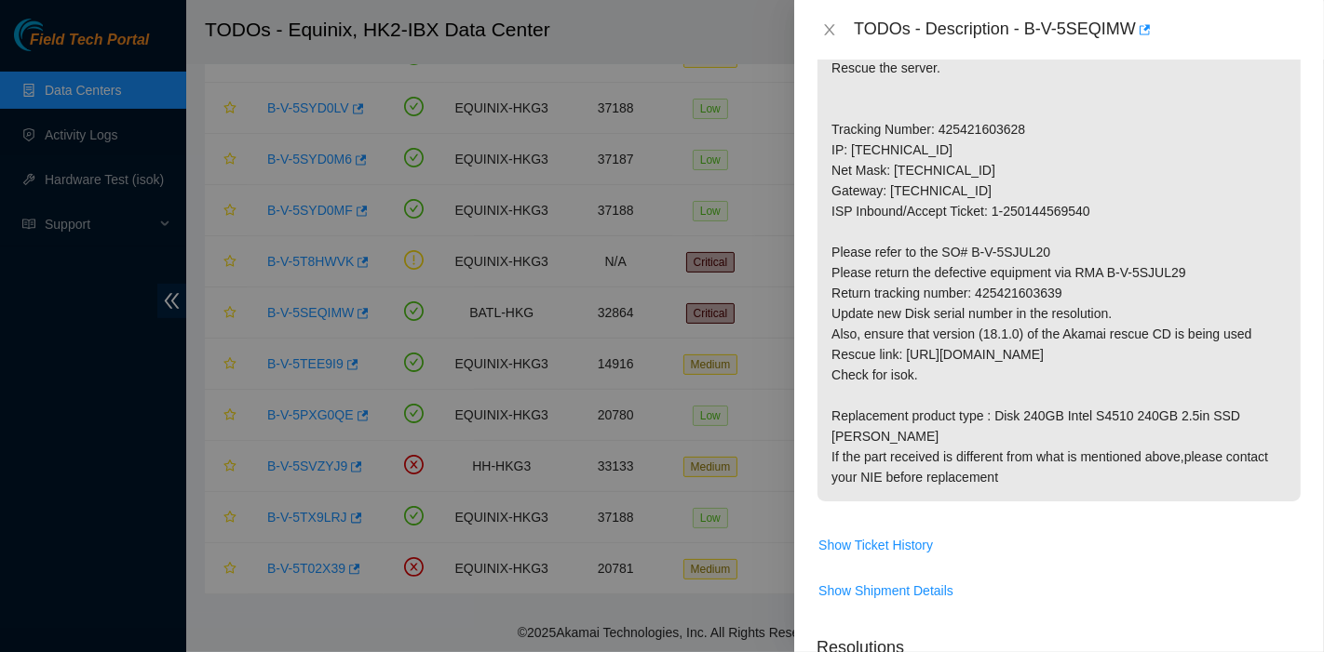
scroll to position [927, 0]
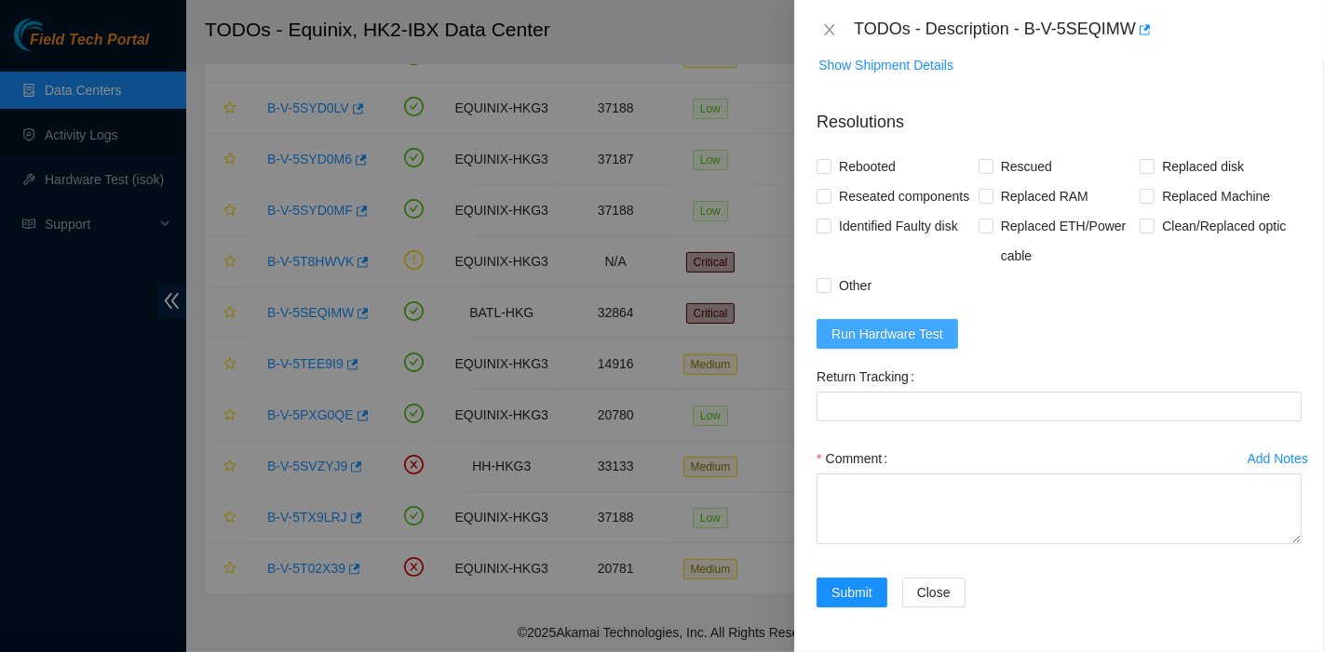
click at [921, 336] on span "Run Hardware Test" at bounding box center [887, 334] width 112 height 20
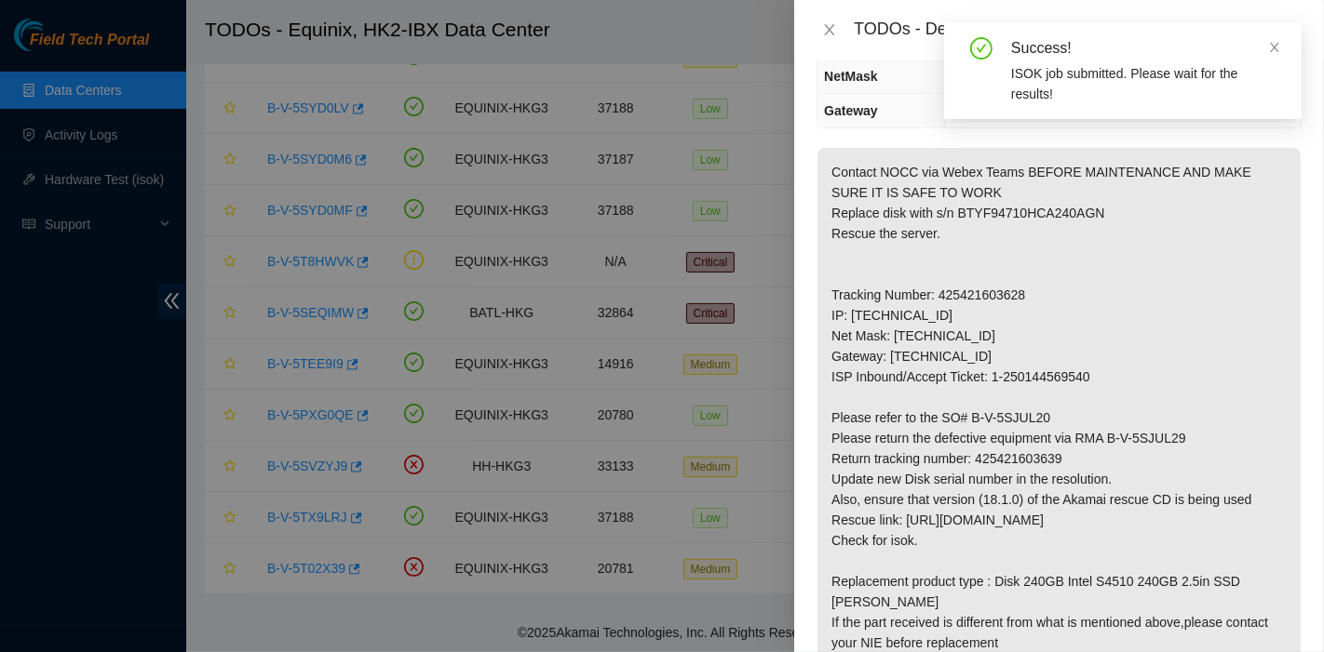
scroll to position [0, 0]
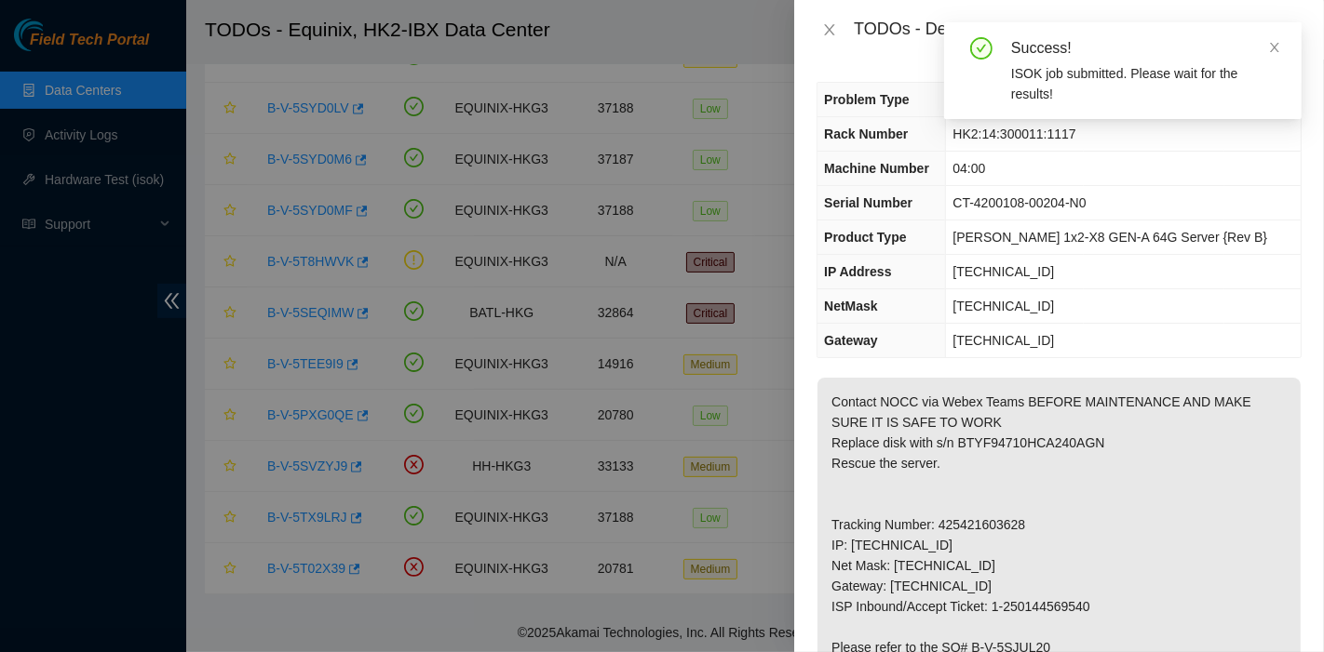
click at [1266, 56] on div "Success!" at bounding box center [1145, 48] width 268 height 22
click at [1276, 50] on icon "close" at bounding box center [1274, 47] width 13 height 13
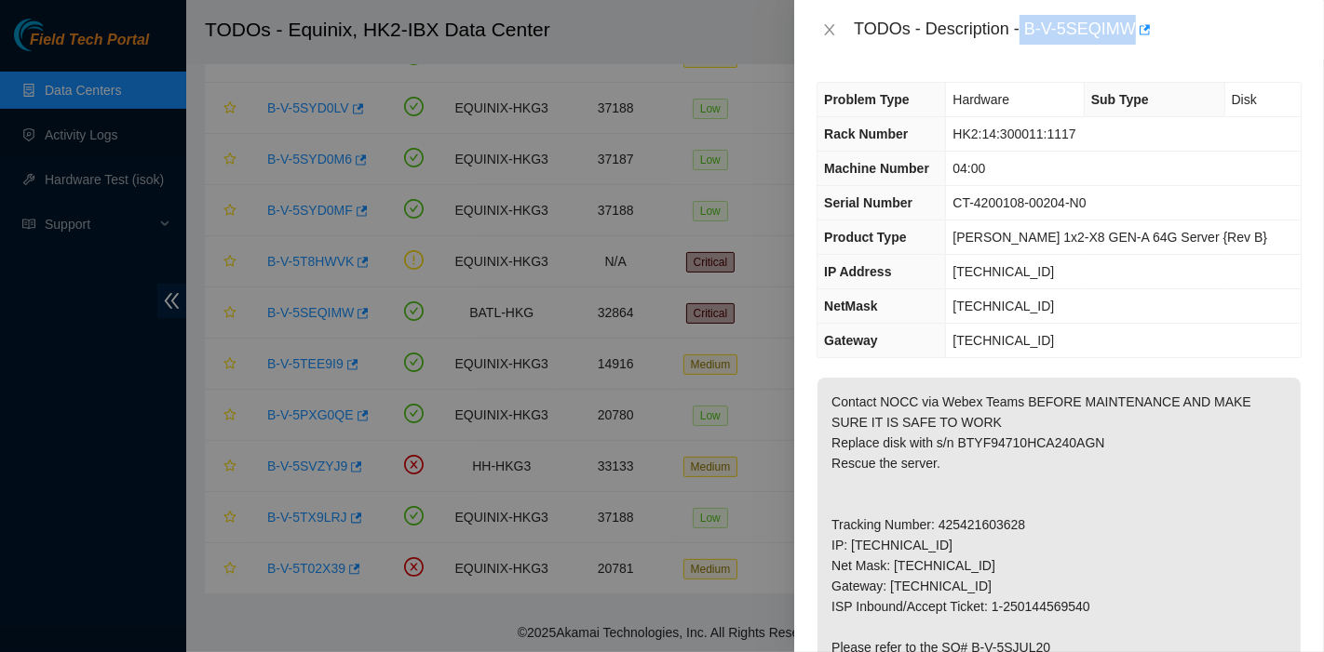
drag, startPoint x: 1028, startPoint y: 35, endPoint x: 1117, endPoint y: 63, distance: 93.6
click at [1117, 63] on div "TODOs - Description - B-V-5SEQIMW Problem Type Hardware Sub Type Disk Rack Numb…" at bounding box center [1059, 326] width 530 height 652
click at [1109, 60] on div "Problem Type Hardware Sub Type Disk Rack Number HK2:14:300011:1117 Machine Numb…" at bounding box center [1059, 356] width 530 height 593
drag, startPoint x: 1022, startPoint y: 24, endPoint x: 1032, endPoint y: 26, distance: 10.4
click at [1032, 26] on div "TODOs - Description - B-V-5SEQIMW" at bounding box center [1078, 30] width 448 height 30
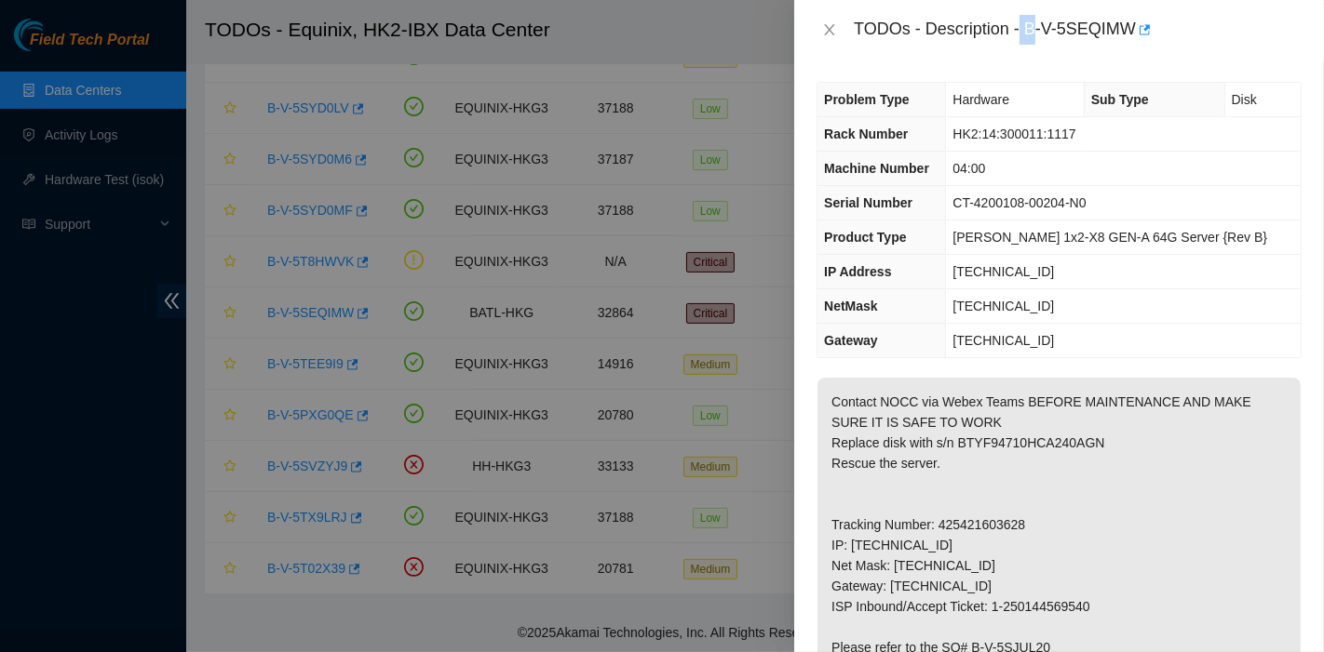
click at [1032, 27] on div "TODOs - Description - B-V-5SEQIMW" at bounding box center [1078, 30] width 448 height 30
drag, startPoint x: 1026, startPoint y: 26, endPoint x: 1137, endPoint y: 51, distance: 114.5
click at [1137, 51] on div "TODOs - Description - B-V-5SEQIMW" at bounding box center [1059, 30] width 530 height 60
copy div "B-V-5SEQIMW"
click at [1066, 443] on p "Contact NOCC via Webex Teams BEFORE MAINTENANCE AND MAKE SURE IT IS SAFE TO WOR…" at bounding box center [1058, 637] width 483 height 519
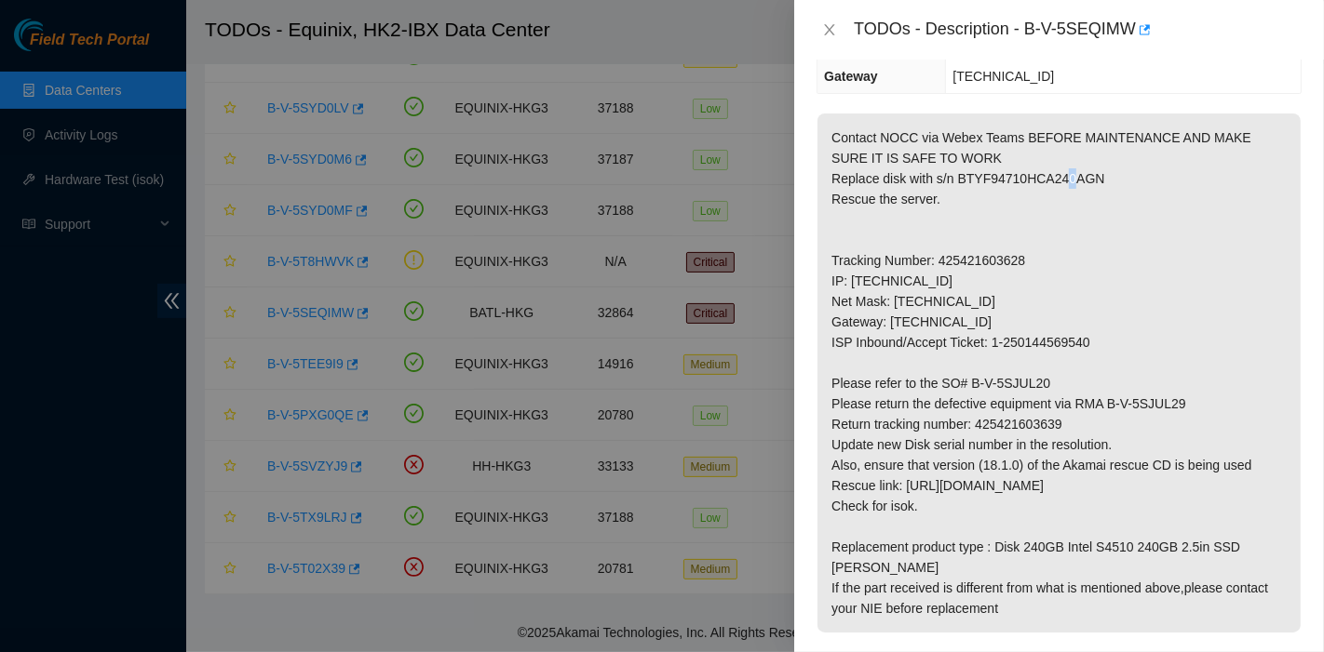
scroll to position [263, 0]
drag, startPoint x: 1103, startPoint y: 398, endPoint x: 1229, endPoint y: 402, distance: 125.7
click at [1229, 402] on p "Contact NOCC via Webex Teams BEFORE MAINTENANCE AND MAKE SURE IT IS SAFE TO WOR…" at bounding box center [1058, 373] width 483 height 519
drag, startPoint x: 1082, startPoint y: 442, endPoint x: 1056, endPoint y: 442, distance: 25.1
click at [1082, 441] on p "Contact NOCC via Webex Teams BEFORE MAINTENANCE AND MAKE SURE IT IS SAFE TO WOR…" at bounding box center [1058, 373] width 483 height 519
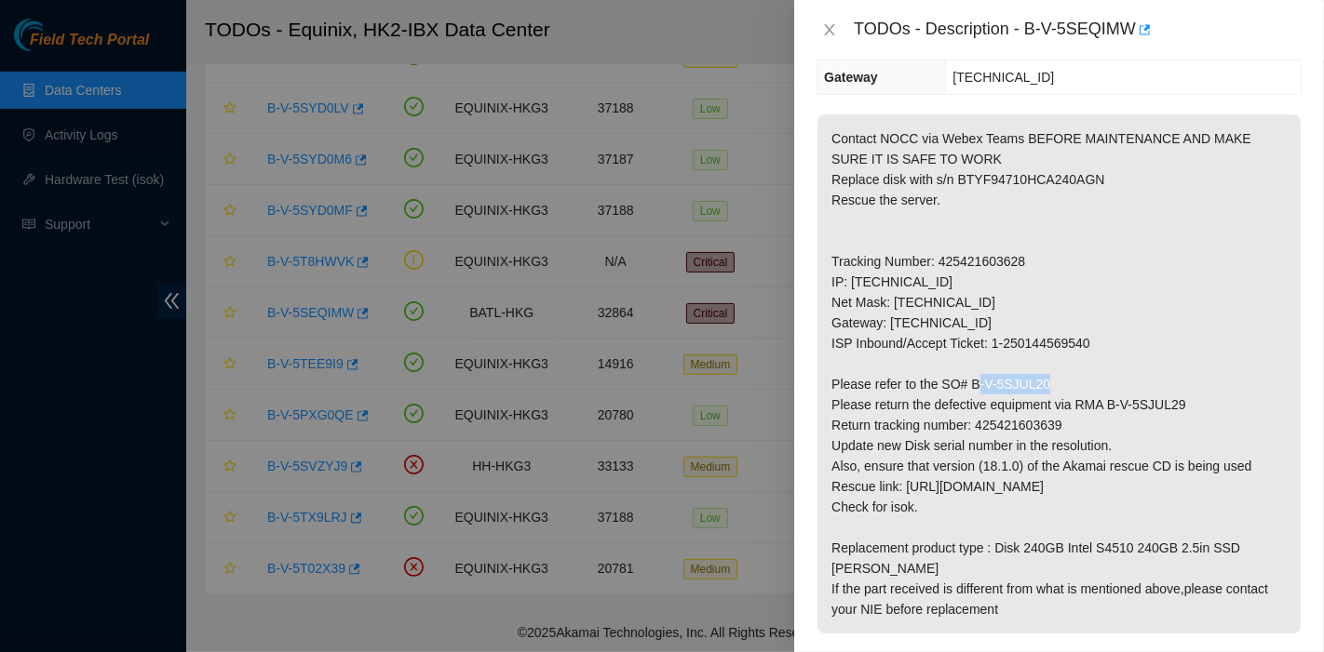
drag, startPoint x: 968, startPoint y: 378, endPoint x: 1090, endPoint y: 376, distance: 121.9
click at [1090, 376] on p "Contact NOCC via Webex Teams BEFORE MAINTENANCE AND MAKE SURE IT IS SAFE TO WOR…" at bounding box center [1058, 373] width 483 height 519
click at [988, 409] on p "Contact NOCC via Webex Teams BEFORE MAINTENANCE AND MAKE SURE IT IS SAFE TO WOR…" at bounding box center [1058, 373] width 483 height 519
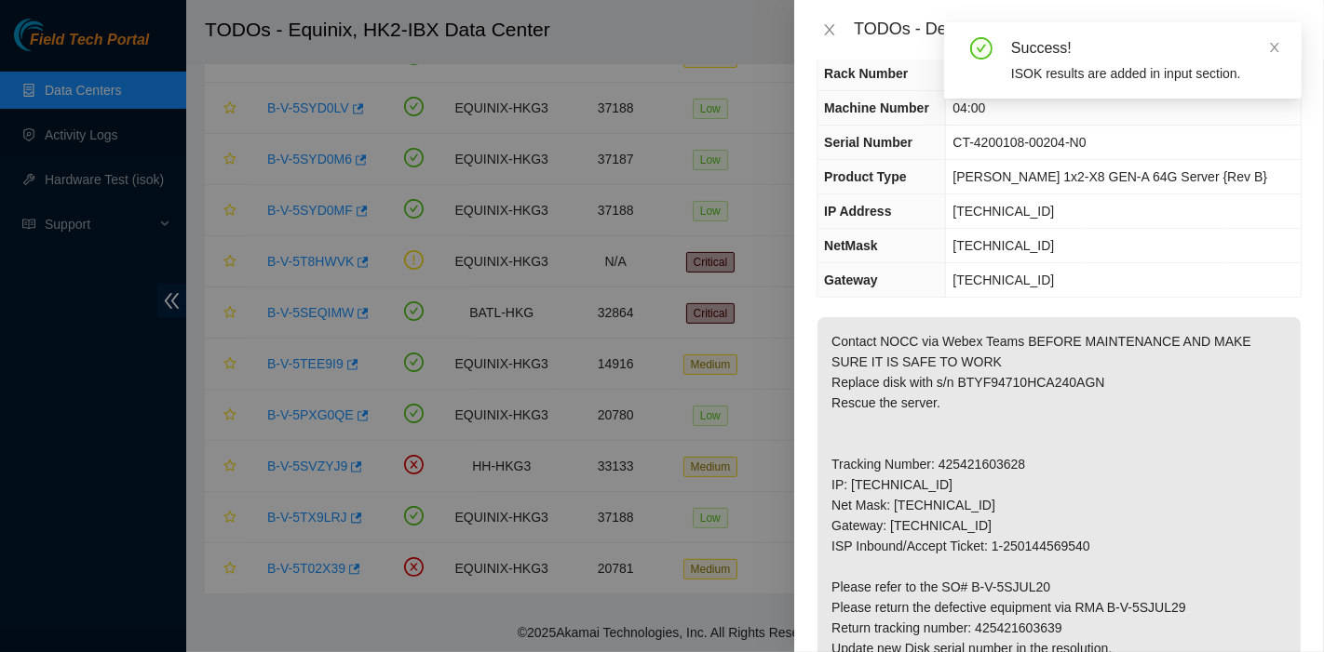
scroll to position [0, 0]
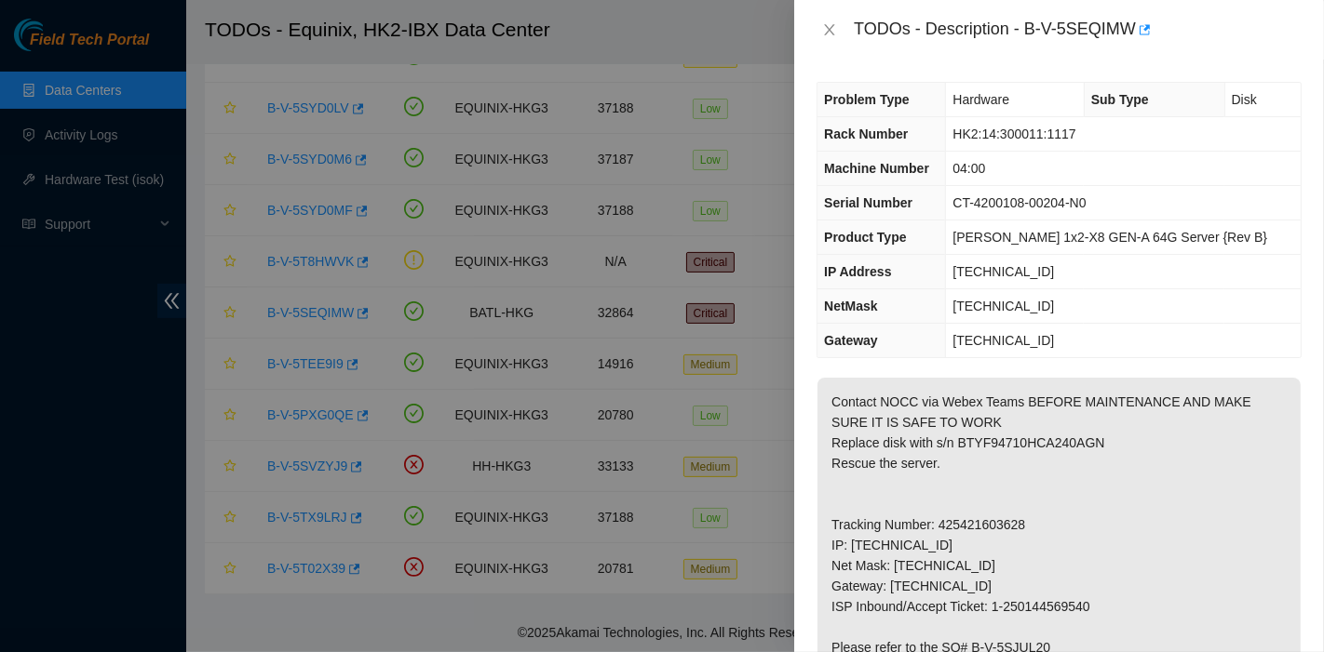
click at [1236, 317] on td "[TECHNICAL_ID]" at bounding box center [1123, 306] width 355 height 34
drag, startPoint x: 1024, startPoint y: 35, endPoint x: 1140, endPoint y: 48, distance: 117.1
click at [1140, 48] on div "TODOs - Description - B-V-5SEQIMW" at bounding box center [1059, 30] width 530 height 60
click at [1056, 477] on p "Contact NOCC via Webex Teams BEFORE MAINTENANCE AND MAKE SURE IT IS SAFE TO WOR…" at bounding box center [1058, 637] width 483 height 519
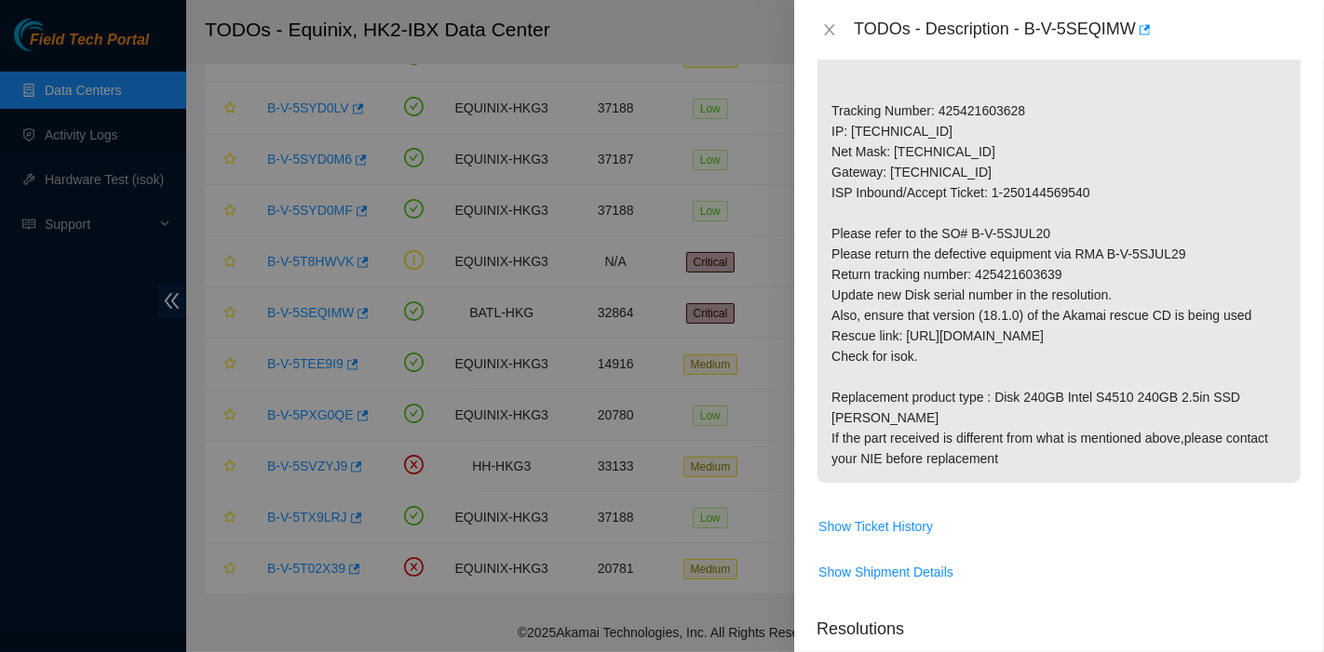
scroll to position [414, 0]
drag, startPoint x: 978, startPoint y: 268, endPoint x: 1120, endPoint y: 266, distance: 141.5
click at [1120, 266] on p "Contact NOCC via Webex Teams BEFORE MAINTENANCE AND MAKE SURE IT IS SAFE TO WOR…" at bounding box center [1058, 223] width 483 height 519
click at [962, 283] on p "Contact NOCC via Webex Teams BEFORE MAINTENANCE AND MAKE SURE IT IS SAFE TO WOR…" at bounding box center [1058, 223] width 483 height 519
drag, startPoint x: 975, startPoint y: 272, endPoint x: 1130, endPoint y: 272, distance: 155.4
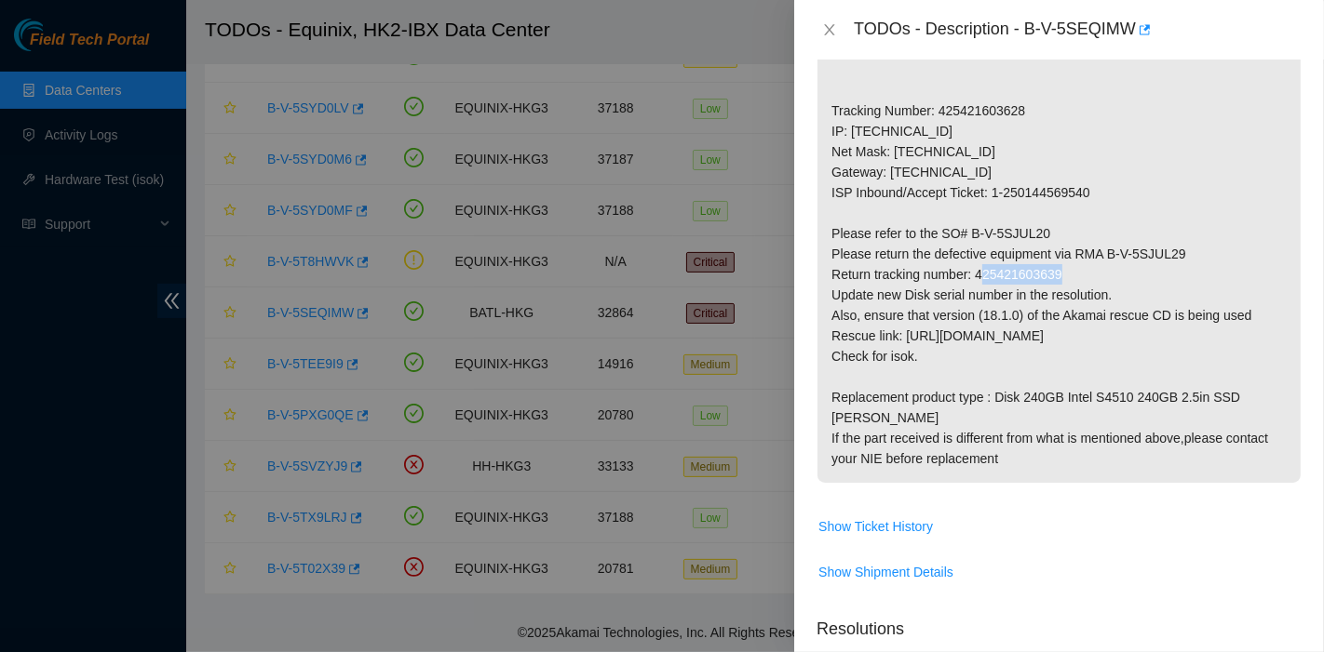
click at [1130, 272] on p "Contact NOCC via Webex Teams BEFORE MAINTENANCE AND MAKE SURE IT IS SAFE TO WOR…" at bounding box center [1058, 223] width 483 height 519
click at [1130, 368] on p "Contact NOCC via Webex Teams BEFORE MAINTENANCE AND MAKE SURE IT IS SAFE TO WOR…" at bounding box center [1058, 223] width 483 height 519
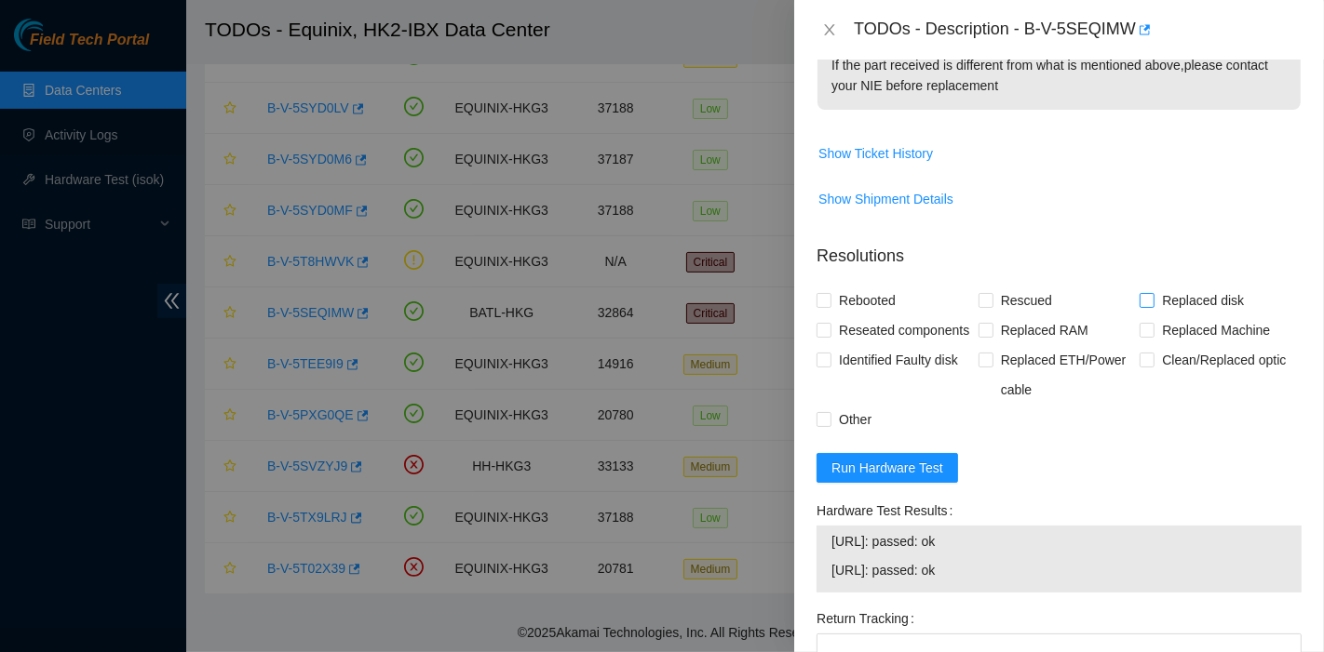
scroll to position [786, 0]
click at [1185, 288] on span "Replaced disk" at bounding box center [1202, 303] width 97 height 30
click at [1152, 295] on input "Replaced disk" at bounding box center [1145, 301] width 13 height 13
checkbox input "true"
click at [1015, 288] on span "Rescued" at bounding box center [1026, 303] width 66 height 30
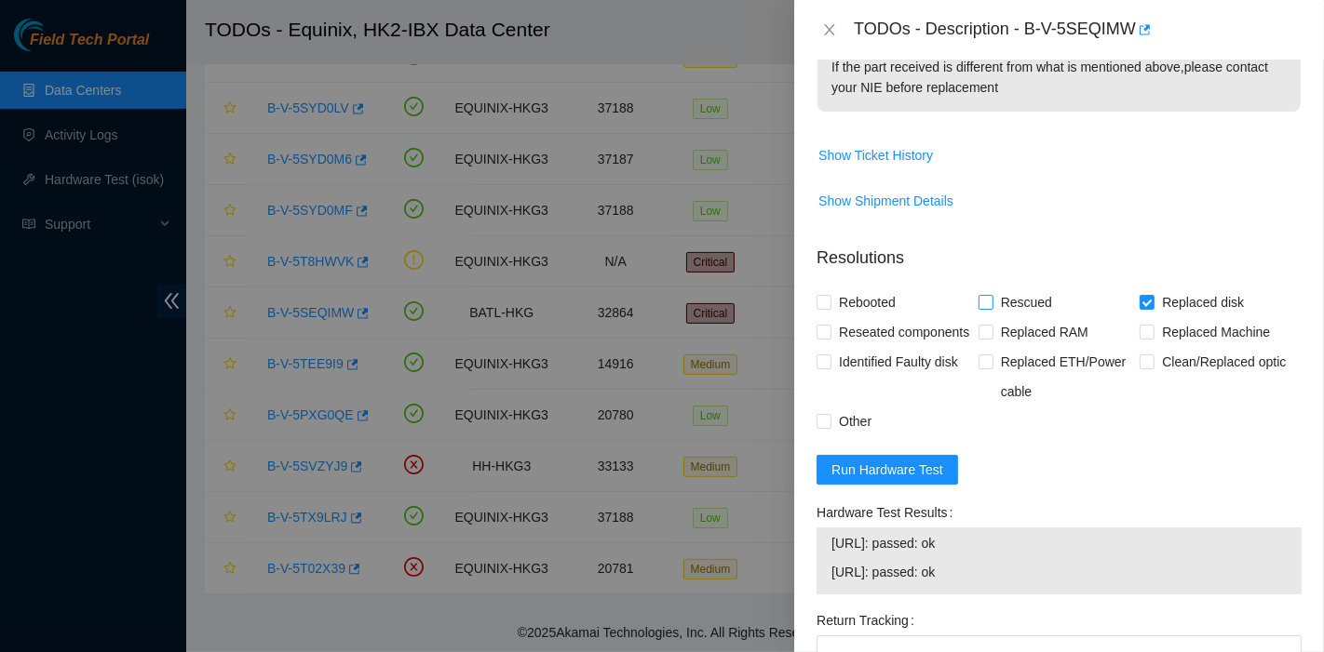
click at [991, 295] on input "Rescued" at bounding box center [984, 301] width 13 height 13
checkbox input "true"
click at [834, 288] on span "Rebooted" at bounding box center [867, 303] width 72 height 30
click at [829, 295] on input "Rebooted" at bounding box center [822, 301] width 13 height 13
checkbox input "true"
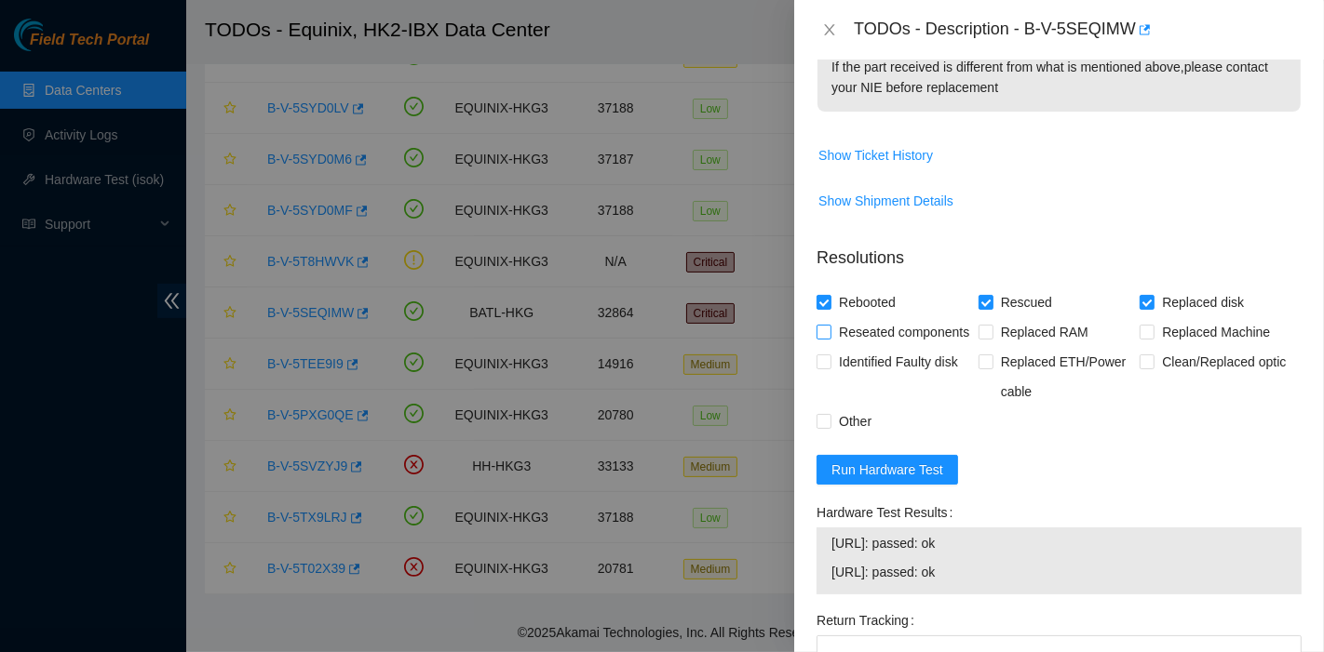
drag, startPoint x: 851, startPoint y: 312, endPoint x: 899, endPoint y: 349, distance: 61.1
click at [851, 317] on span "Reseated components" at bounding box center [903, 332] width 145 height 30
click at [829, 325] on input "Reseated components" at bounding box center [822, 331] width 13 height 13
checkbox input "true"
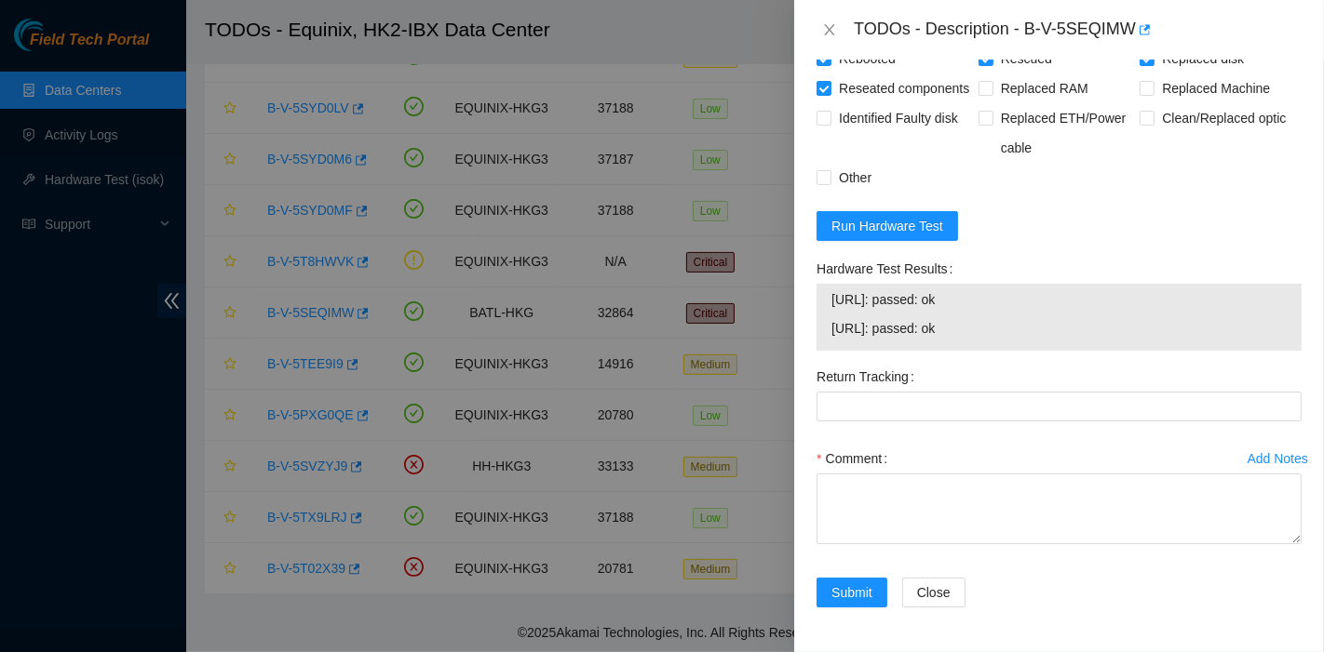
click at [1244, 333] on span "[URL]: passed: ok" at bounding box center [1058, 328] width 455 height 20
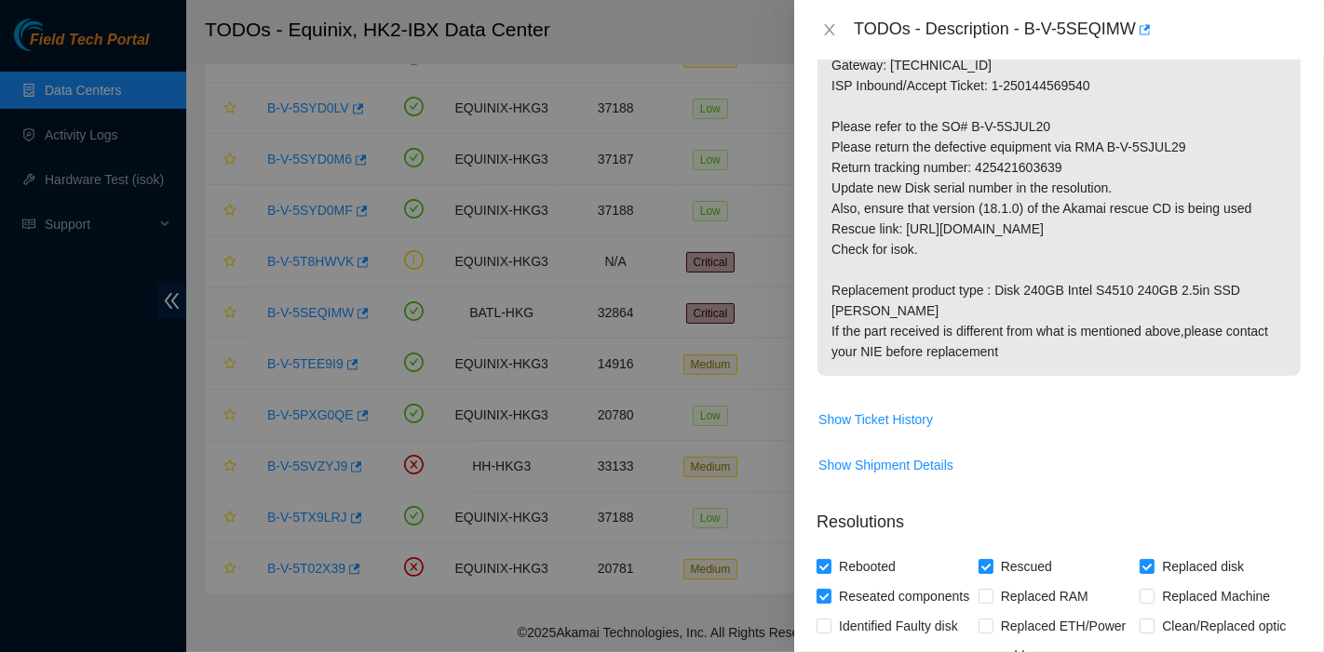
scroll to position [520, 0]
drag, startPoint x: 975, startPoint y: 163, endPoint x: 1145, endPoint y: 163, distance: 170.3
click at [1145, 163] on p "Contact NOCC via Webex Teams BEFORE MAINTENANCE AND MAKE SURE IT IS SAFE TO WOR…" at bounding box center [1058, 117] width 483 height 519
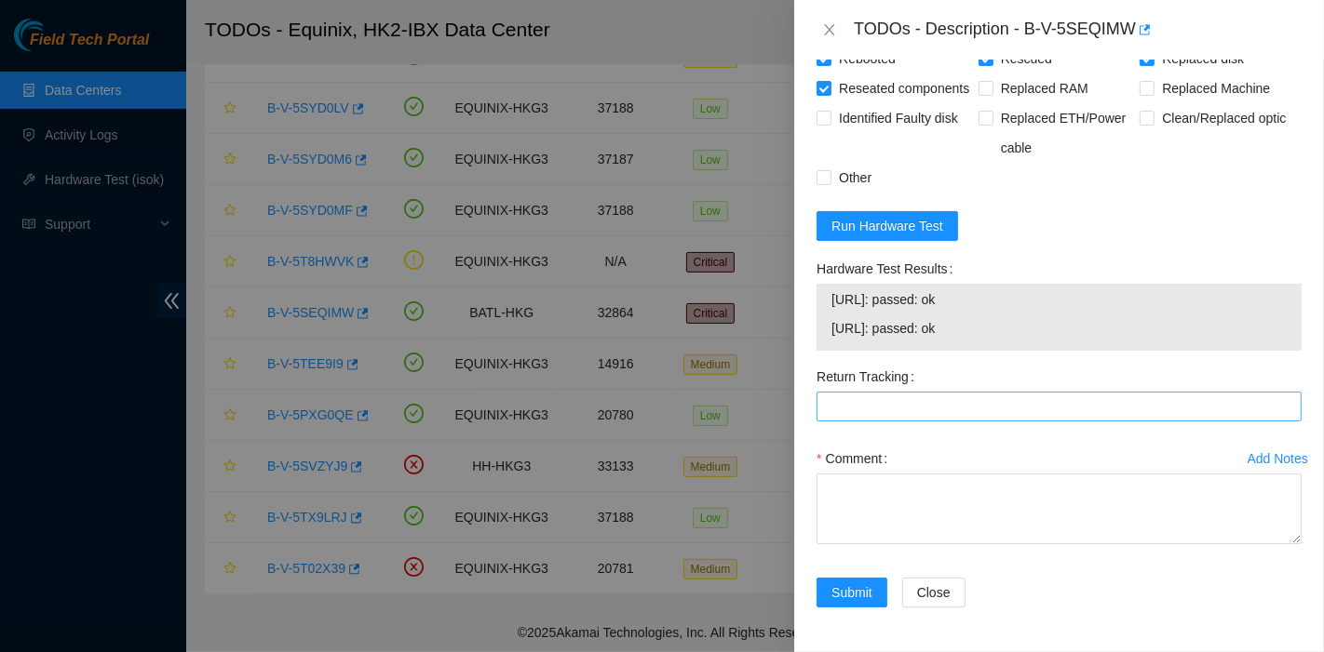
scroll to position [1035, 0]
click at [872, 411] on Tracking "Return Tracking" at bounding box center [1058, 407] width 485 height 30
paste Tracking "425421603639"
type Tracking "425421603639"
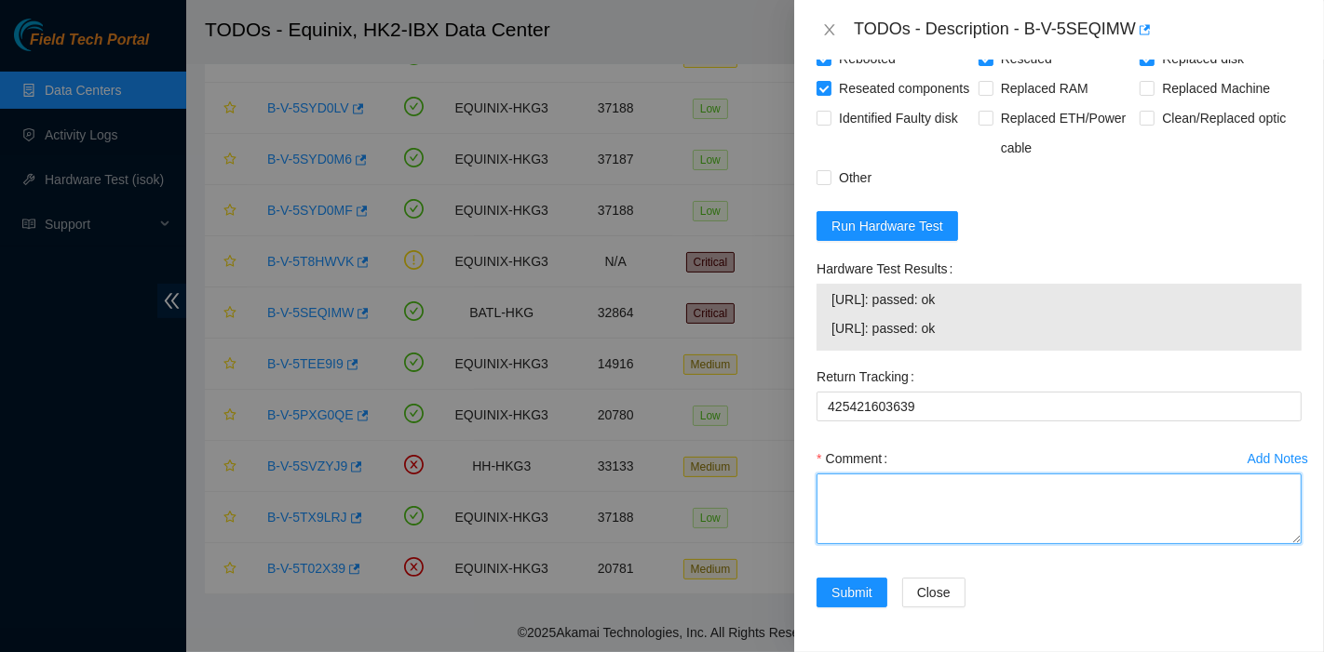
click at [880, 517] on textarea "Comment" at bounding box center [1058, 509] width 485 height 71
type textarea "pass ok"
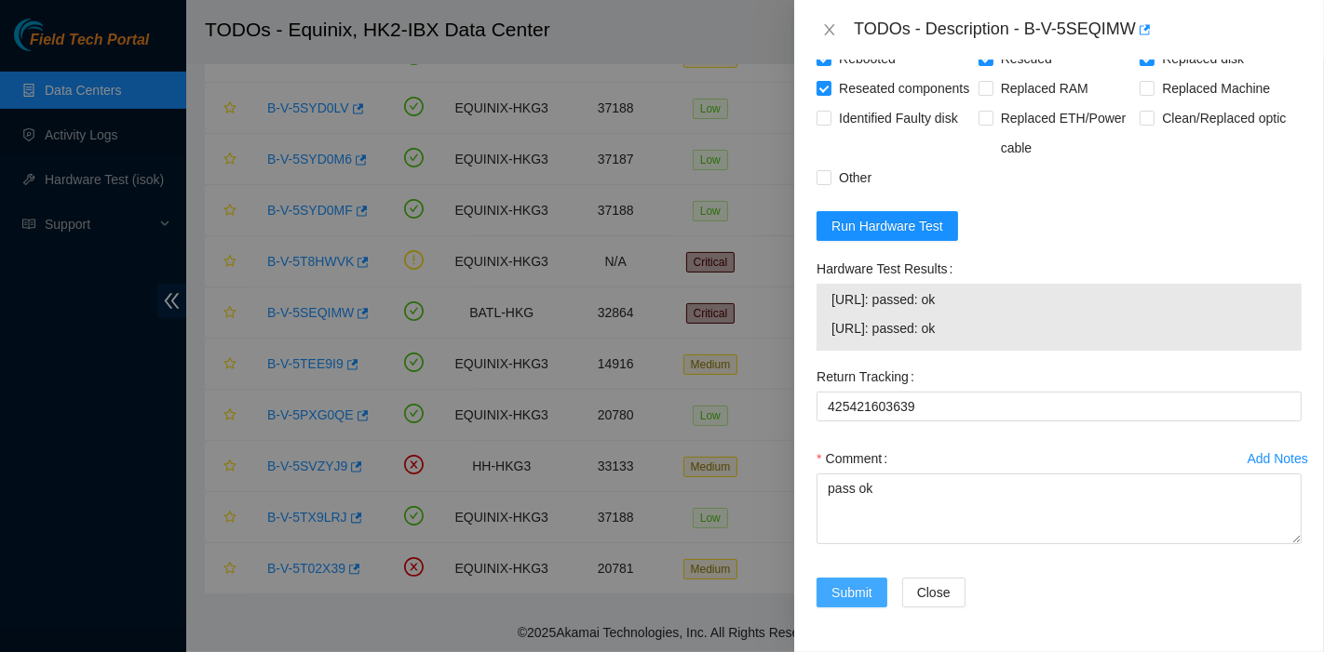
click at [845, 588] on span "Submit" at bounding box center [851, 593] width 41 height 20
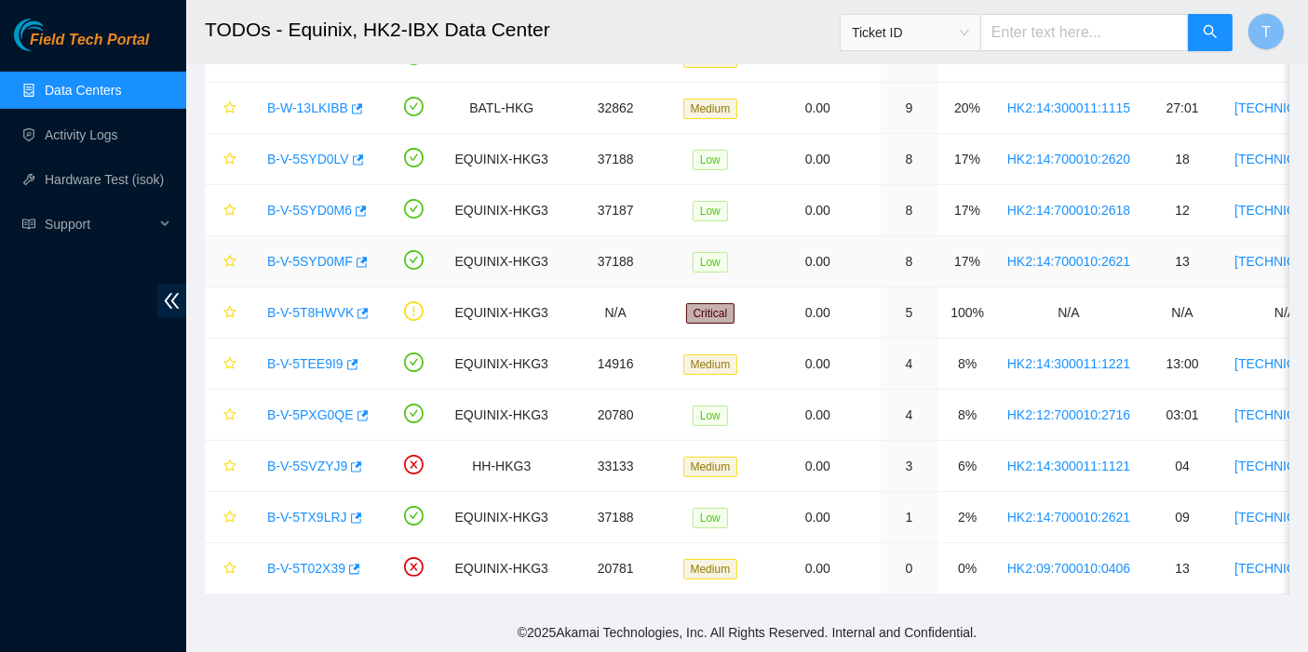
scroll to position [0, 0]
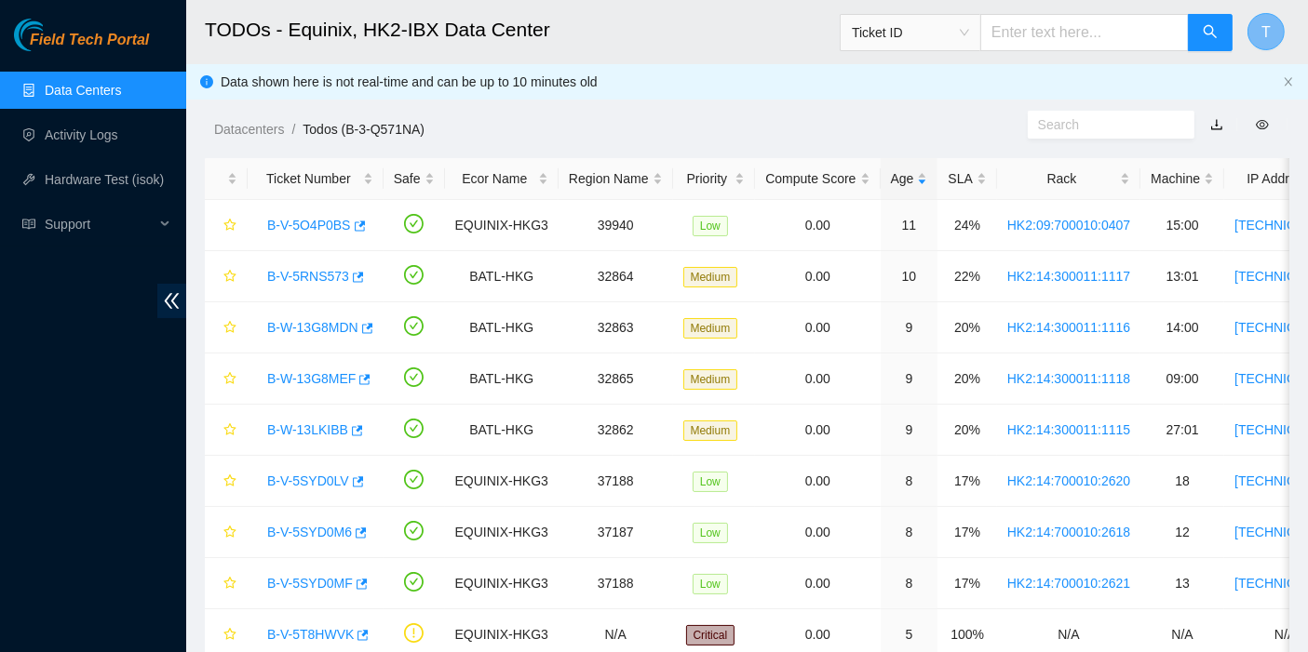
click at [1266, 30] on span "T" at bounding box center [1265, 31] width 9 height 23
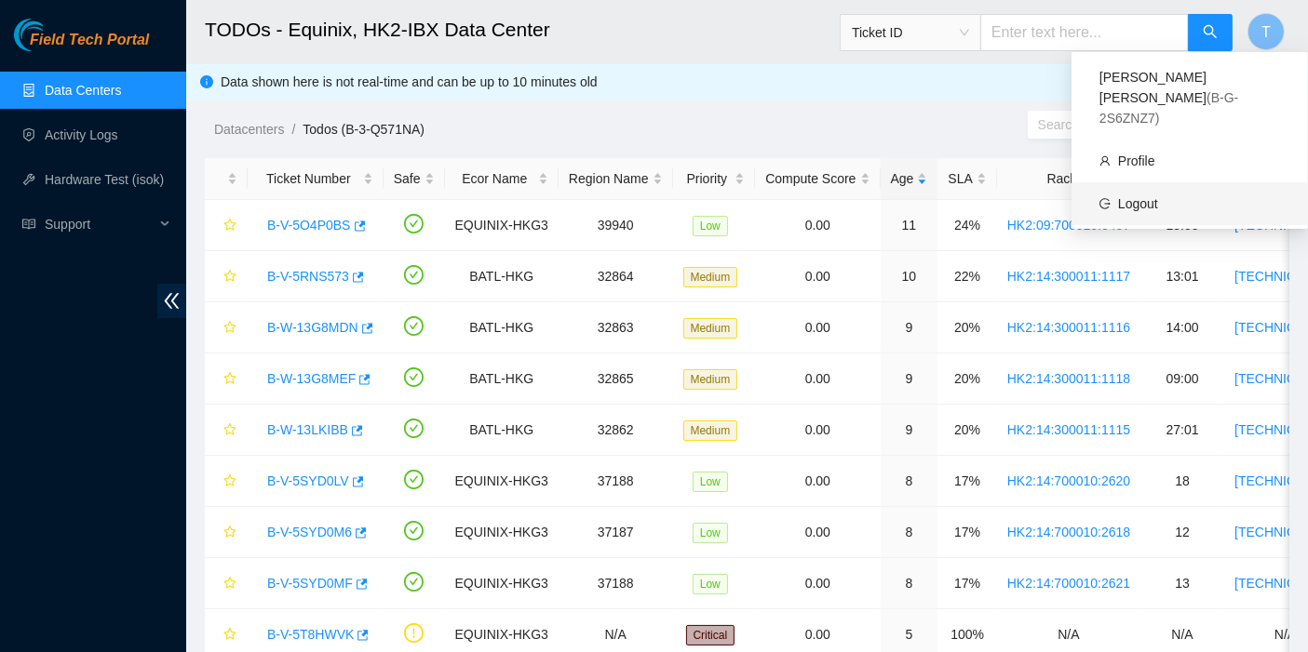
click at [1158, 196] on link "Logout" at bounding box center [1138, 203] width 40 height 15
